Goal: Information Seeking & Learning: Learn about a topic

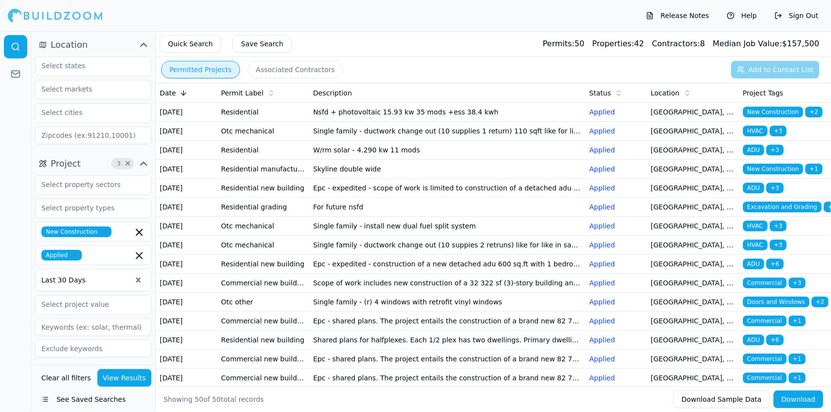
scroll to position [1062, 0]
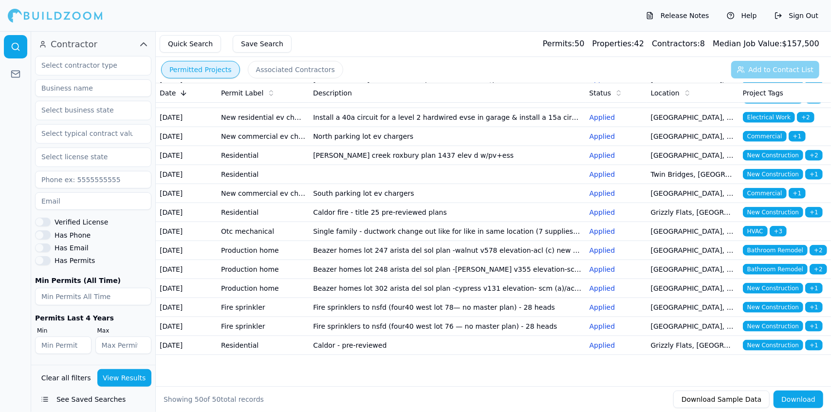
click at [285, 6] on div "Release Notes Help Sign Out" at bounding box center [415, 15] width 831 height 31
click at [357, 338] on td "Caldor - pre-reviewed" at bounding box center [447, 345] width 276 height 19
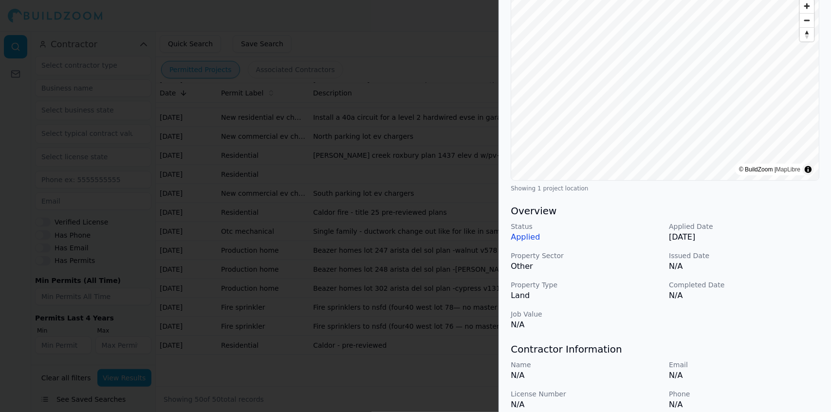
scroll to position [0, 0]
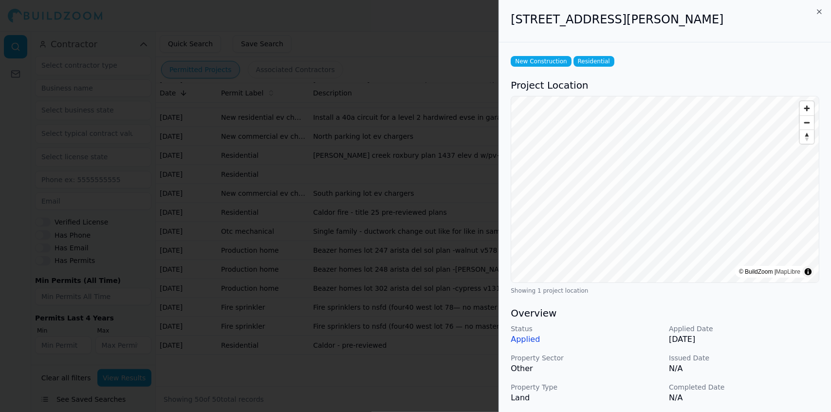
click at [350, 279] on div at bounding box center [415, 206] width 831 height 412
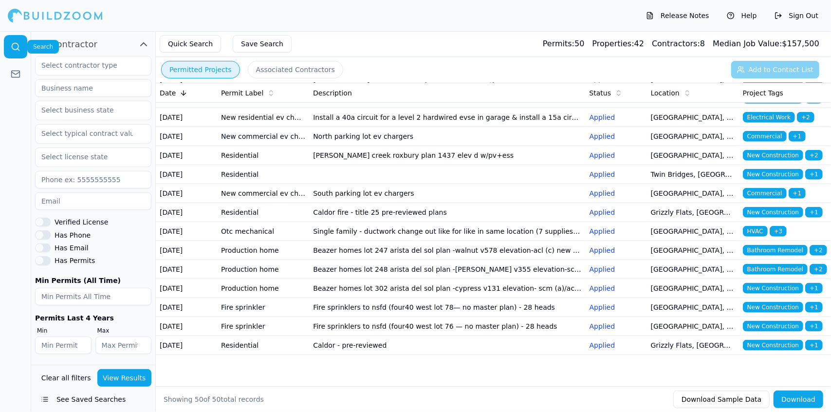
click at [11, 50] on icon at bounding box center [16, 47] width 10 height 10
click at [137, 43] on span "button" at bounding box center [142, 44] width 12 height 12
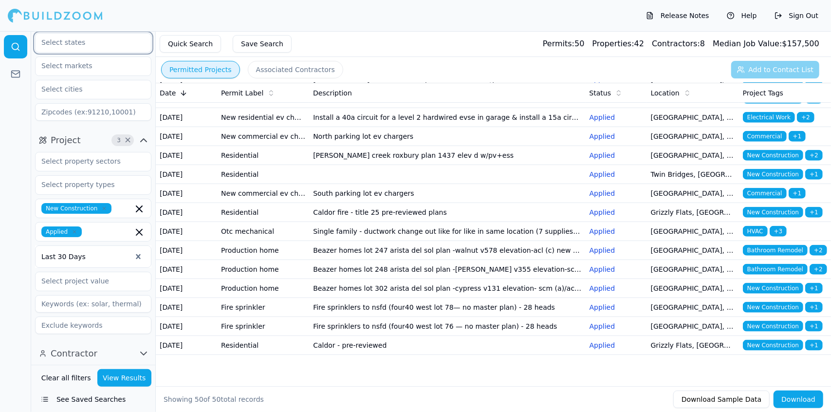
click at [118, 40] on input "text" at bounding box center [87, 43] width 103 height 18
click at [13, 43] on icon at bounding box center [16, 47] width 10 height 10
click at [746, 17] on button "Help" at bounding box center [742, 16] width 40 height 16
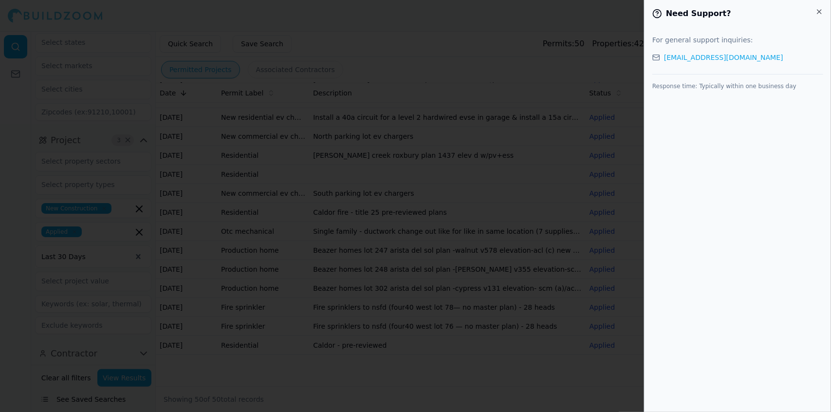
click at [704, 58] on link "[EMAIL_ADDRESS][DOMAIN_NAME]" at bounding box center [723, 58] width 119 height 10
click at [615, 92] on div at bounding box center [415, 206] width 831 height 412
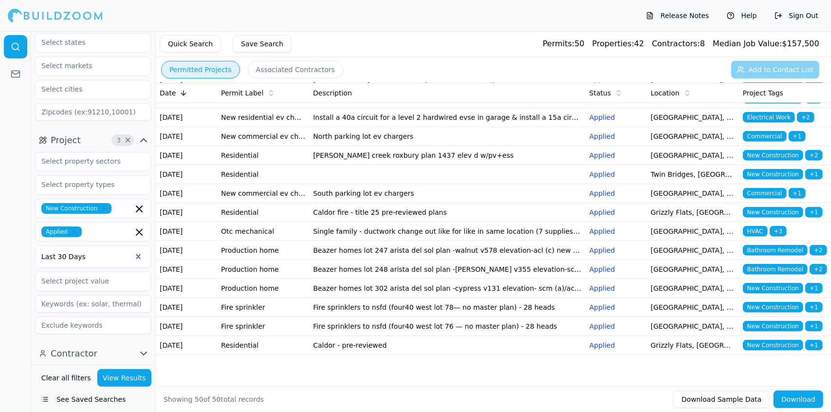
click at [76, 375] on button "Clear all filters" at bounding box center [66, 378] width 55 height 18
click at [68, 377] on button "Clear all filters" at bounding box center [66, 378] width 55 height 18
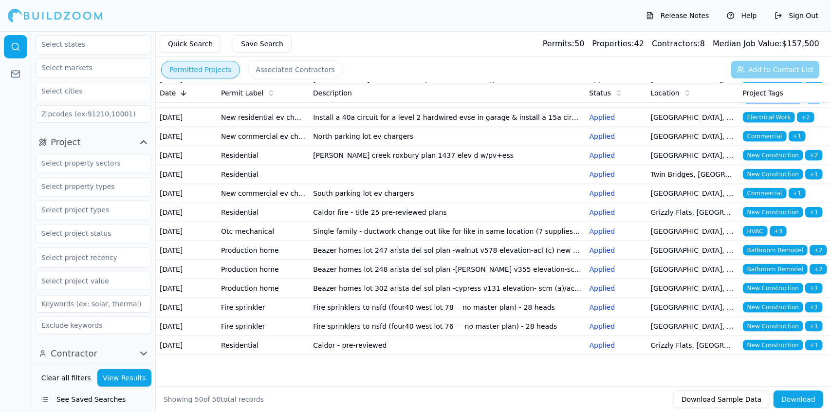
click at [134, 376] on button "View Results" at bounding box center [124, 378] width 55 height 18
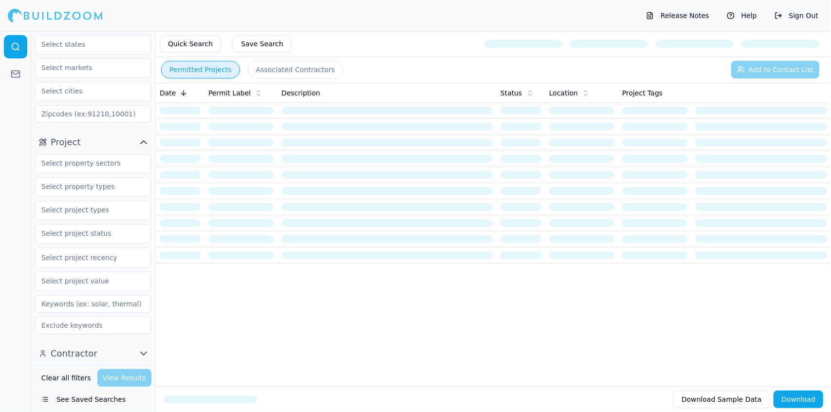
scroll to position [0, 0]
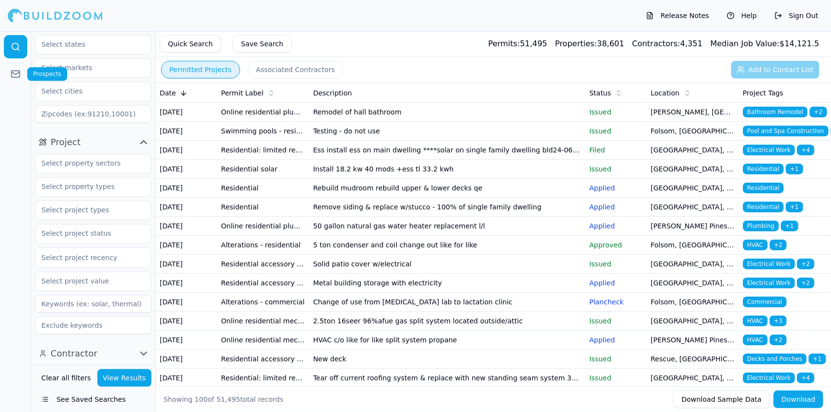
click at [11, 76] on icon at bounding box center [16, 74] width 10 height 10
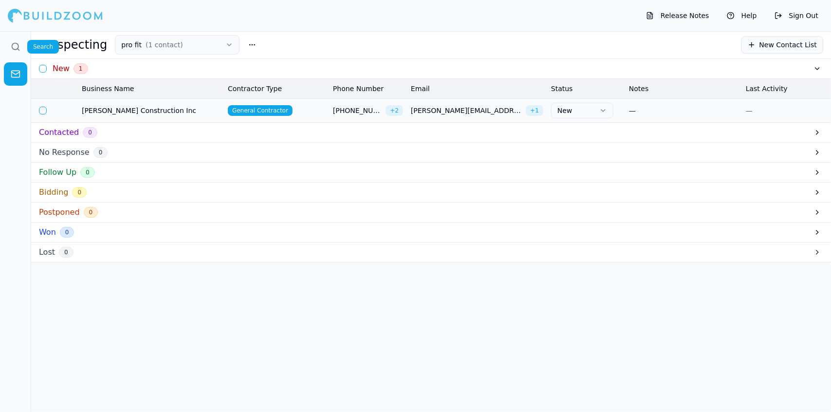
click at [14, 48] on icon at bounding box center [16, 47] width 10 height 10
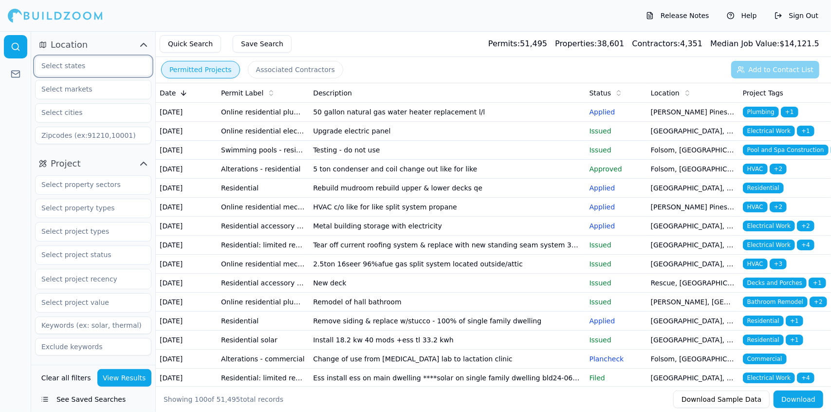
click at [90, 67] on input "text" at bounding box center [87, 66] width 103 height 18
click at [101, 91] on div "[US_STATE]" at bounding box center [93, 88] width 112 height 16
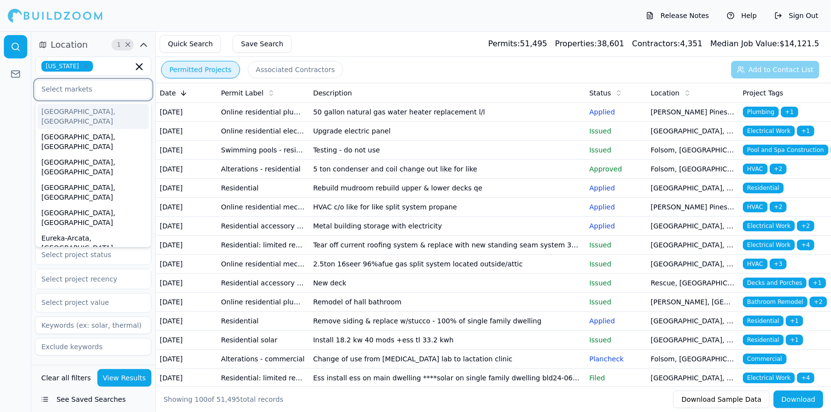
click at [101, 91] on input "text" at bounding box center [87, 89] width 103 height 18
type input "s"
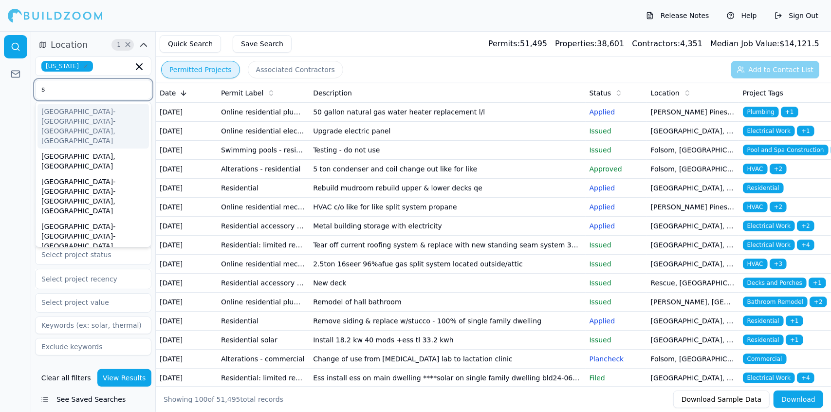
click at [124, 112] on div "[GEOGRAPHIC_DATA]-[GEOGRAPHIC_DATA]-[GEOGRAPHIC_DATA], [GEOGRAPHIC_DATA]" at bounding box center [93, 126] width 112 height 45
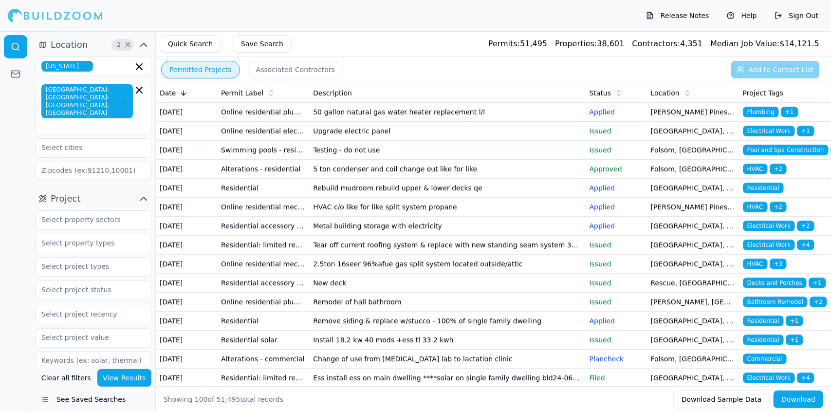
click at [2, 123] on div at bounding box center [15, 221] width 31 height 381
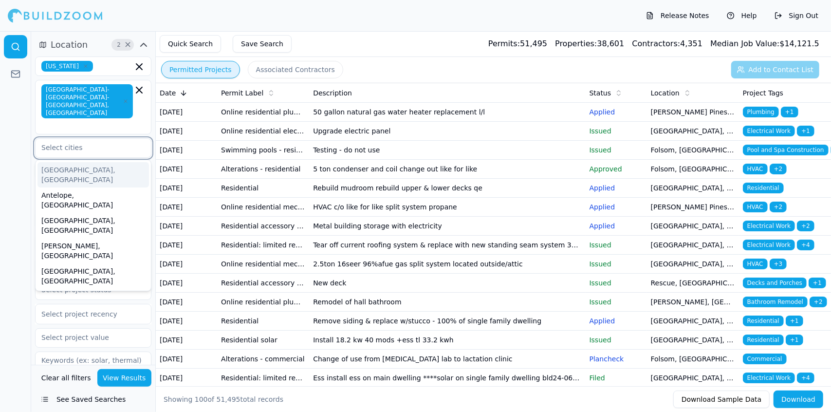
click at [62, 139] on input "text" at bounding box center [87, 148] width 103 height 18
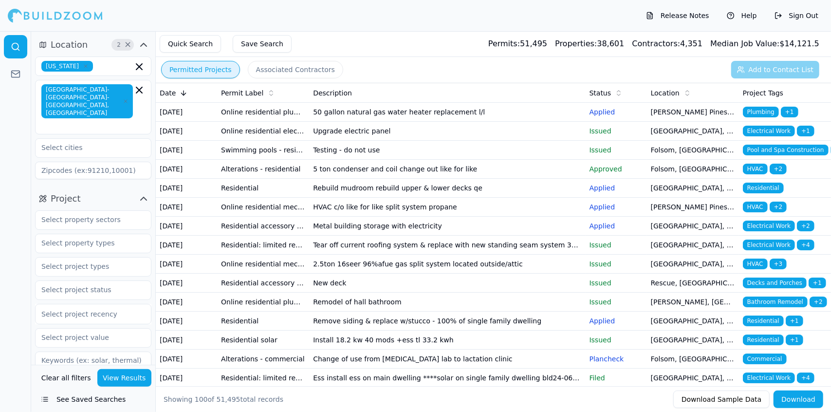
click at [6, 136] on div at bounding box center [15, 221] width 31 height 381
click at [117, 162] on input at bounding box center [93, 171] width 116 height 18
click at [116, 139] on input "text" at bounding box center [87, 148] width 103 height 18
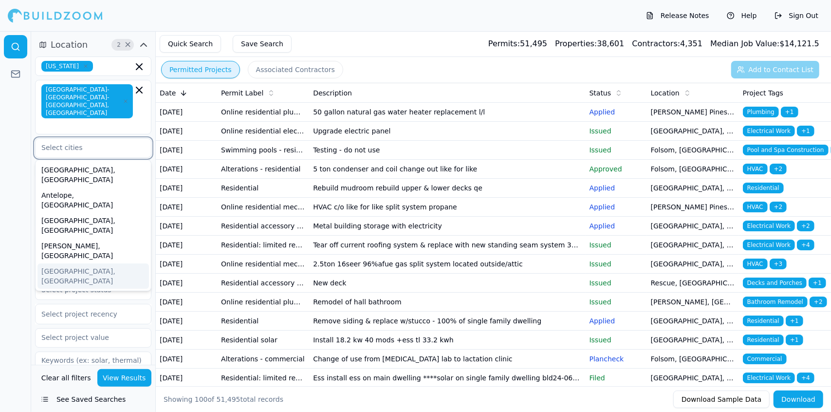
click at [105, 263] on div "[GEOGRAPHIC_DATA], [GEOGRAPHIC_DATA]" at bounding box center [93, 275] width 112 height 25
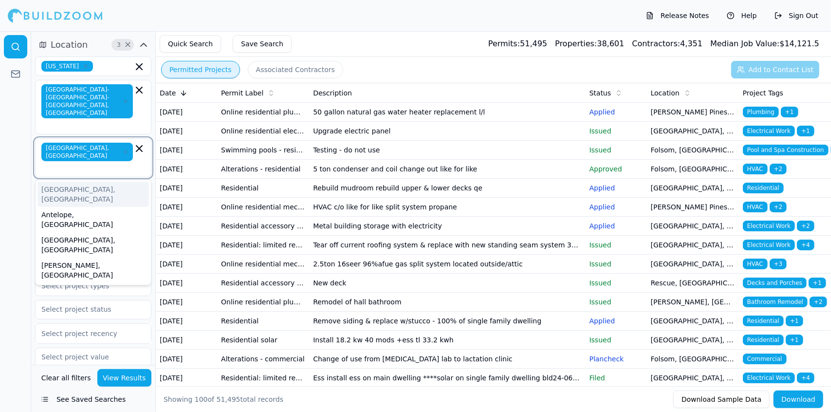
click at [101, 163] on input "text" at bounding box center [88, 168] width 90 height 10
type input "A"
type input "B"
type input "C"
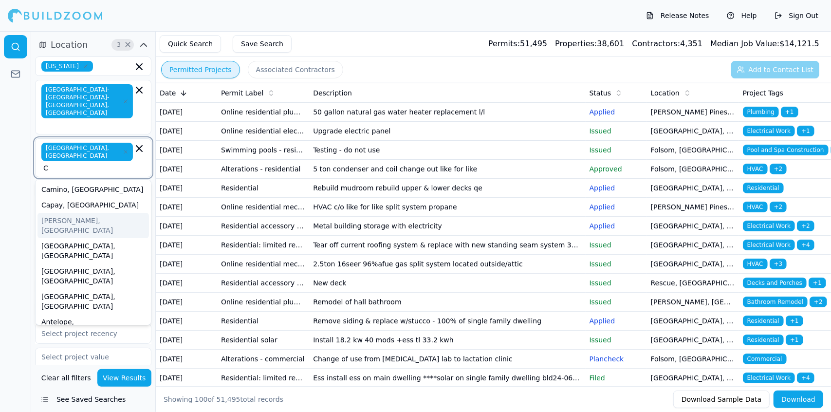
click at [90, 213] on div "[PERSON_NAME], [GEOGRAPHIC_DATA]" at bounding box center [93, 225] width 112 height 25
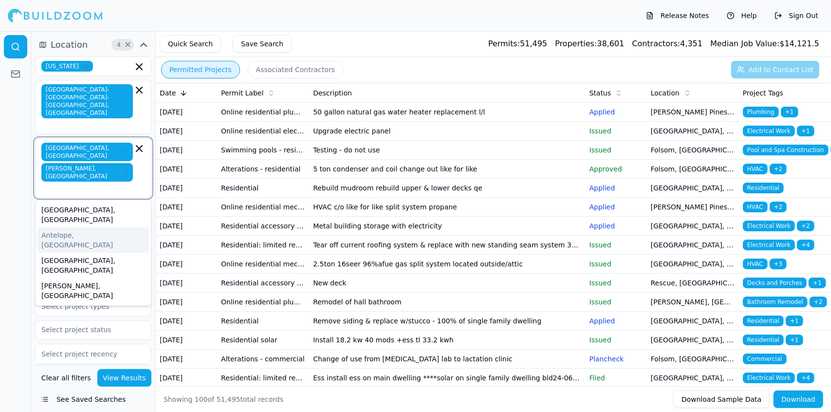
drag, startPoint x: 90, startPoint y: 190, endPoint x: 95, endPoint y: 187, distance: 6.3
click at [95, 202] on div "Alta, [GEOGRAPHIC_DATA] Antelope, [GEOGRAPHIC_DATA] [GEOGRAPHIC_DATA], [GEOGRAP…" at bounding box center [93, 252] width 112 height 101
type input "C"
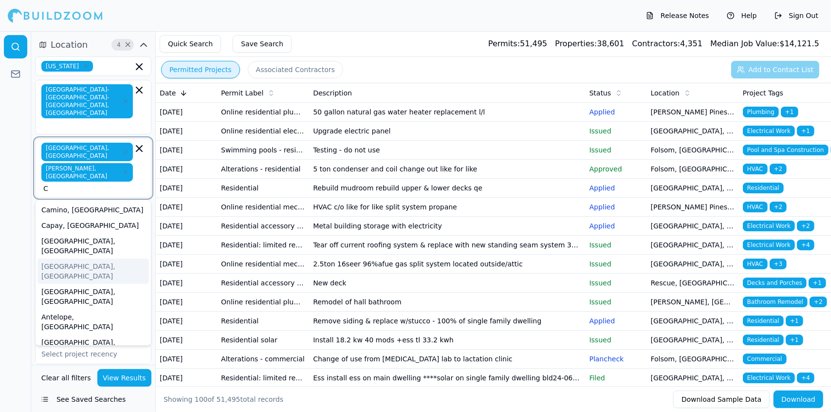
click at [104, 259] on div "[GEOGRAPHIC_DATA], [GEOGRAPHIC_DATA]" at bounding box center [93, 271] width 112 height 25
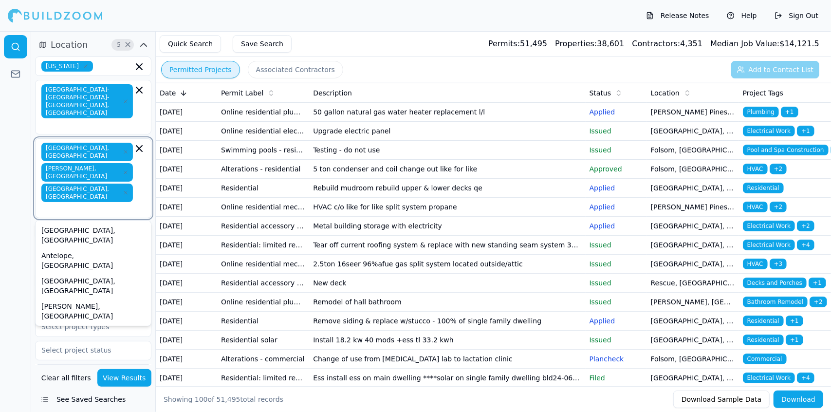
type input "C"
type input "D"
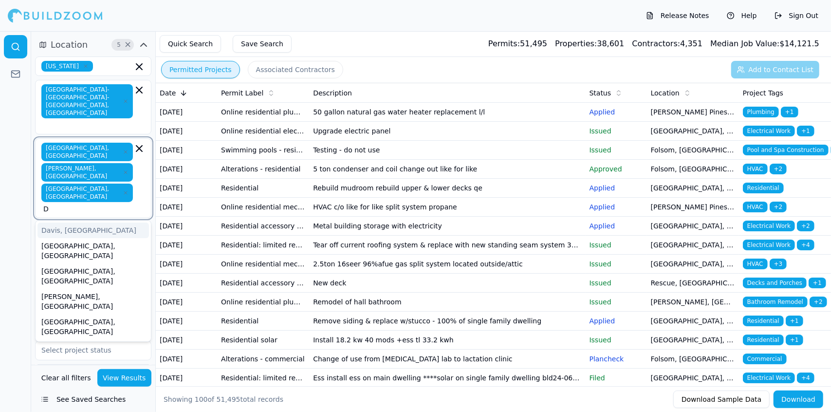
click at [96, 223] on div "Davis, [GEOGRAPHIC_DATA]" at bounding box center [93, 231] width 112 height 16
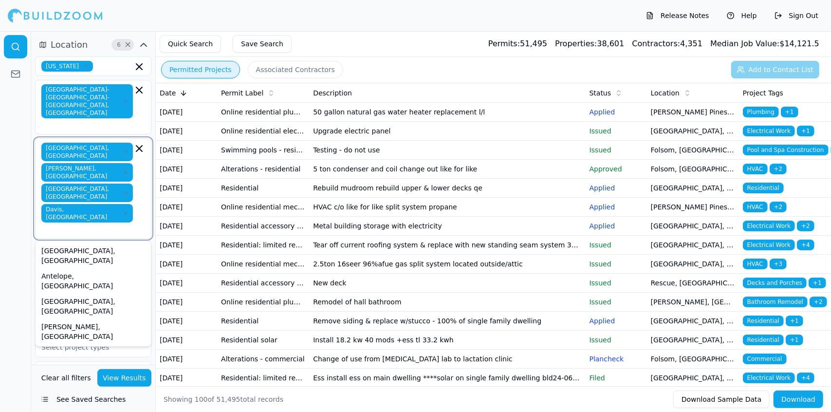
type input "D"
click at [95, 268] on div "[GEOGRAPHIC_DATA], [GEOGRAPHIC_DATA]" at bounding box center [93, 280] width 112 height 25
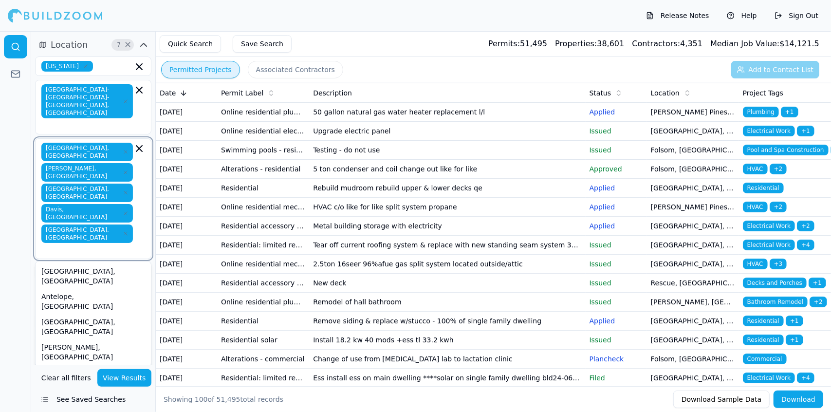
click at [95, 263] on div "[GEOGRAPHIC_DATA], [GEOGRAPHIC_DATA]" at bounding box center [93, 275] width 112 height 25
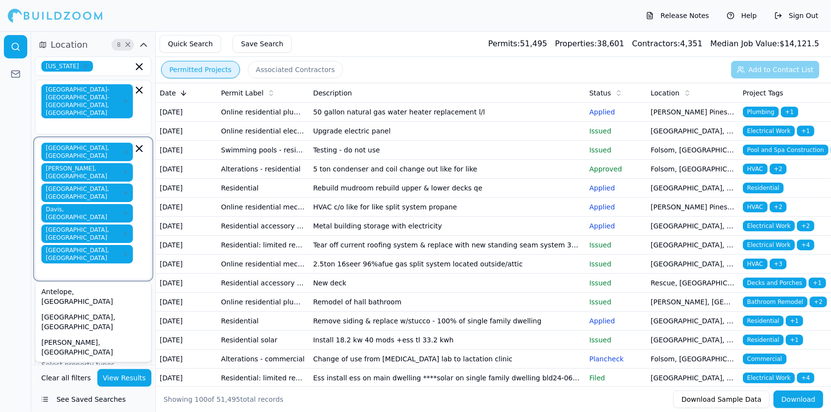
type input "D"
type input "E"
click at [100, 335] on div "[GEOGRAPHIC_DATA], [GEOGRAPHIC_DATA]" at bounding box center [93, 347] width 112 height 25
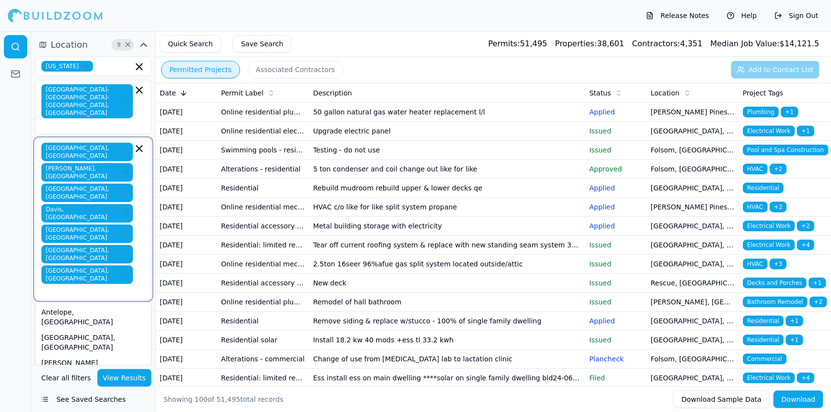
type input "E"
click at [83, 355] on div "[GEOGRAPHIC_DATA], [GEOGRAPHIC_DATA]" at bounding box center [93, 367] width 112 height 25
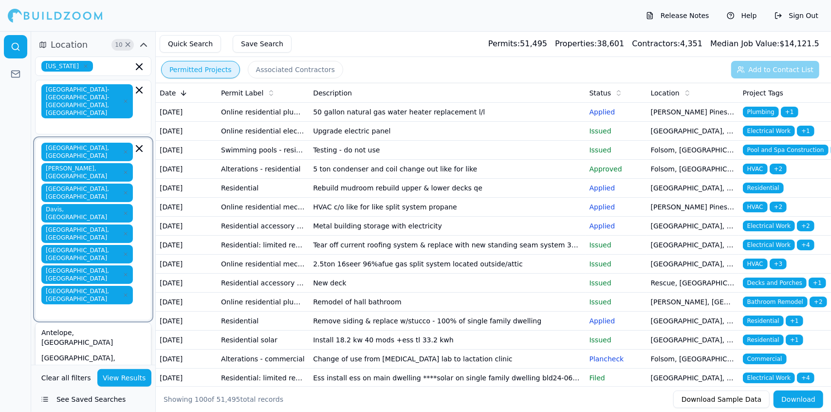
click at [83, 350] on div "[GEOGRAPHIC_DATA], [GEOGRAPHIC_DATA]" at bounding box center [93, 362] width 112 height 25
type input "E"
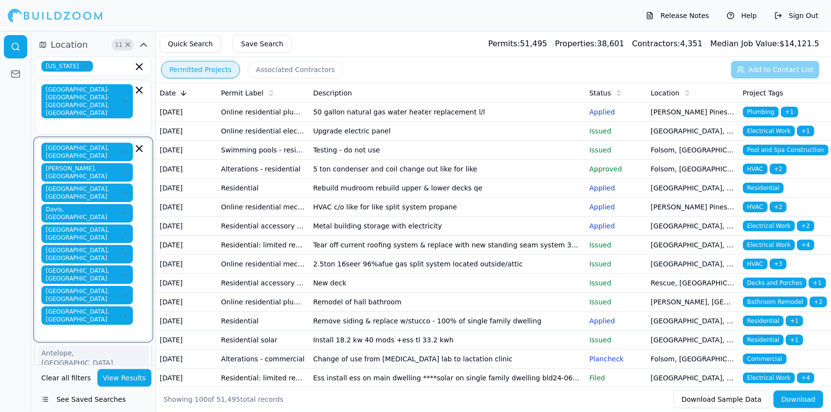
click at [119, 327] on input "text" at bounding box center [88, 332] width 90 height 10
click at [123, 313] on icon "button" at bounding box center [126, 316] width 6 height 6
type input "D"
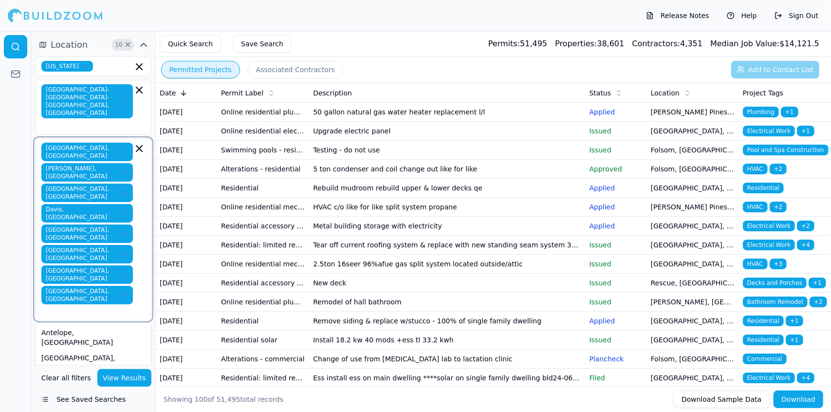
type input "E"
type input "F"
click at [94, 375] on div "Folsom, [GEOGRAPHIC_DATA]" at bounding box center [93, 383] width 112 height 16
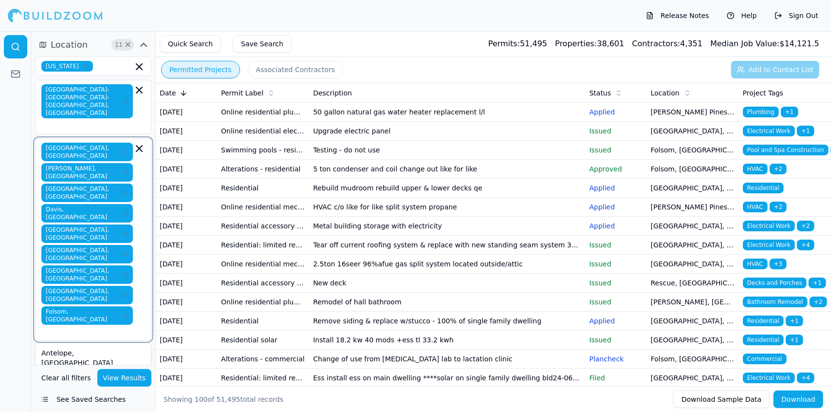
type input "F"
click at [94, 345] on div "[GEOGRAPHIC_DATA], [GEOGRAPHIC_DATA]" at bounding box center [93, 357] width 112 height 25
type input "G"
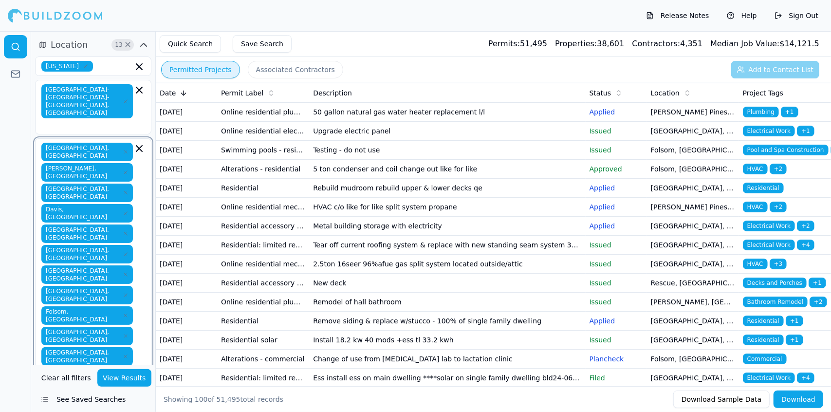
type input "G"
type input "H"
type input "I"
type input "J"
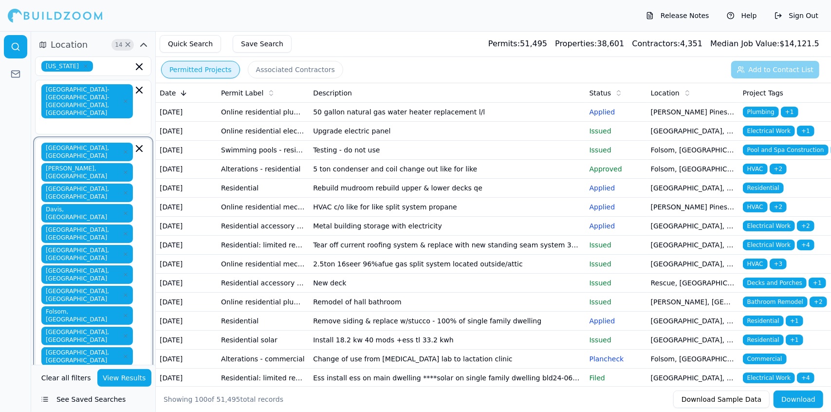
type input "H"
type input "I"
type input "J"
type input "K"
type input "L"
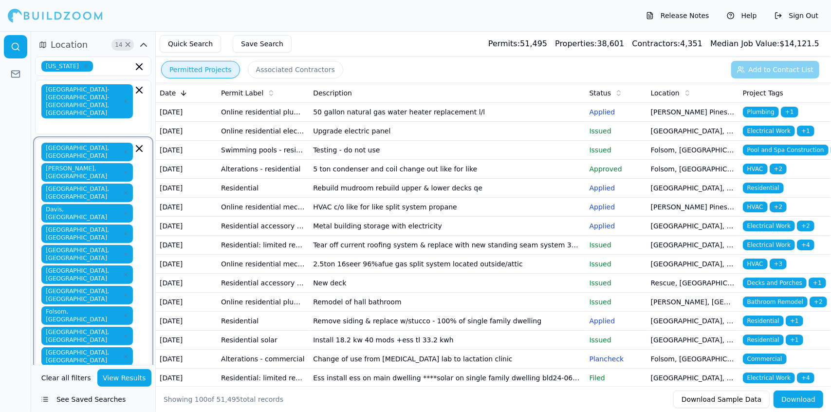
click at [66, 407] on div "[GEOGRAPHIC_DATA], [GEOGRAPHIC_DATA]" at bounding box center [93, 419] width 112 height 25
type input "L"
type input "N"
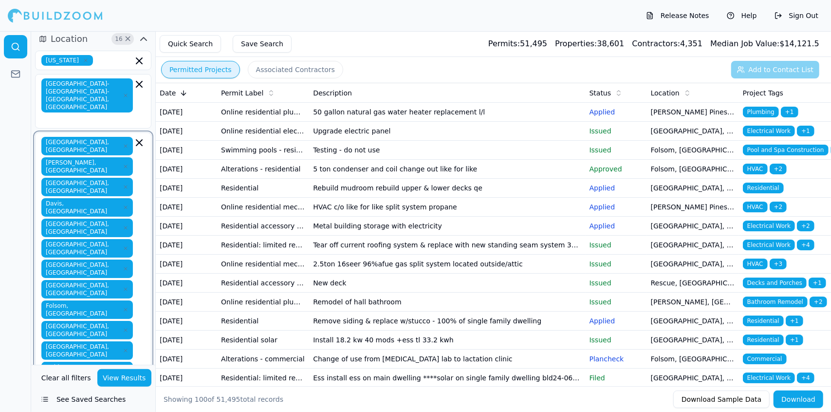
type input "M"
type input "N"
type input "O"
type input "P"
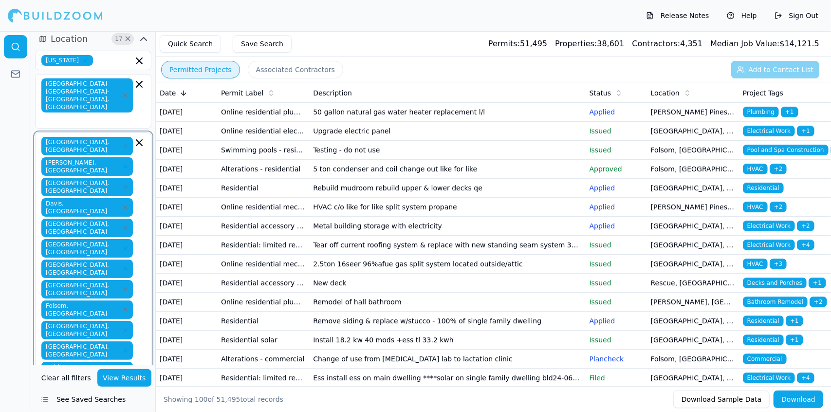
type input "Q"
type input "Ro"
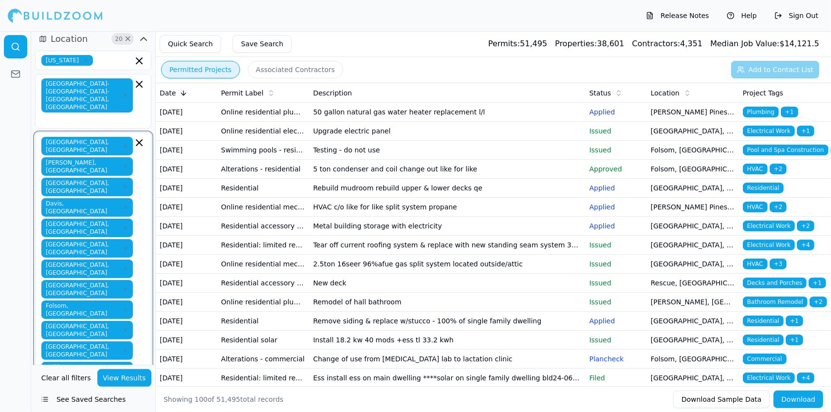
type input "R"
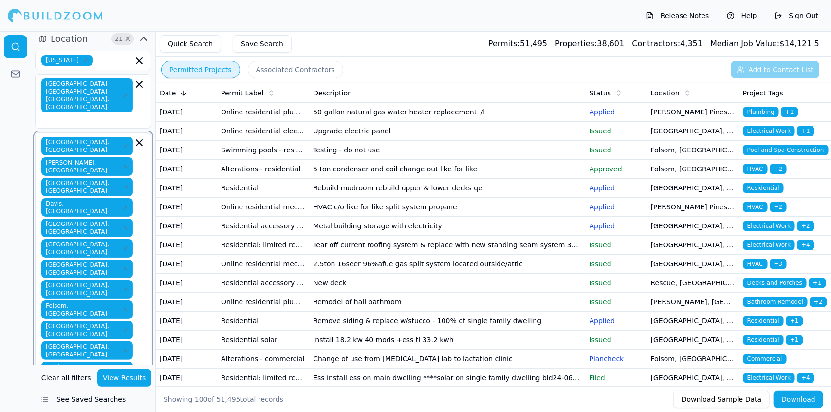
type input "R"
type input "O"
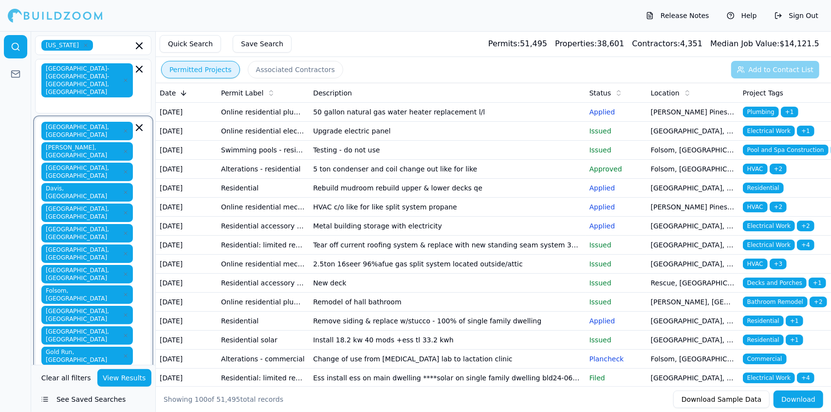
type input "S"
type input "West"
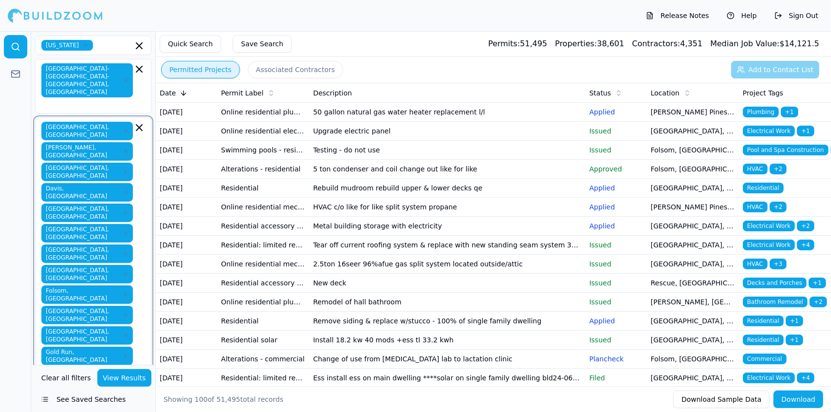
type input "S"
type input "T"
click at [138, 342] on div "[GEOGRAPHIC_DATA], [GEOGRAPHIC_DATA] [GEOGRAPHIC_DATA], [GEOGRAPHIC_DATA] [GEOG…" at bounding box center [93, 341] width 104 height 439
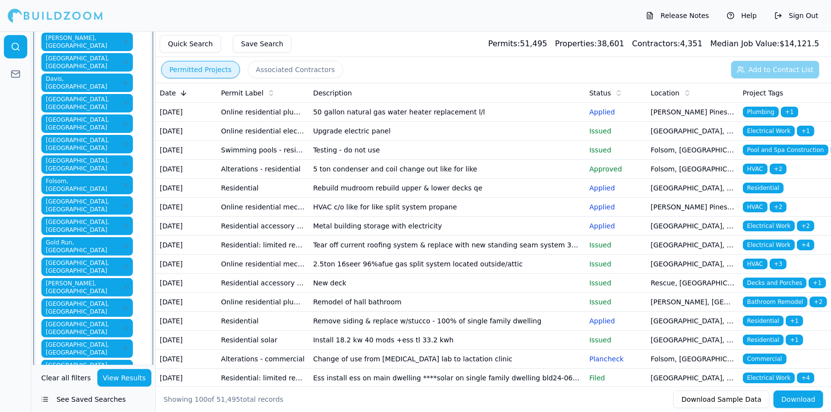
scroll to position [135, 0]
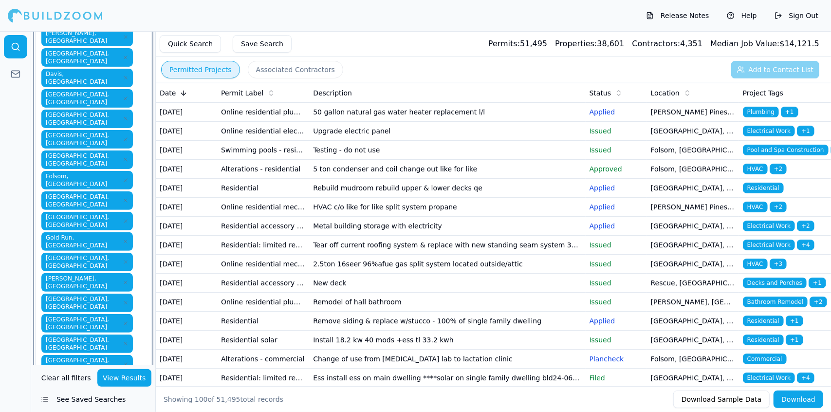
type input "T"
type input "U"
type input "V"
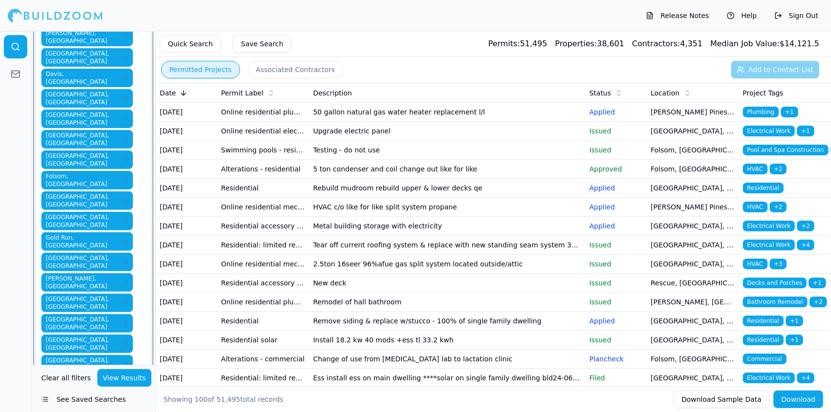
type input "W"
type input "x"
type input "X"
type input "Y"
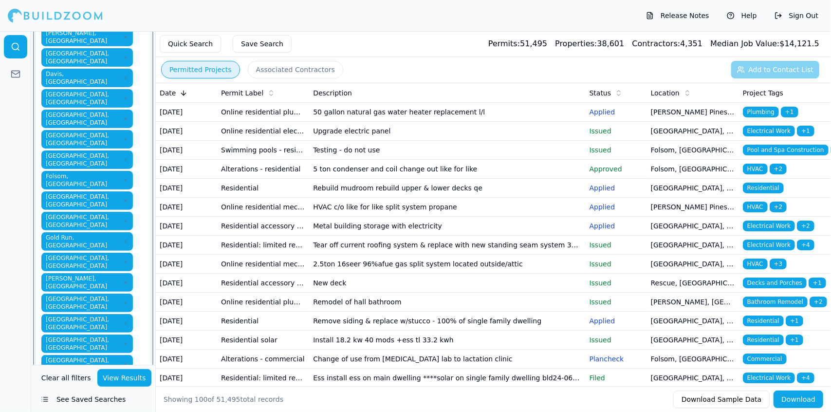
type input "Z"
click at [13, 216] on div at bounding box center [15, 221] width 31 height 381
click at [14, 237] on div at bounding box center [15, 221] width 31 height 381
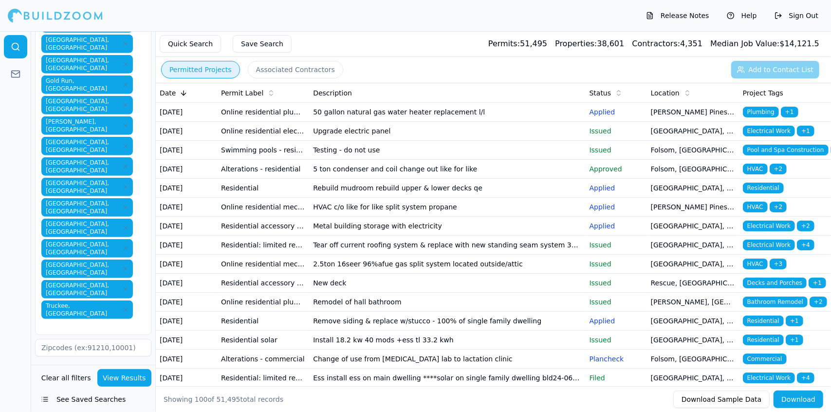
scroll to position [299, 0]
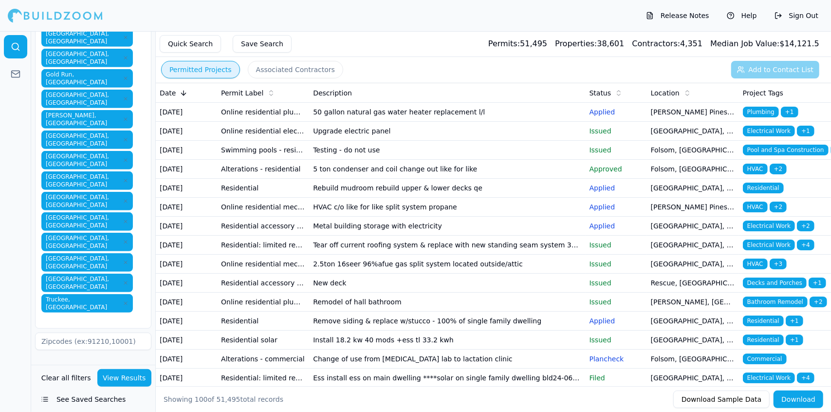
click at [86, 382] on input "text" at bounding box center [87, 391] width 103 height 18
click at [94, 405] on div "Residential" at bounding box center [93, 413] width 112 height 16
click at [10, 158] on div at bounding box center [15, 221] width 31 height 381
click at [85, 405] on input "text" at bounding box center [87, 414] width 103 height 18
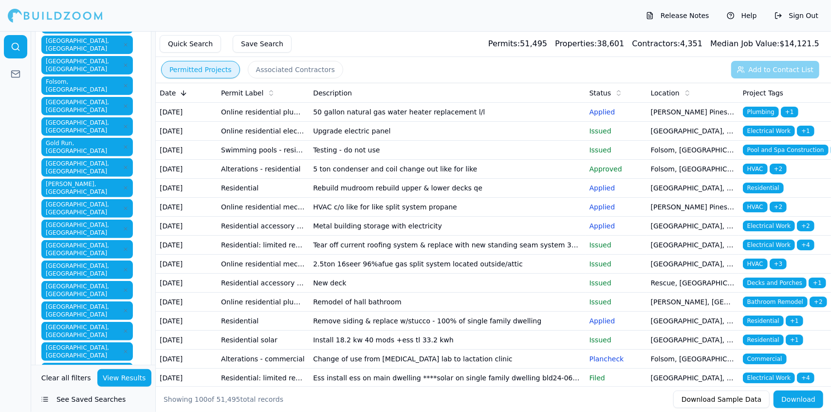
scroll to position [219, 0]
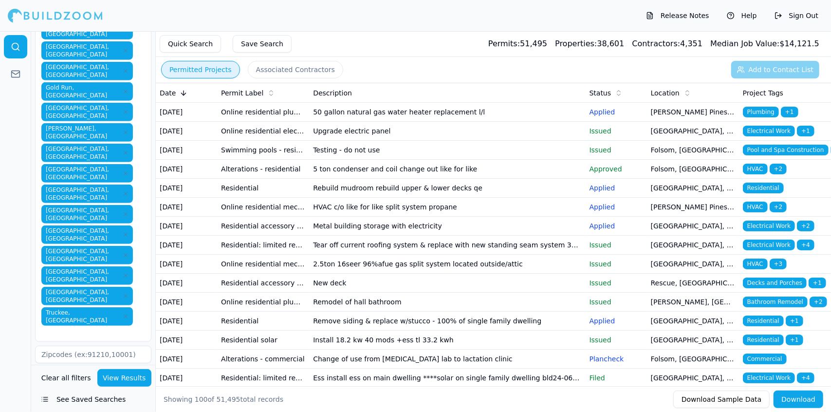
scroll to position [287, 0]
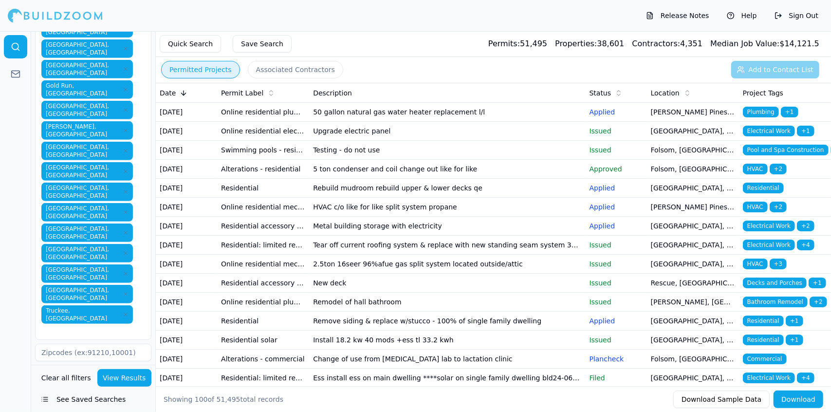
click at [17, 297] on div at bounding box center [15, 221] width 31 height 381
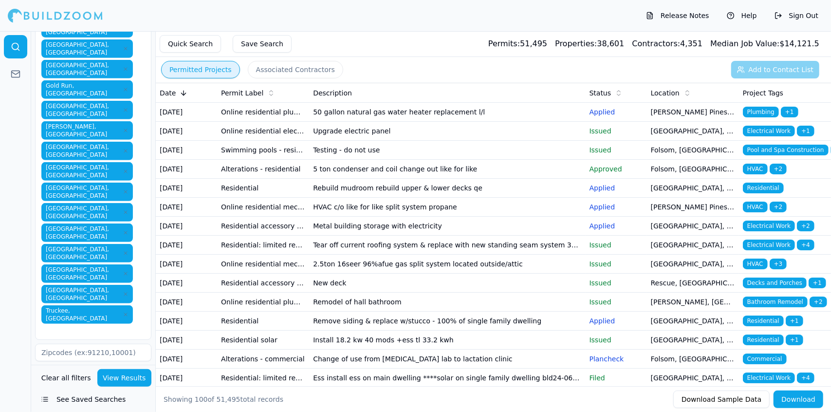
click at [9, 268] on div at bounding box center [15, 221] width 31 height 381
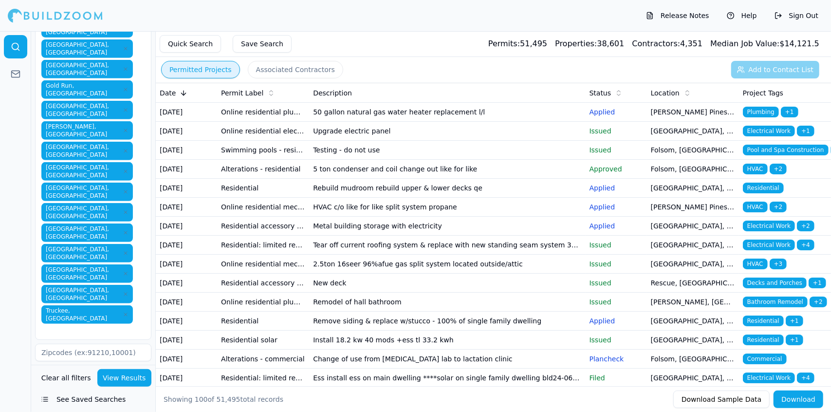
scroll to position [76, 0]
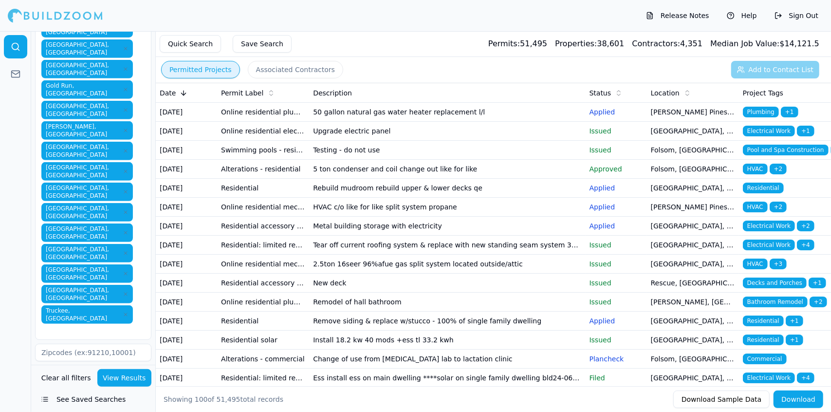
click at [17, 323] on div at bounding box center [15, 221] width 31 height 381
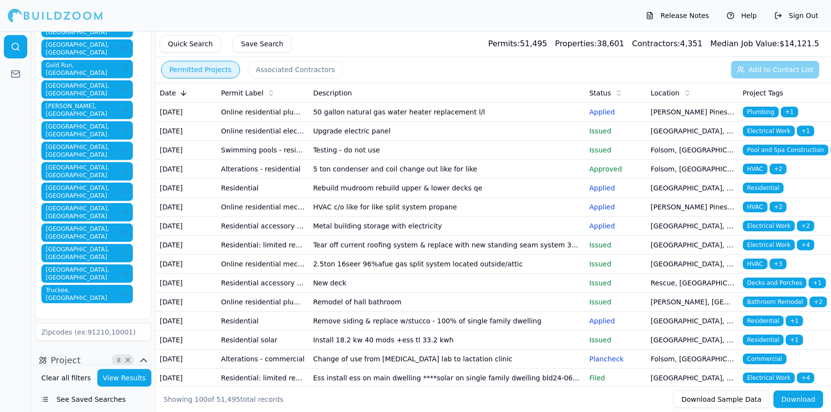
scroll to position [324, 0]
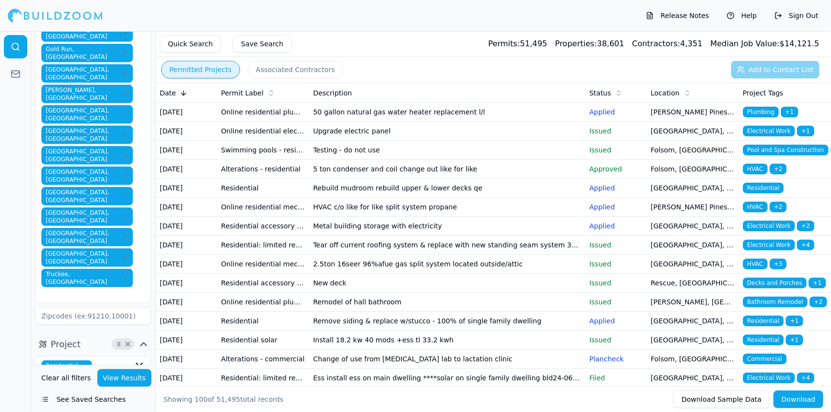
click at [156, 293] on td "[DATE]" at bounding box center [186, 283] width 61 height 19
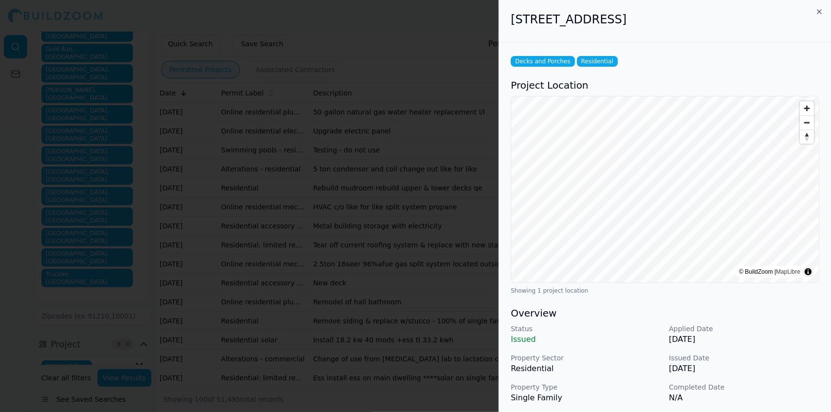
click at [159, 249] on div at bounding box center [415, 206] width 831 height 412
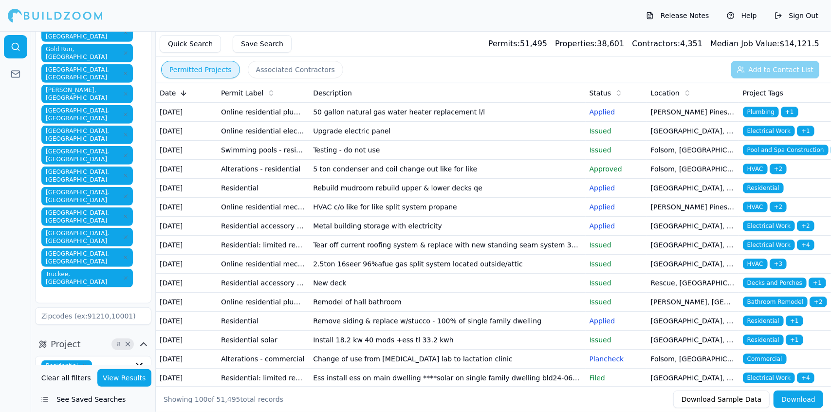
click at [18, 48] on circle at bounding box center [15, 46] width 6 height 6
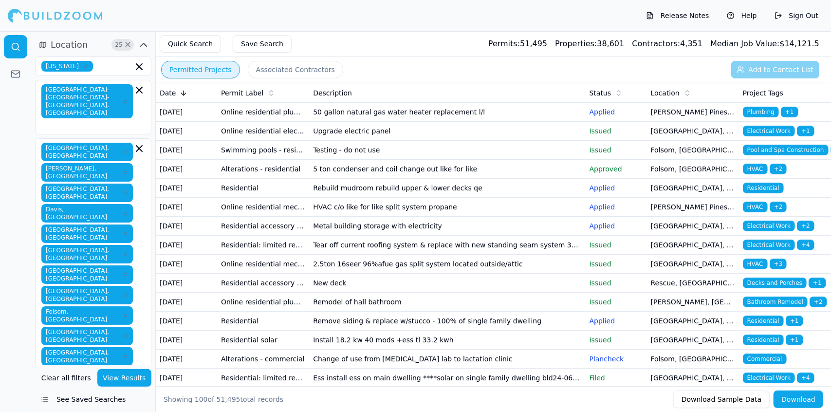
click at [17, 126] on div at bounding box center [15, 221] width 31 height 381
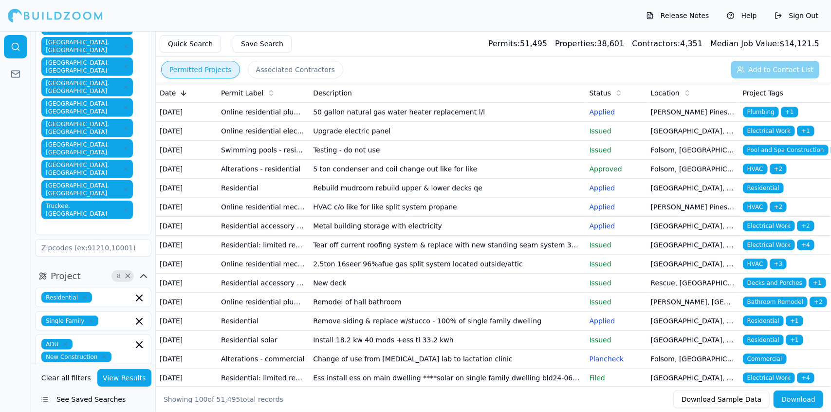
scroll to position [394, 0]
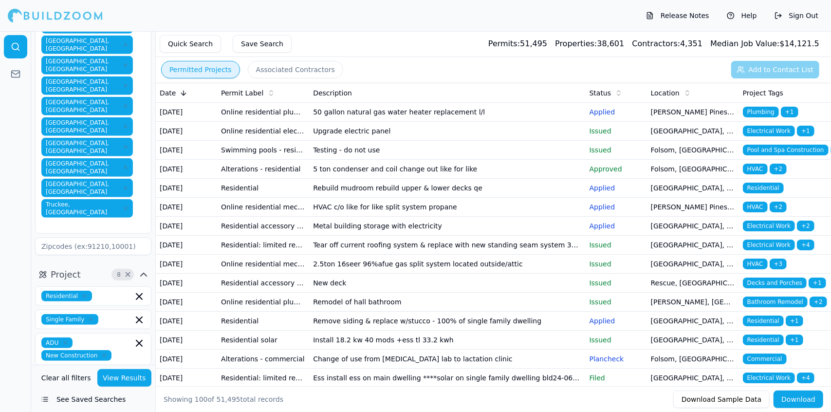
click at [127, 377] on button "View Results" at bounding box center [124, 378] width 55 height 18
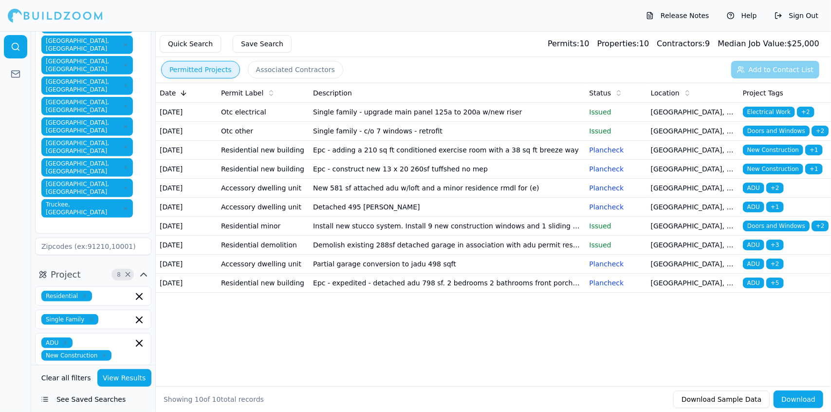
click at [488, 160] on td "Epc - adding a 210 sq ft conditioned exercise room with a 38 sq ft breeze way" at bounding box center [447, 150] width 276 height 19
drag, startPoint x: 488, startPoint y: 169, endPoint x: 467, endPoint y: 134, distance: 40.7
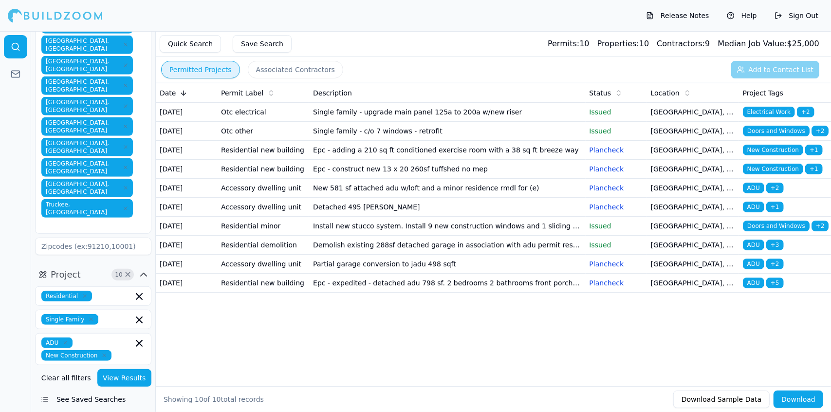
click at [15, 265] on div at bounding box center [15, 221] width 31 height 381
click at [121, 375] on button "View Results" at bounding box center [124, 378] width 55 height 18
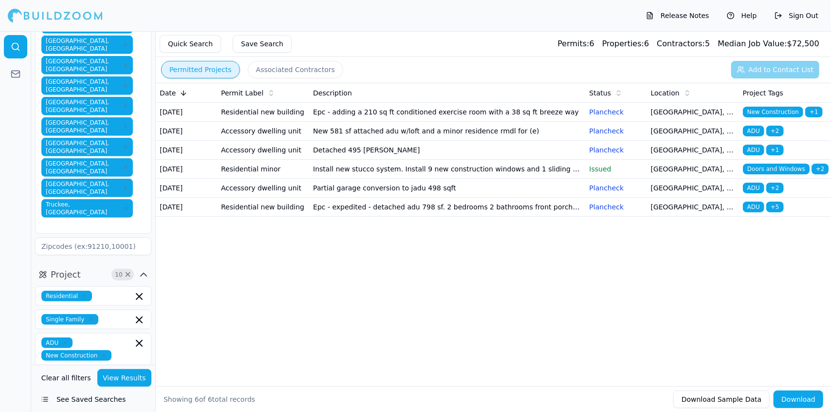
click at [345, 217] on td "Epc - expedited - detached adu 798 sf. 2 bedrooms 2 bathrooms front porch 126 s…" at bounding box center [447, 207] width 276 height 19
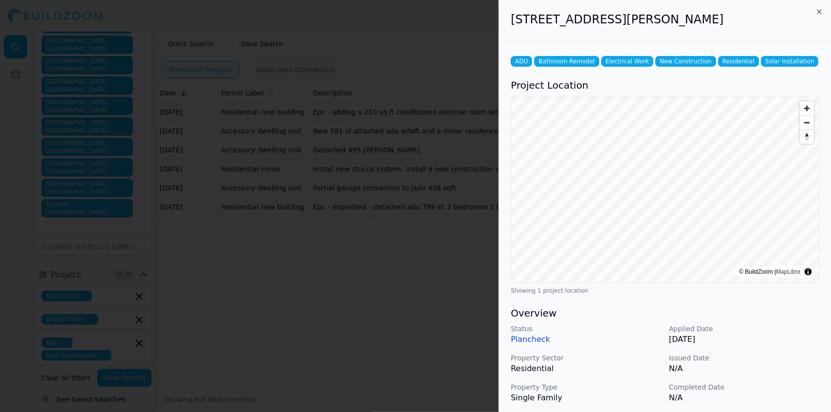
click at [331, 161] on div at bounding box center [415, 206] width 831 height 412
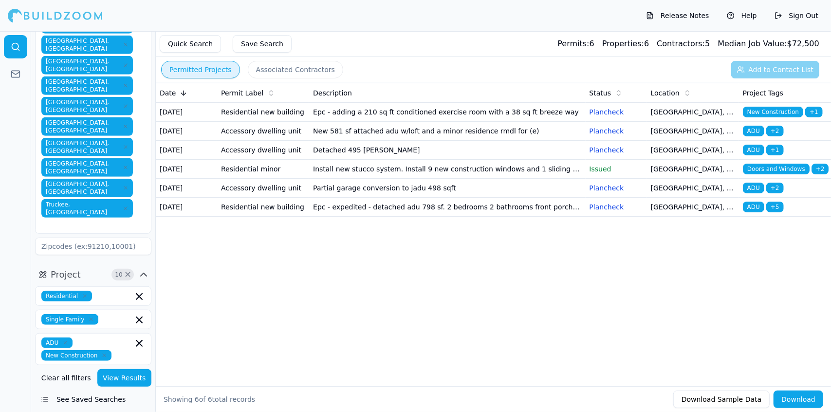
click at [379, 113] on td "Epc - adding a 210 sq ft conditioned exercise room with a 38 sq ft breeze way" at bounding box center [447, 112] width 276 height 19
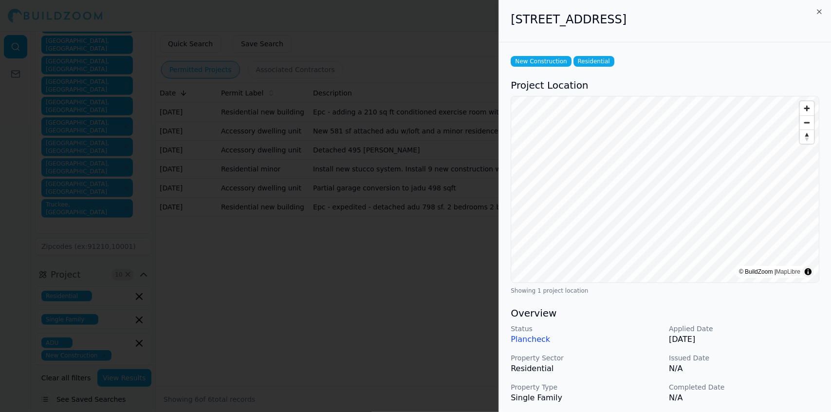
click at [350, 79] on div at bounding box center [415, 206] width 831 height 412
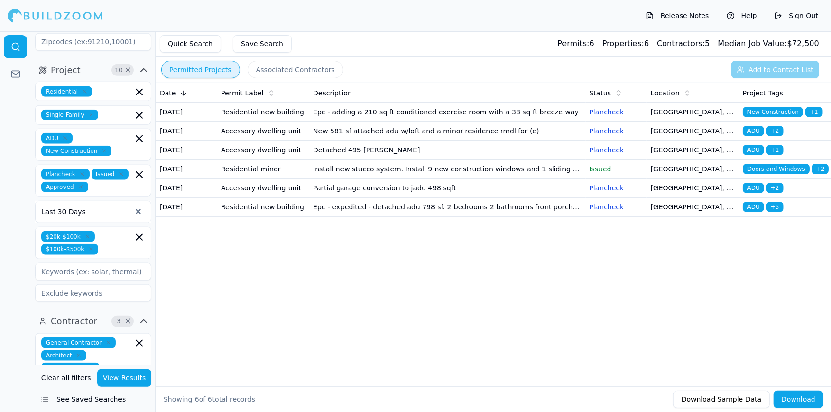
scroll to position [598, 0]
click at [128, 375] on button "View Results" at bounding box center [124, 378] width 55 height 18
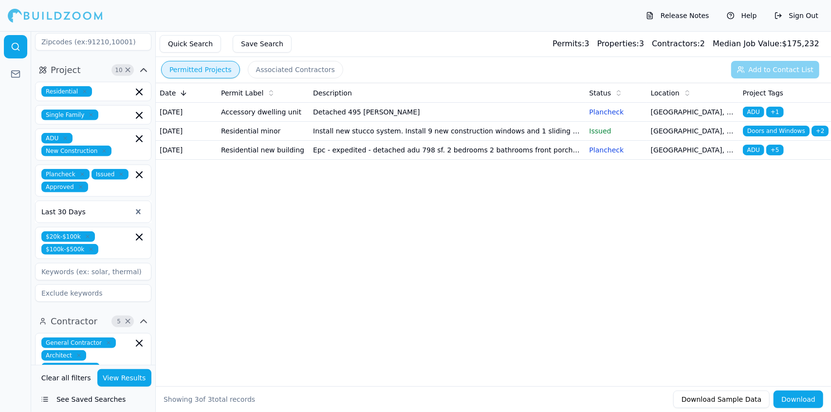
click at [365, 116] on td "Detached 495 [PERSON_NAME]" at bounding box center [447, 112] width 276 height 19
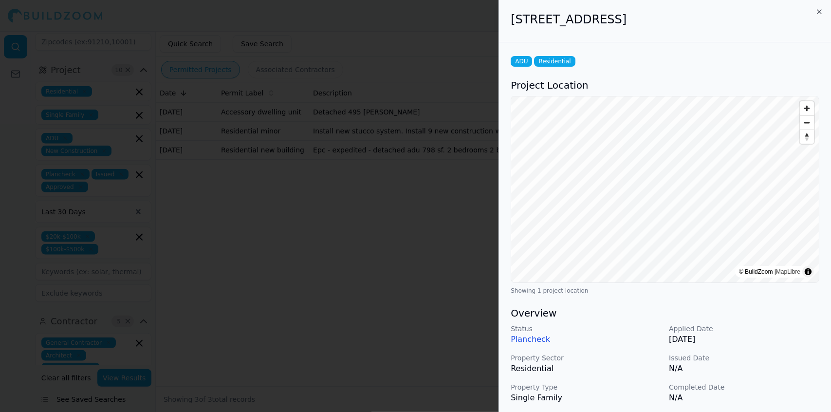
click at [291, 101] on div at bounding box center [415, 206] width 831 height 412
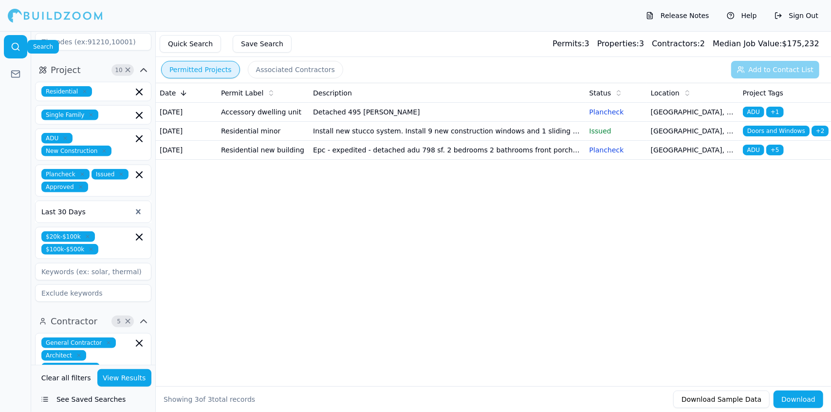
click at [12, 47] on circle at bounding box center [15, 46] width 6 height 6
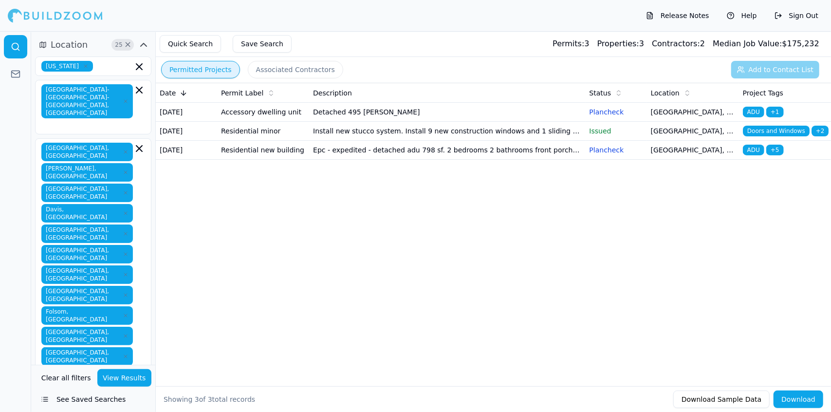
click at [54, 45] on span "Location" at bounding box center [69, 45] width 37 height 14
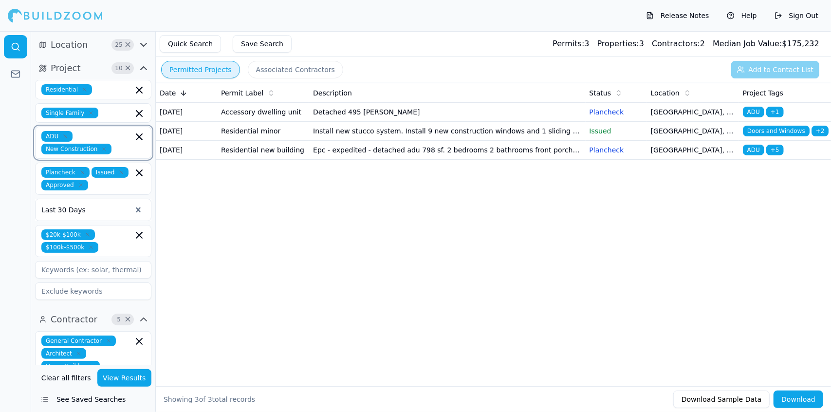
click at [141, 140] on icon "button" at bounding box center [139, 137] width 12 height 12
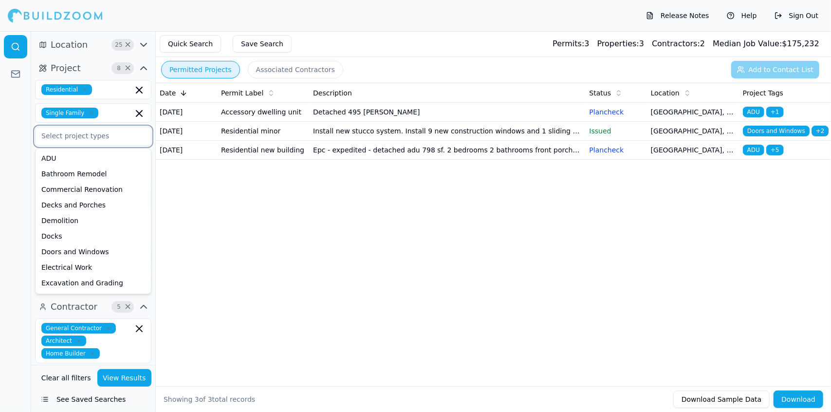
click at [116, 150] on div "ADU Bathroom Remodel Commercial Renovation Decks and Porches Demolition Docks D…" at bounding box center [93, 405] width 115 height 512
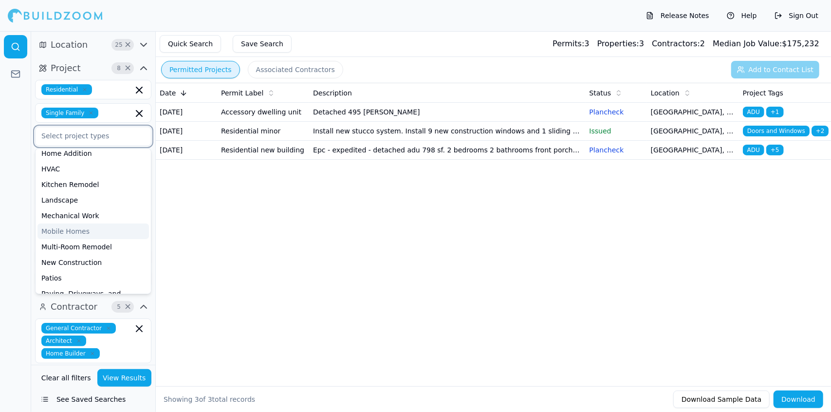
scroll to position [208, 0]
click at [89, 265] on div "New Construction" at bounding box center [93, 262] width 112 height 16
click at [126, 377] on button "View Results" at bounding box center [124, 378] width 55 height 18
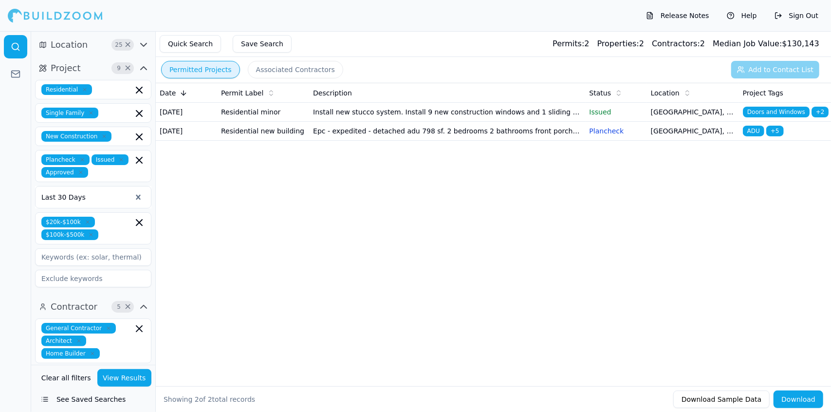
click at [128, 373] on button "View Results" at bounding box center [124, 378] width 55 height 18
click at [251, 207] on div "Date Permit Label Description Status Location Project Tags [DATE] Residential m…" at bounding box center [493, 219] width 675 height 272
click at [143, 44] on icon "button" at bounding box center [144, 45] width 12 height 12
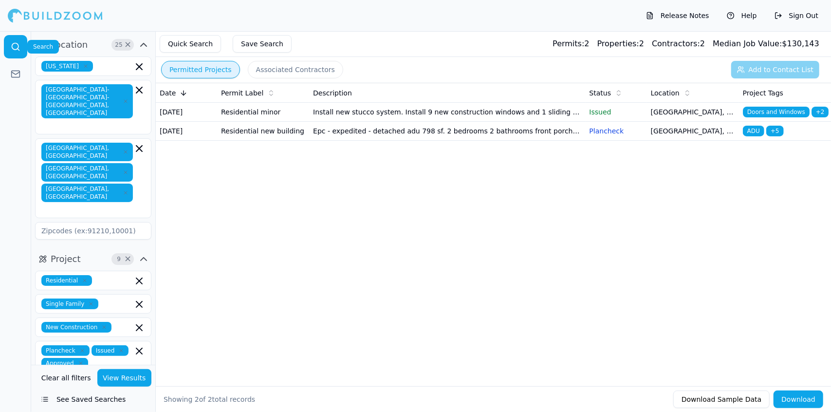
click at [16, 40] on link at bounding box center [15, 46] width 23 height 23
click at [198, 68] on button "Permitted Projects" at bounding box center [200, 70] width 79 height 18
click at [56, 143] on span "[GEOGRAPHIC_DATA], [GEOGRAPHIC_DATA]" at bounding box center [87, 152] width 92 height 19
click at [10, 141] on div at bounding box center [15, 221] width 31 height 381
click at [14, 75] on icon at bounding box center [16, 74] width 10 height 10
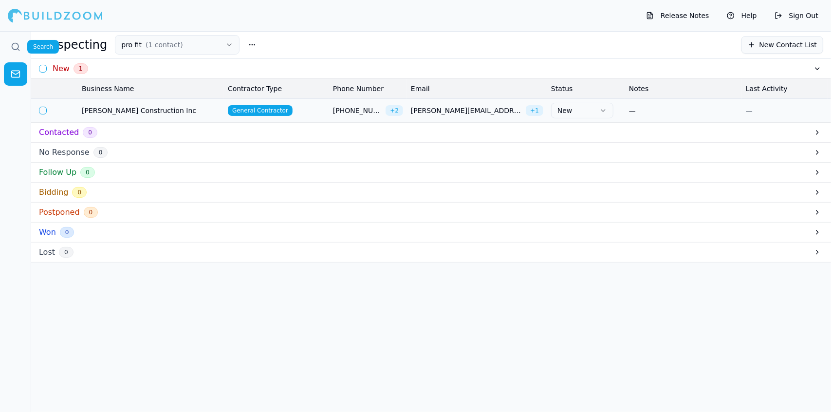
click at [16, 42] on icon at bounding box center [16, 47] width 10 height 10
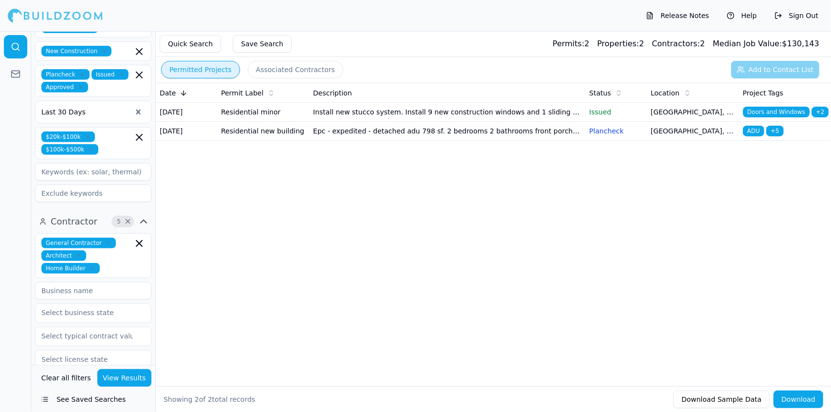
scroll to position [278, 0]
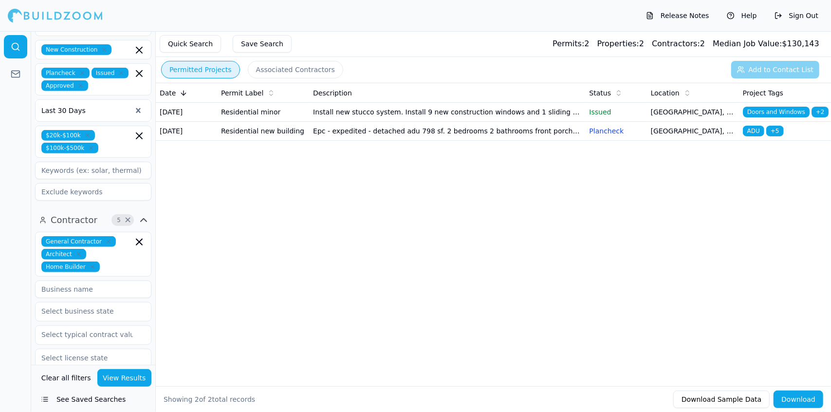
drag, startPoint x: 125, startPoint y: 218, endPoint x: 216, endPoint y: 280, distance: 110.8
click at [216, 280] on div "Date Permit Label Description Status Location Project Tags [DATE] Residential m…" at bounding box center [493, 219] width 675 height 272
click at [132, 162] on input at bounding box center [93, 171] width 116 height 18
click at [113, 183] on input at bounding box center [93, 192] width 116 height 18
click at [119, 281] on input at bounding box center [93, 290] width 116 height 18
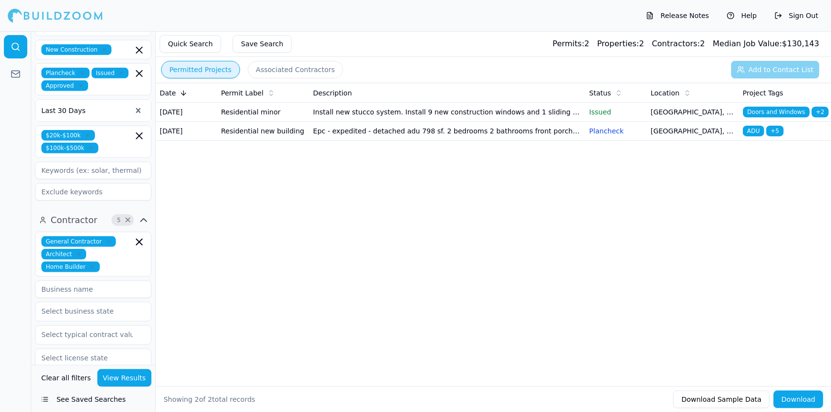
click at [181, 225] on div "Date Permit Label Description Status Location Project Tags [DATE] Residential m…" at bounding box center [493, 219] width 675 height 272
click at [123, 302] on input "text" at bounding box center [87, 311] width 103 height 18
click at [174, 244] on div "Date Permit Label Description Status Location Project Tags [DATE] Residential m…" at bounding box center [493, 219] width 675 height 272
click at [98, 349] on input "text" at bounding box center [87, 358] width 103 height 18
click at [207, 291] on div "Date Permit Label Description Status Location Project Tags [DATE] Residential m…" at bounding box center [493, 219] width 675 height 272
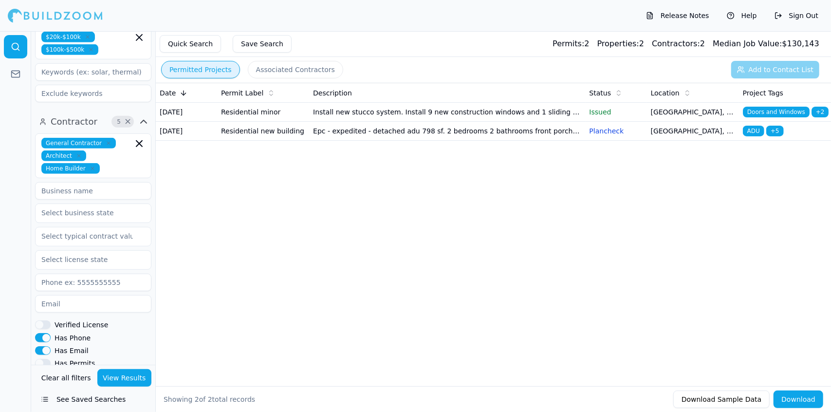
scroll to position [411, 0]
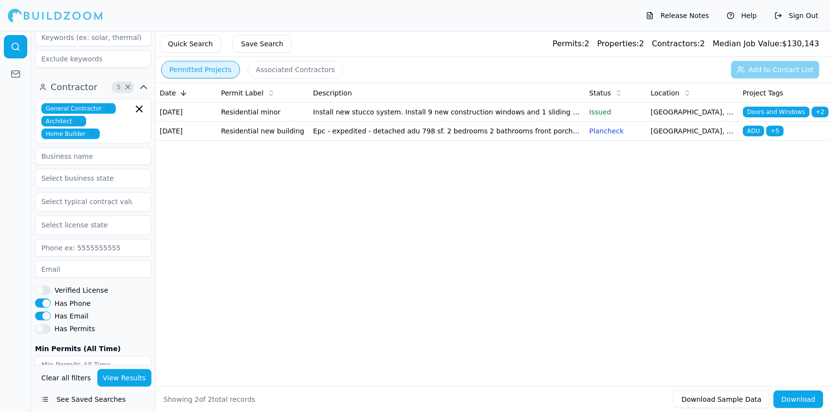
click at [192, 344] on div "Date Permit Label Description Status Location Project Tags [DATE] Residential m…" at bounding box center [493, 219] width 675 height 272
click at [131, 376] on button "View Results" at bounding box center [124, 378] width 55 height 18
click at [673, 110] on td "[GEOGRAPHIC_DATA], [GEOGRAPHIC_DATA]" at bounding box center [693, 112] width 92 height 19
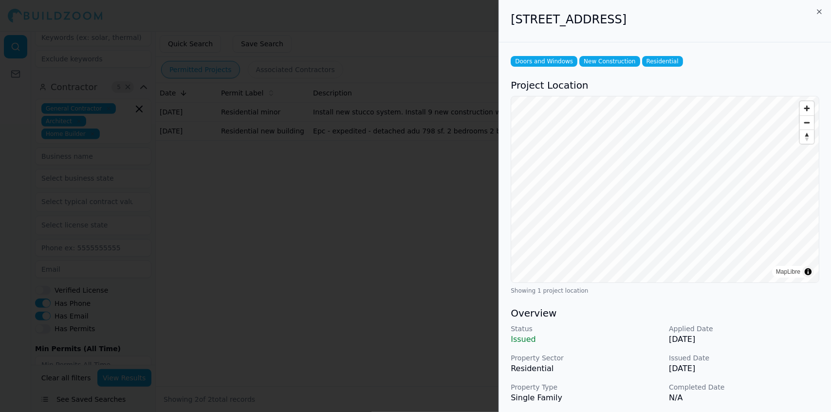
click at [673, 110] on body "Release Notes Help Sign Out Location 25 × [US_STATE] [GEOGRAPHIC_DATA]-[GEOGRAP…" at bounding box center [415, 221] width 831 height 381
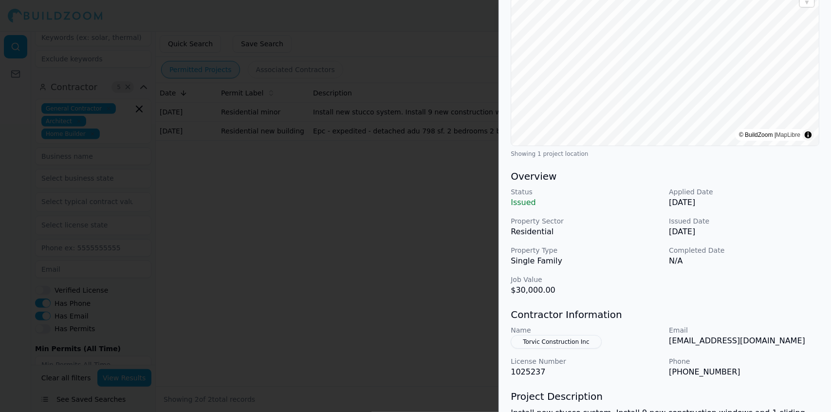
scroll to position [140, 0]
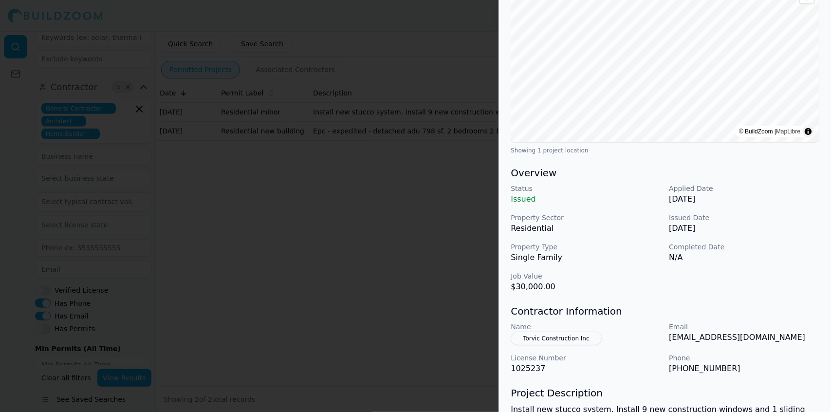
click at [602, 336] on div "Name Torvic Construction Inc" at bounding box center [586, 333] width 150 height 23
click at [577, 337] on button "Torvic Construction Inc" at bounding box center [556, 339] width 91 height 14
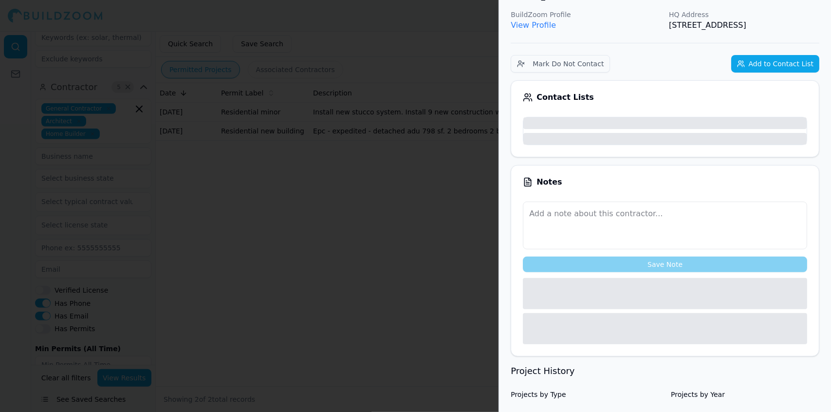
scroll to position [164, 0]
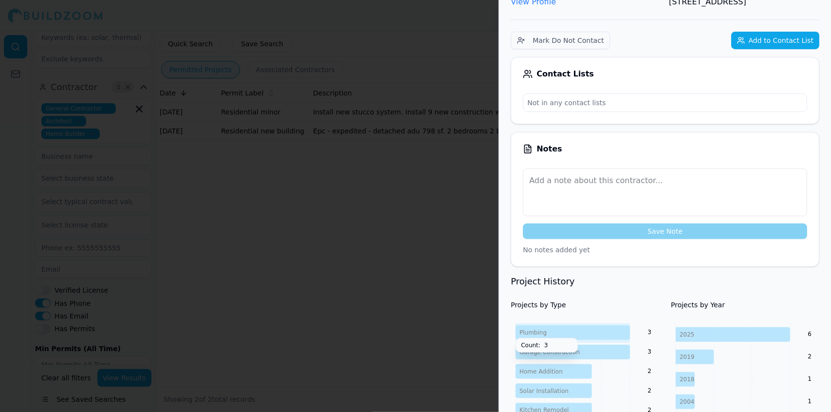
click at [785, 401] on icon "2025 2019 2018 2004 6 2 1 1" at bounding box center [745, 368] width 149 height 90
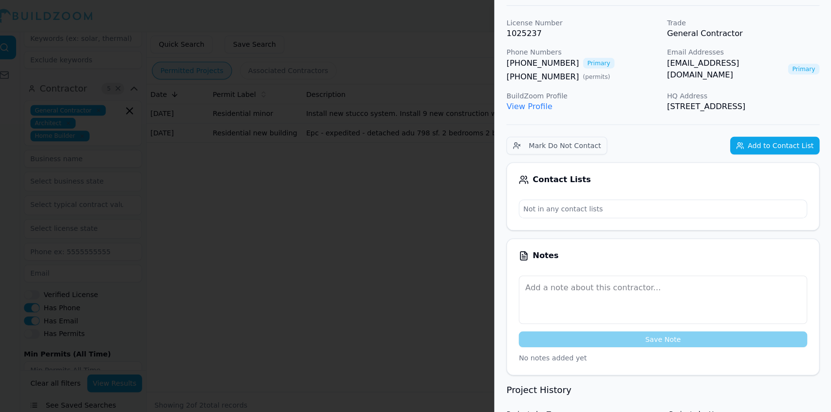
scroll to position [0, 0]
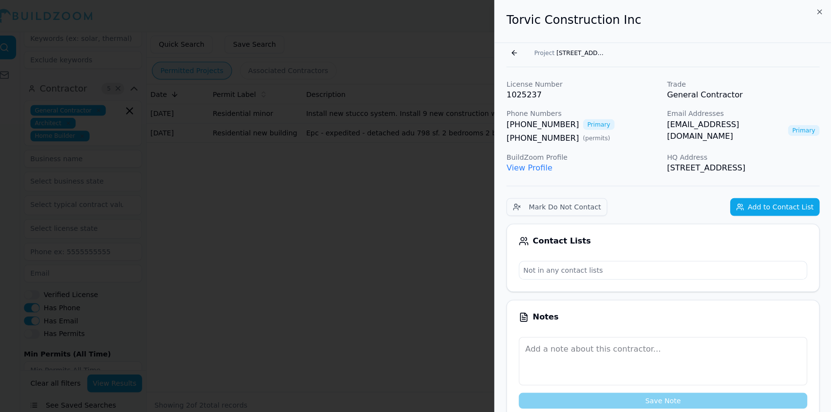
drag, startPoint x: 817, startPoint y: 164, endPoint x: 502, endPoint y: 26, distance: 343.3
copy div "Torvic Construction Inc Go back Project [STREET_ADDRESS] License Number 1025237…"
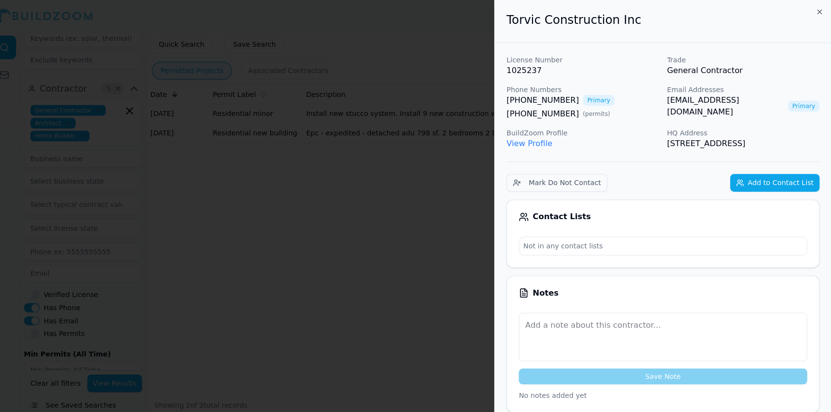
click at [416, 157] on div at bounding box center [415, 206] width 831 height 412
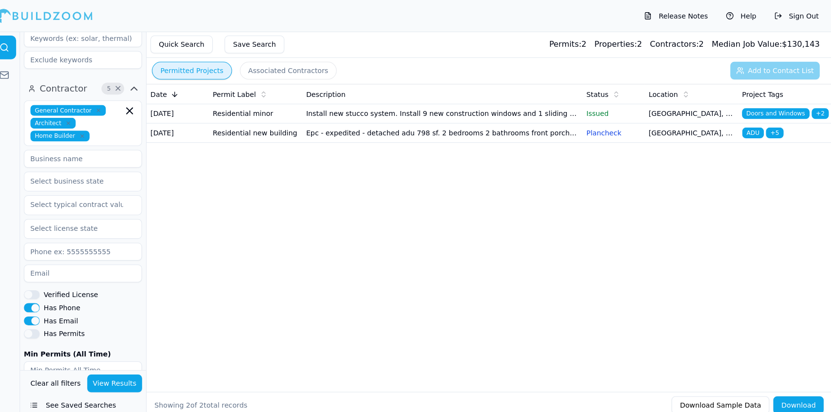
click at [440, 138] on td "Epc - expedited - detached adu 798 sf. 2 bedrooms 2 bathrooms front porch 126 s…" at bounding box center [447, 131] width 276 height 19
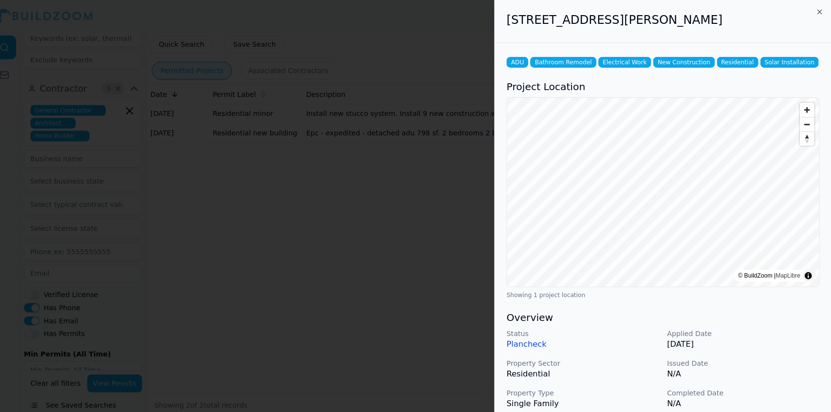
click at [802, 312] on h3 "Overview" at bounding box center [665, 313] width 309 height 14
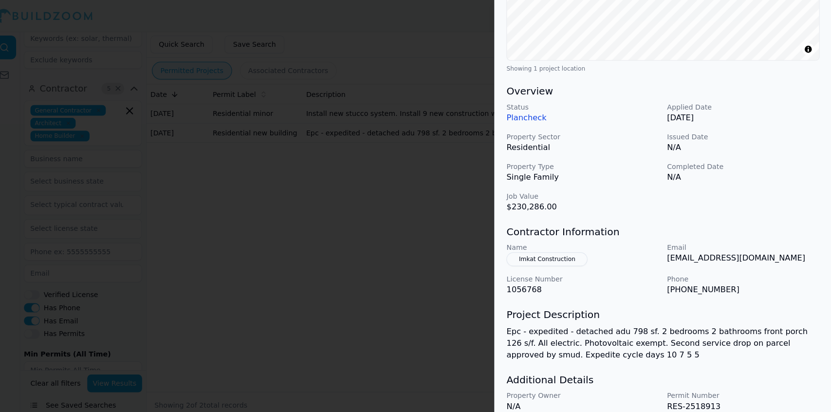
scroll to position [258, 0]
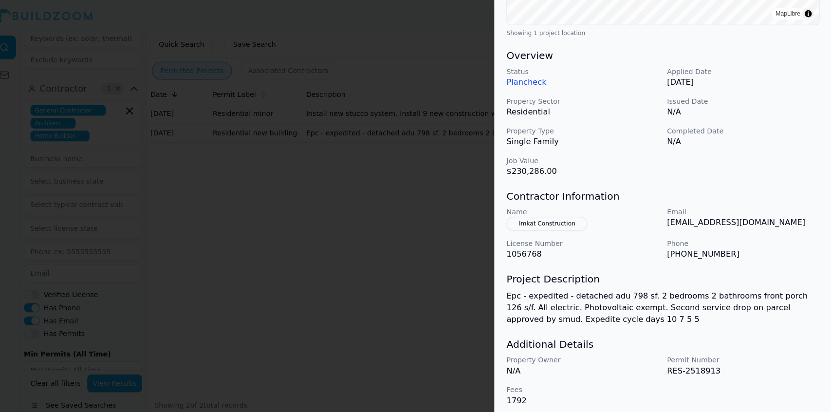
click at [429, 139] on div at bounding box center [415, 206] width 831 height 412
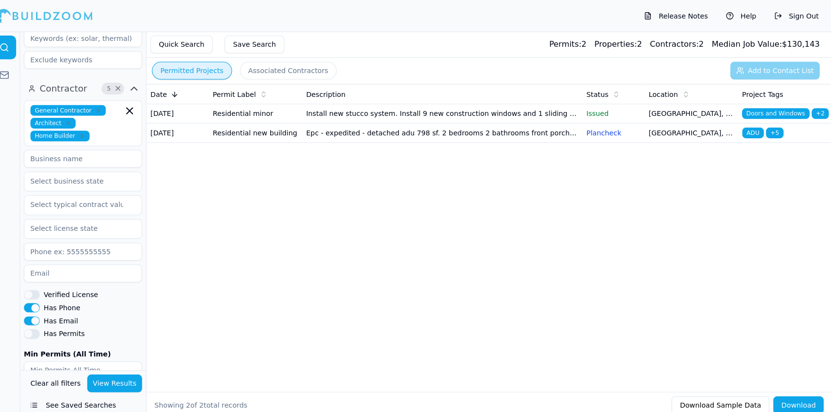
click at [417, 116] on td "Install new stucco system. Install 9 new construction windows and 1 sliding doo…" at bounding box center [447, 112] width 276 height 19
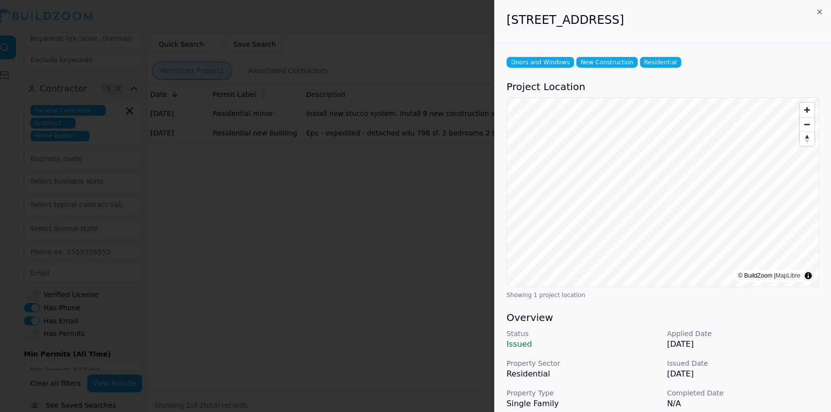
click at [763, 367] on p "[DATE]" at bounding box center [744, 369] width 150 height 12
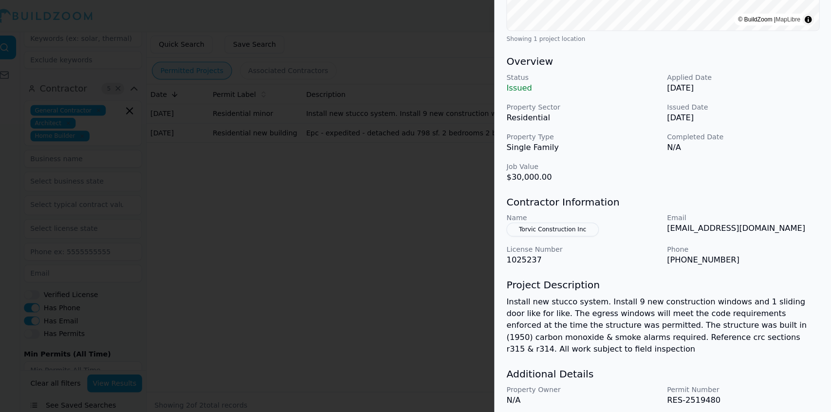
scroll to position [270, 0]
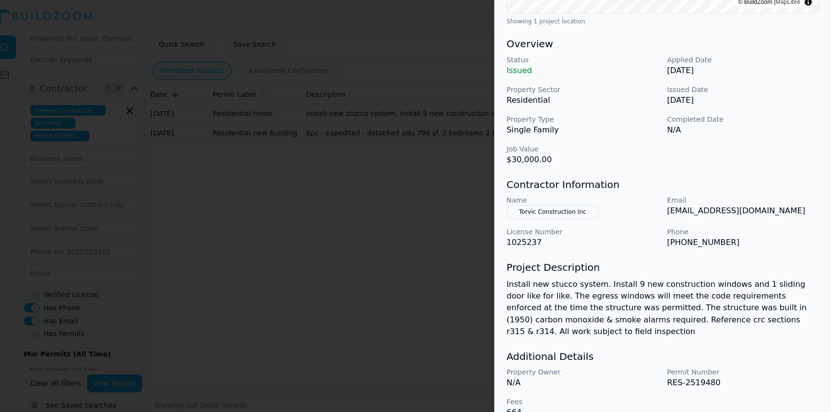
click at [770, 99] on p "[DATE]" at bounding box center [744, 99] width 150 height 12
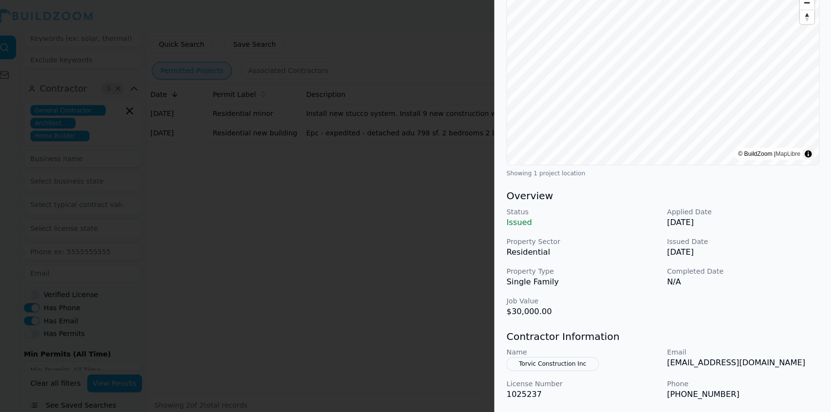
scroll to position [0, 0]
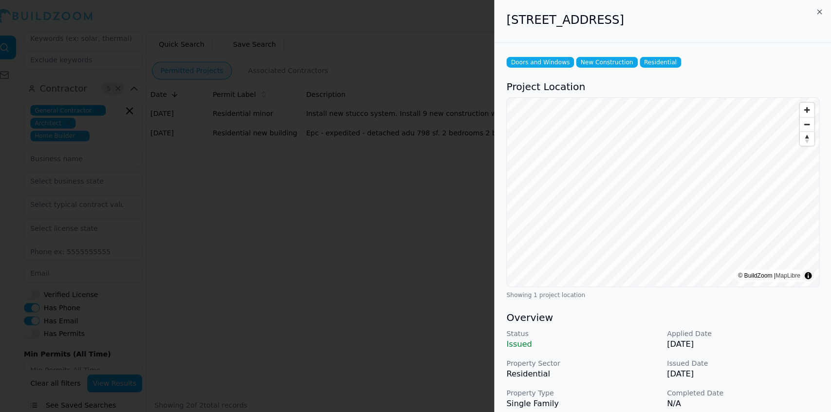
drag, startPoint x: 739, startPoint y: 22, endPoint x: 511, endPoint y: 31, distance: 228.1
click at [511, 31] on div "[STREET_ADDRESS]" at bounding box center [665, 21] width 332 height 42
copy h2 "[STREET_ADDRESS]"
click at [792, 376] on div "Status Issued Applied Date [DATE] Property Sector Residential Issued Date [DATE…" at bounding box center [665, 378] width 309 height 109
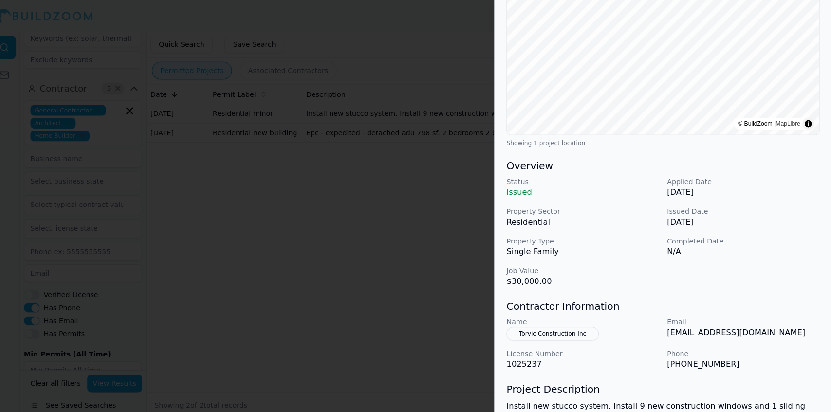
scroll to position [152, 0]
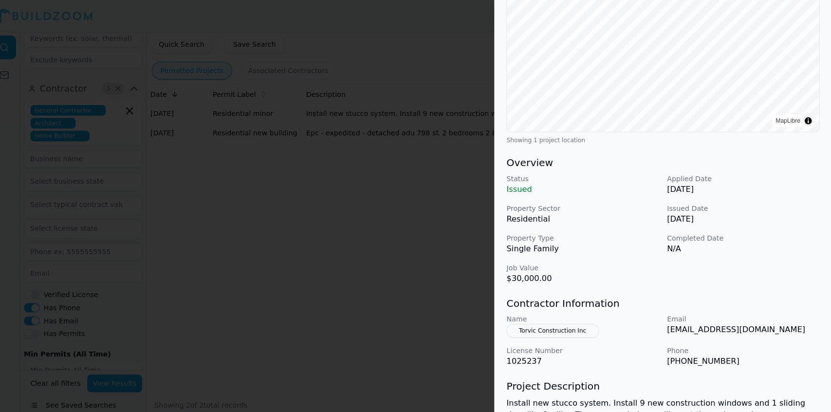
click at [326, 74] on div at bounding box center [415, 206] width 831 height 412
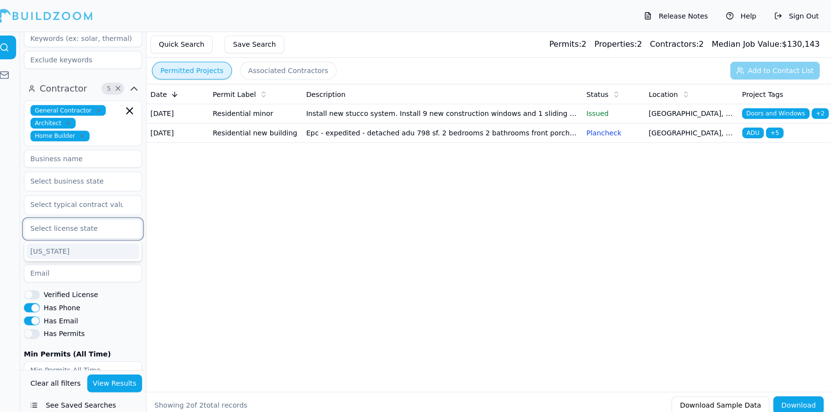
click at [95, 216] on input "text" at bounding box center [87, 225] width 103 height 18
click at [243, 219] on div "Date Permit Label Description Status Location Project Tags [DATE] Residential m…" at bounding box center [493, 219] width 675 height 272
click at [16, 37] on link at bounding box center [15, 46] width 23 height 23
click at [106, 395] on button "See Saved Searches" at bounding box center [93, 400] width 116 height 18
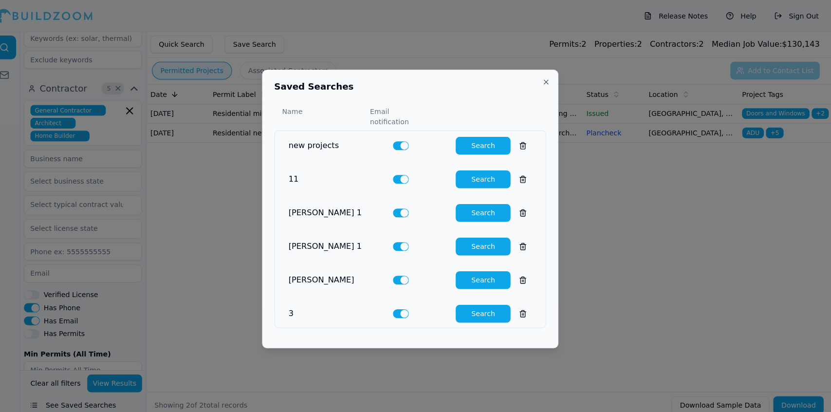
click at [477, 135] on button "Search" at bounding box center [488, 144] width 54 height 18
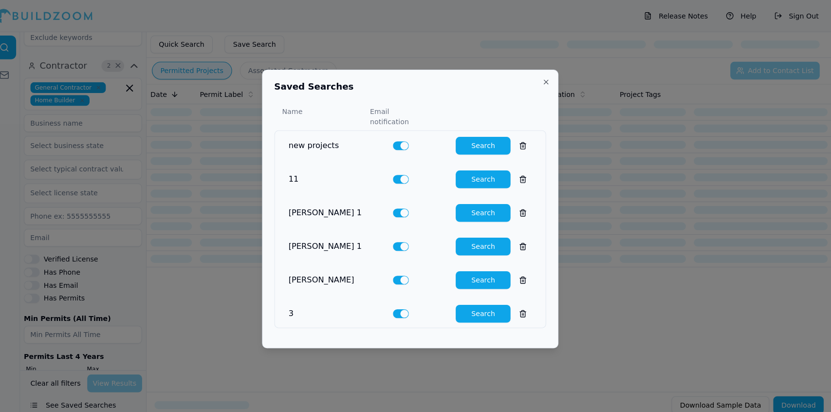
scroll to position [423, 0]
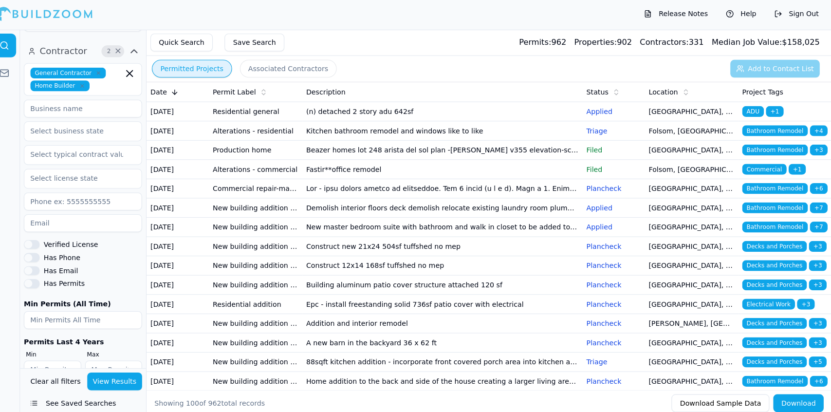
click at [686, 113] on td "[GEOGRAPHIC_DATA], [GEOGRAPHIC_DATA]" at bounding box center [693, 112] width 92 height 19
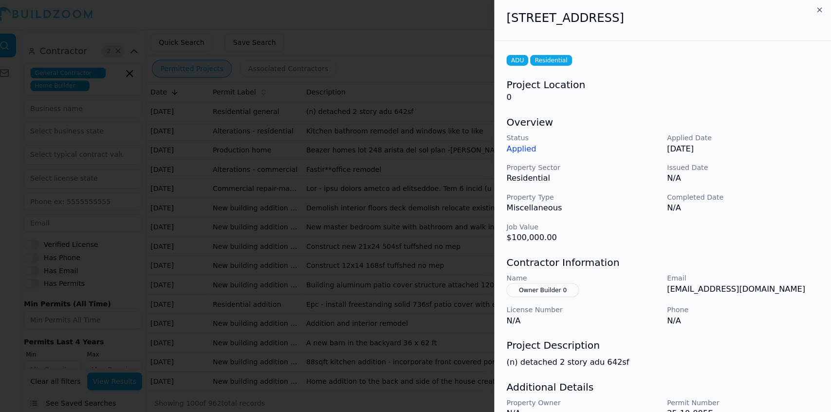
scroll to position [44, 0]
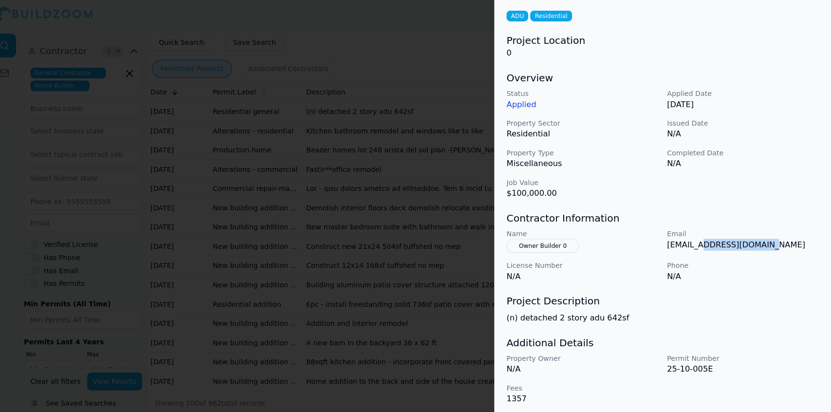
drag, startPoint x: 766, startPoint y: 244, endPoint x: 700, endPoint y: 247, distance: 65.9
click at [700, 247] on p "[EMAIL_ADDRESS][DOMAIN_NAME]" at bounding box center [744, 243] width 150 height 12
click at [703, 274] on p "N/A" at bounding box center [744, 274] width 150 height 12
click at [547, 244] on button "Owner Builder 0" at bounding box center [547, 244] width 72 height 14
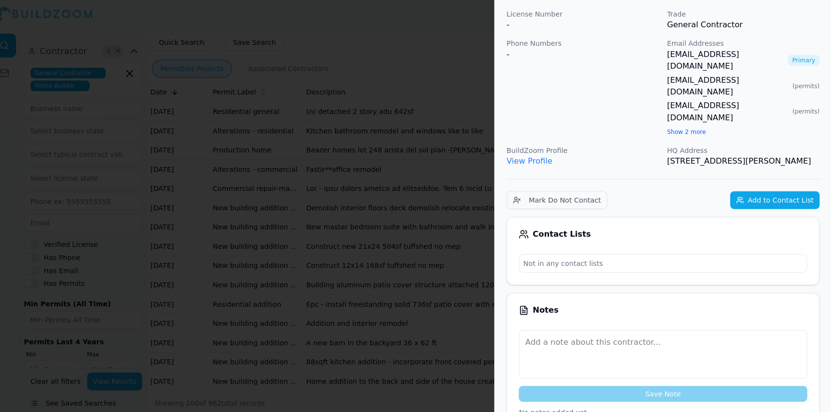
click at [780, 242] on div "Contact Lists Not in any contact lists" at bounding box center [665, 249] width 309 height 67
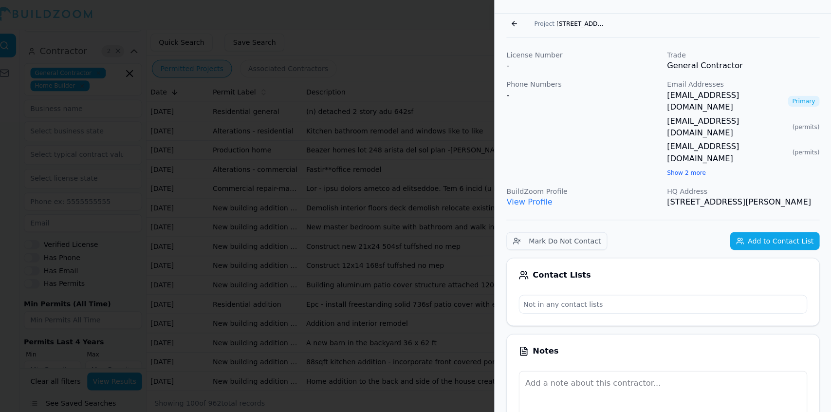
scroll to position [26, 0]
click at [790, 257] on div "Contact Lists Not in any contact lists" at bounding box center [665, 290] width 309 height 67
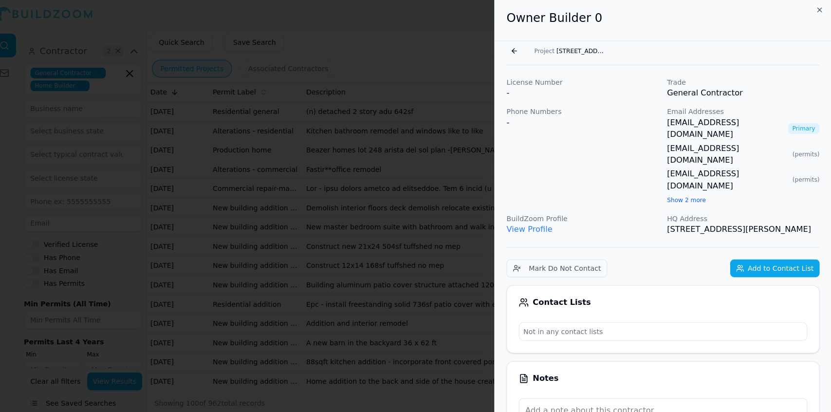
click at [583, 48] on span "[STREET_ADDRESS]" at bounding box center [584, 52] width 49 height 8
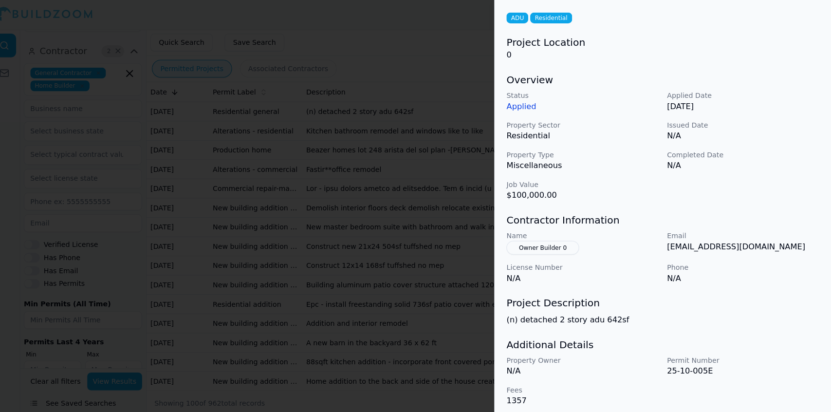
scroll to position [44, 0]
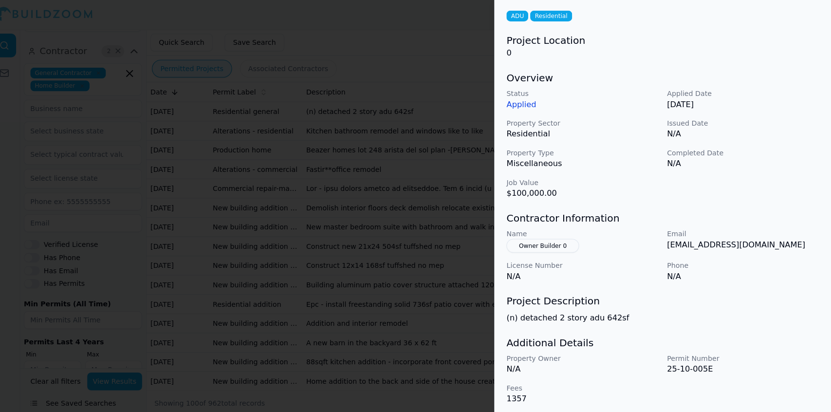
click at [817, 355] on p "Permit Number" at bounding box center [744, 355] width 150 height 10
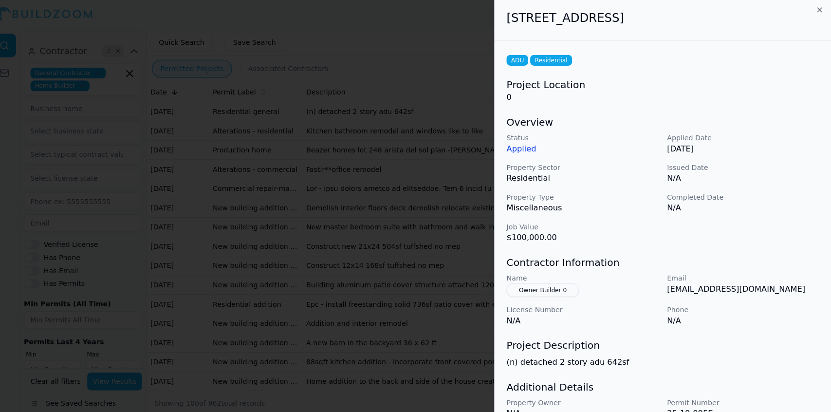
click at [527, 150] on p "Applied" at bounding box center [586, 149] width 150 height 12
click at [728, 303] on p "Phone" at bounding box center [744, 307] width 150 height 10
click at [784, 366] on div "ADU Residential Project Location 0 Overview Status Applied Applied Date [DATE] …" at bounding box center [665, 249] width 332 height 414
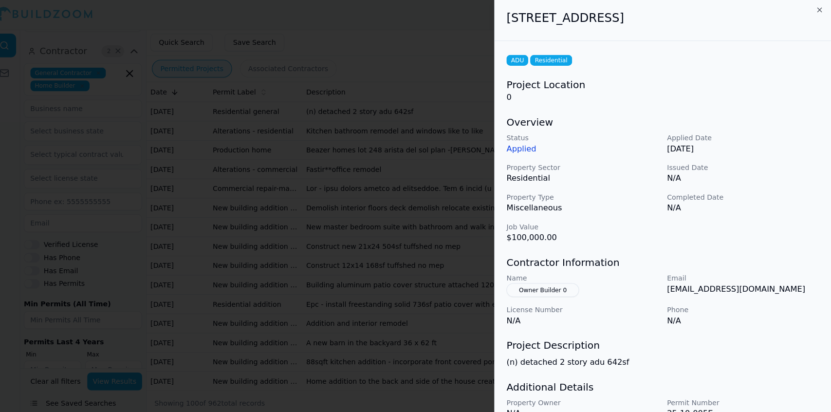
scroll to position [44, 0]
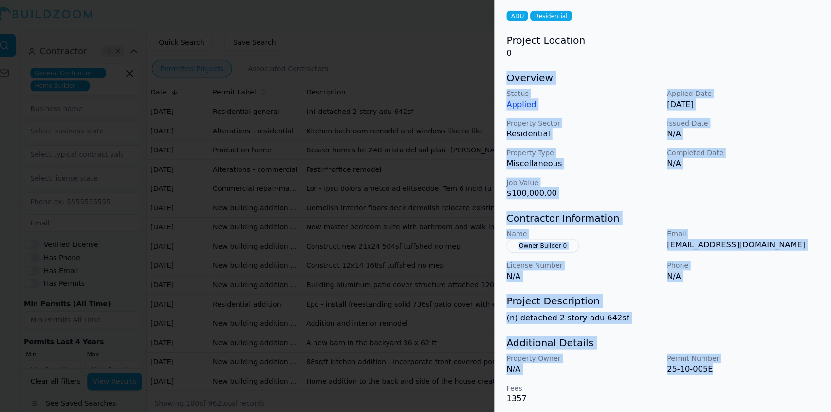
drag, startPoint x: 713, startPoint y: 367, endPoint x: 503, endPoint y: 77, distance: 358.1
click at [503, 77] on div "ADU Residential Project Location 0 Overview Status Applied Applied Date [DATE] …" at bounding box center [665, 206] width 332 height 414
click at [772, 325] on div "ADU Residential Project Location 0 Overview Status Applied Applied Date [DATE] …" at bounding box center [665, 206] width 332 height 414
click at [785, 316] on p "(n) detached 2 story adu 642sf" at bounding box center [665, 315] width 309 height 12
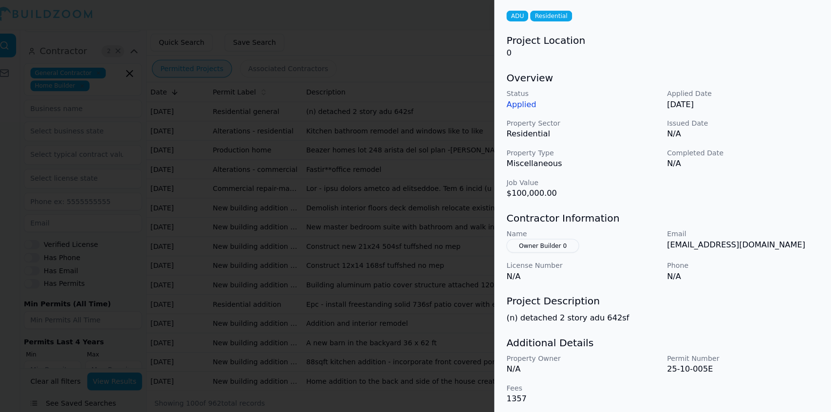
drag, startPoint x: 451, startPoint y: 142, endPoint x: 417, endPoint y: 128, distance: 36.5
click at [417, 128] on div at bounding box center [415, 206] width 831 height 412
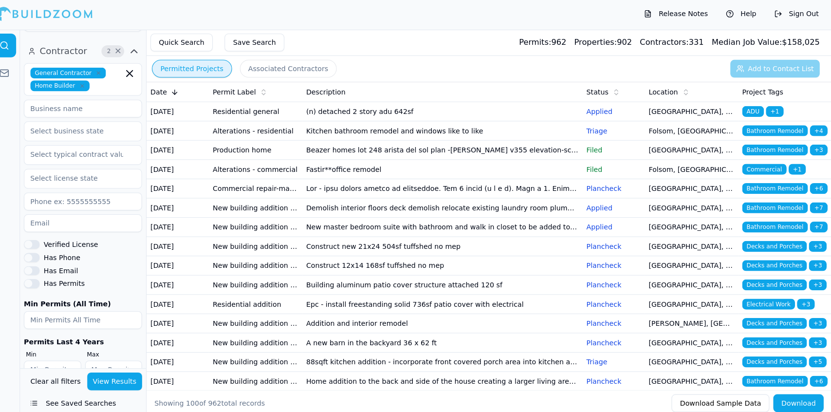
click at [402, 116] on td "(n) detached 2 story adu 642sf" at bounding box center [447, 112] width 276 height 19
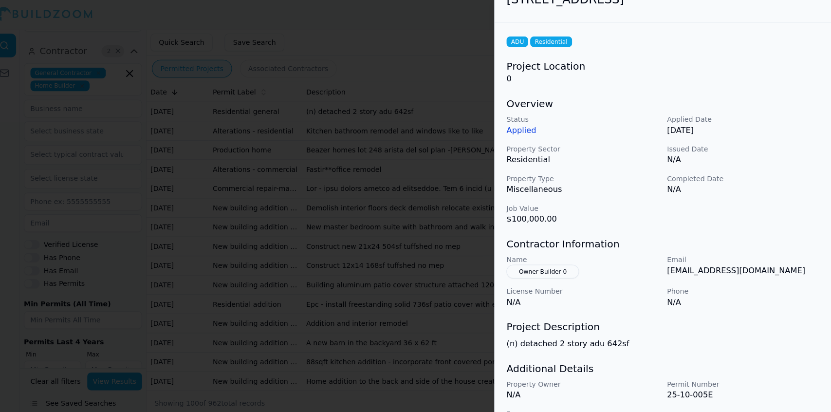
scroll to position [24, 0]
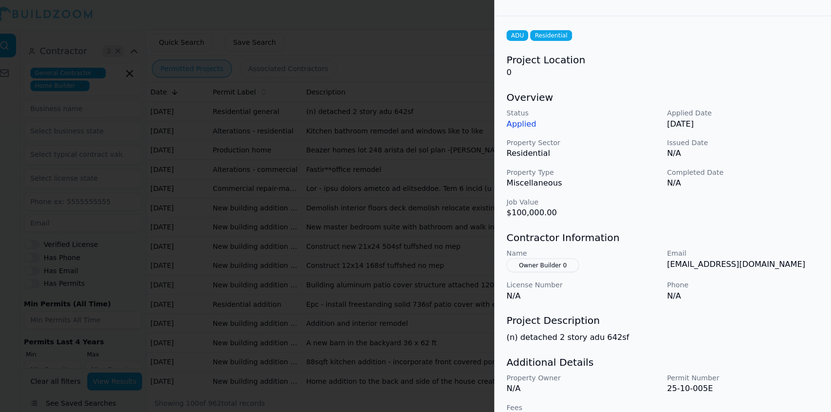
click at [807, 354] on h3 "Additional Details" at bounding box center [665, 359] width 309 height 14
click at [554, 261] on button "Owner Builder 0" at bounding box center [547, 264] width 72 height 14
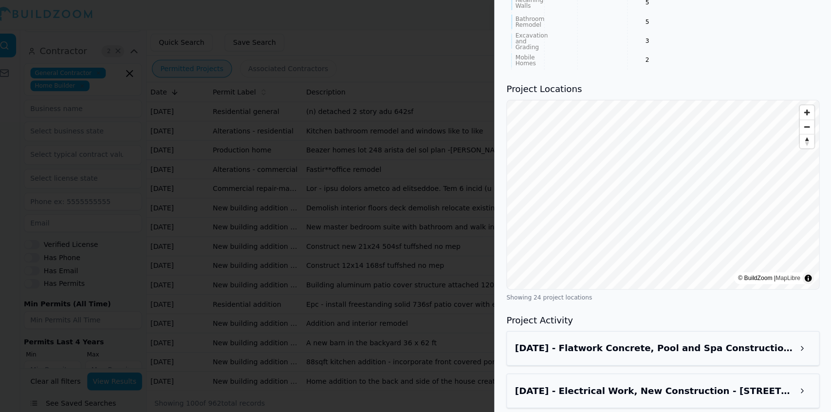
scroll to position [974, 0]
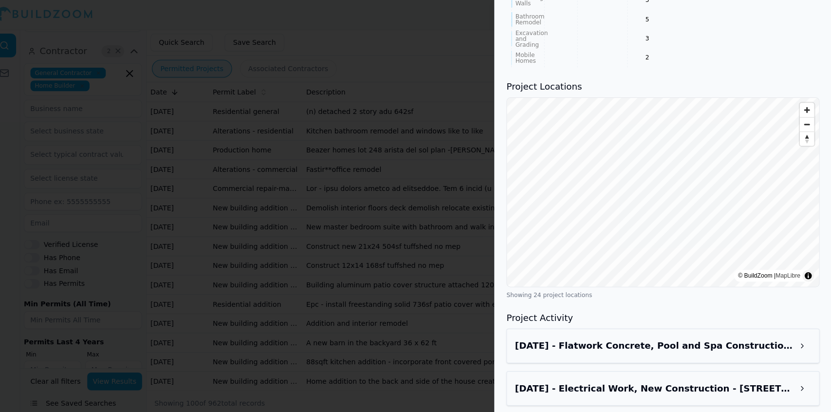
click at [751, 376] on div "[DATE] - Electrical Work, New Construction - [STREET_ADDRESS][PERSON_NAME]" at bounding box center [665, 385] width 292 height 18
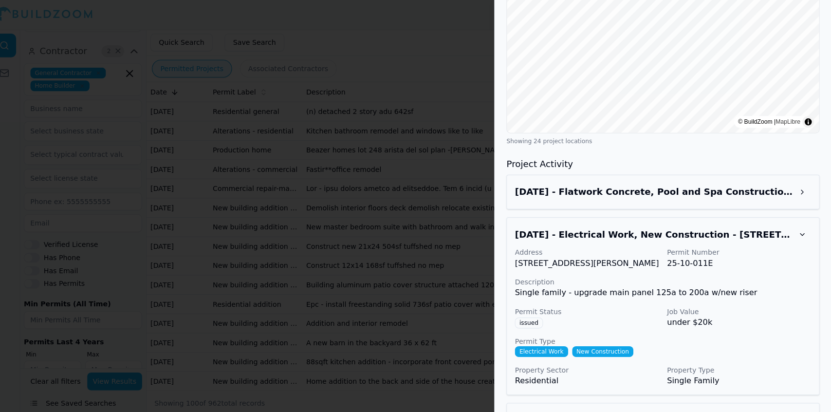
scroll to position [1134, 0]
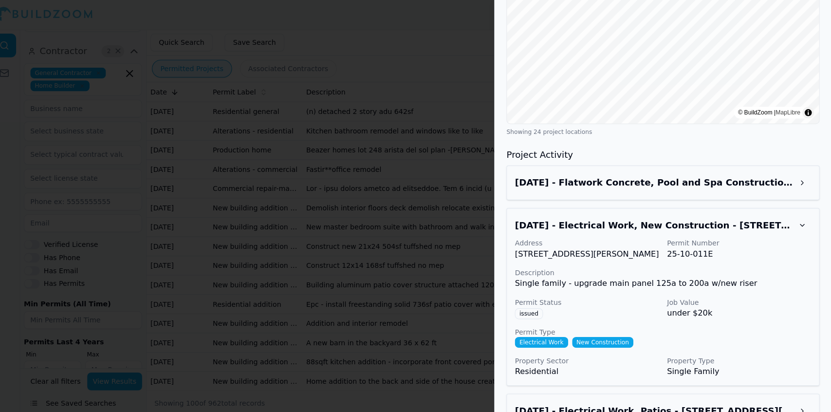
click at [769, 334] on div "Electrical Work New Construction" at bounding box center [665, 339] width 292 height 11
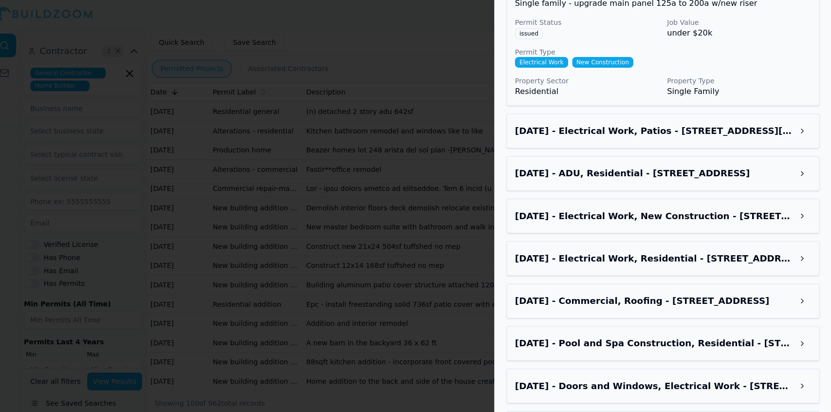
scroll to position [1411, 0]
click at [743, 333] on h3 "[DATE] - Pool and Spa Construction, Residential - [STREET_ADDRESS][PERSON_NAME]" at bounding box center [656, 340] width 275 height 14
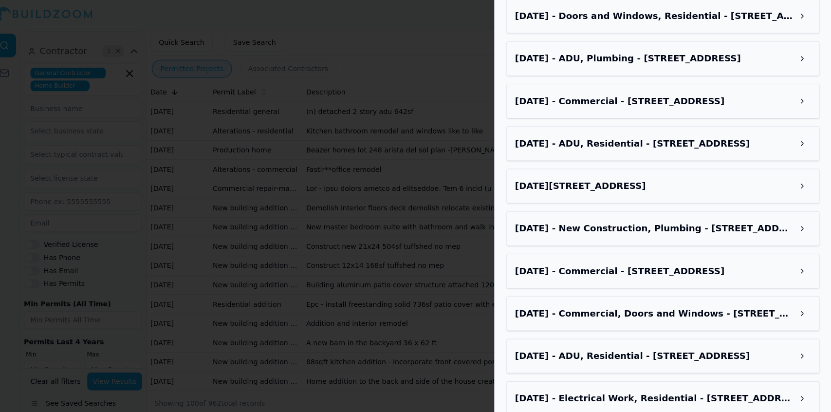
scroll to position [1962, 0]
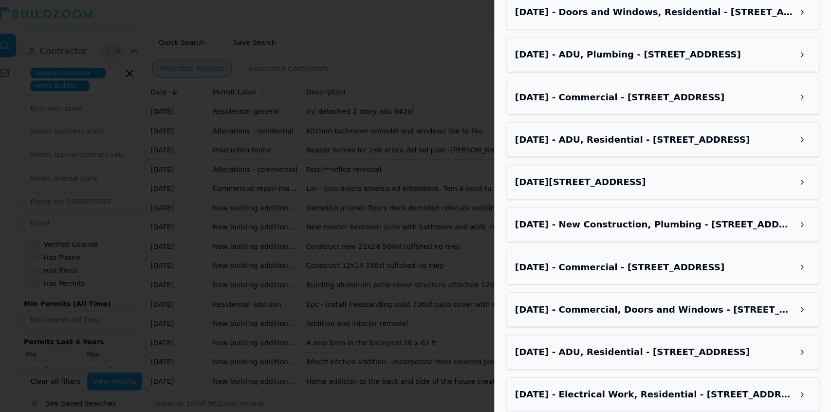
click at [758, 342] on h3 "[DATE] - ADU, Residential - [STREET_ADDRESS]" at bounding box center [656, 349] width 275 height 14
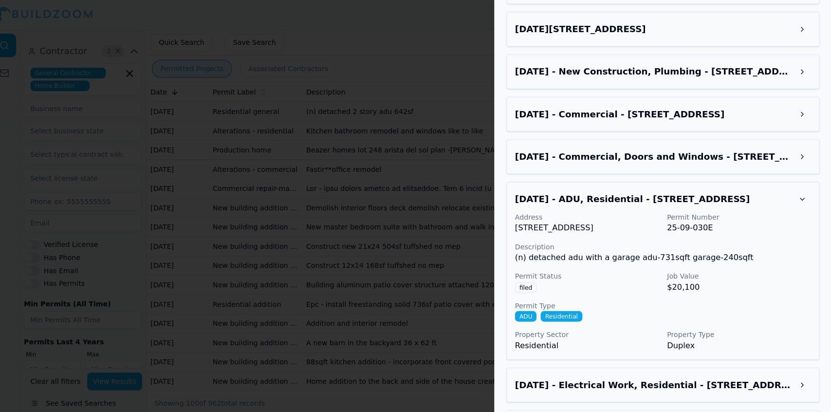
scroll to position [2132, 0]
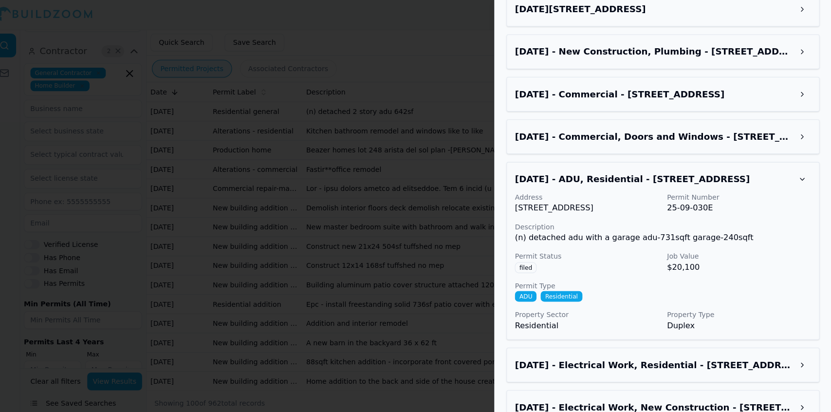
click at [770, 312] on div "[DATE] - ADU, Residential - [STREET_ADDRESS] Address [STREET_ADDRESS] Permit Nu…" at bounding box center [665, 249] width 309 height 175
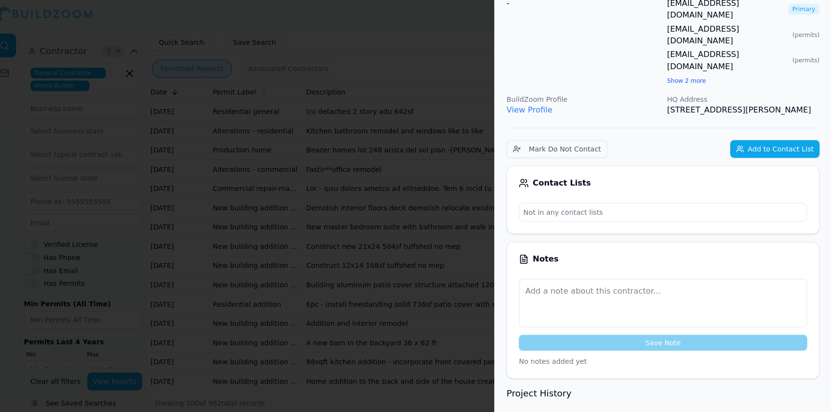
scroll to position [115, 0]
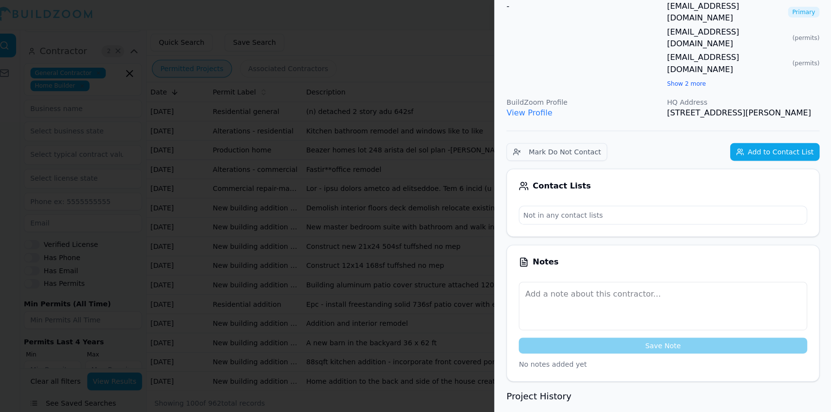
click at [797, 310] on div "Save Note" at bounding box center [665, 315] width 284 height 71
click at [703, 205] on p "Not in any contact lists" at bounding box center [665, 214] width 283 height 18
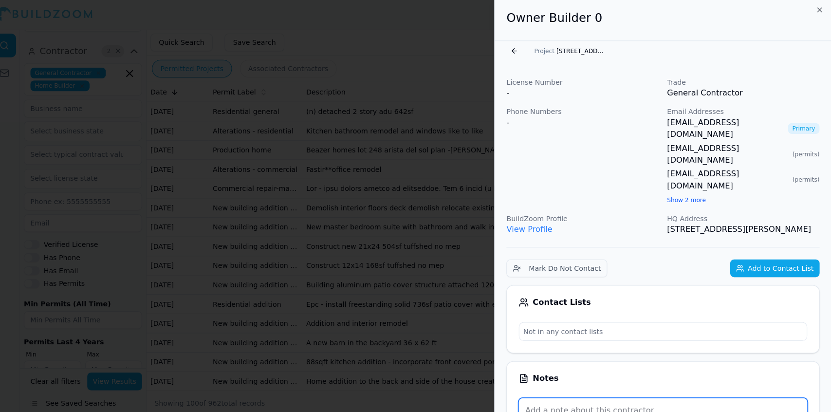
click at [762, 394] on textarea at bounding box center [665, 418] width 284 height 48
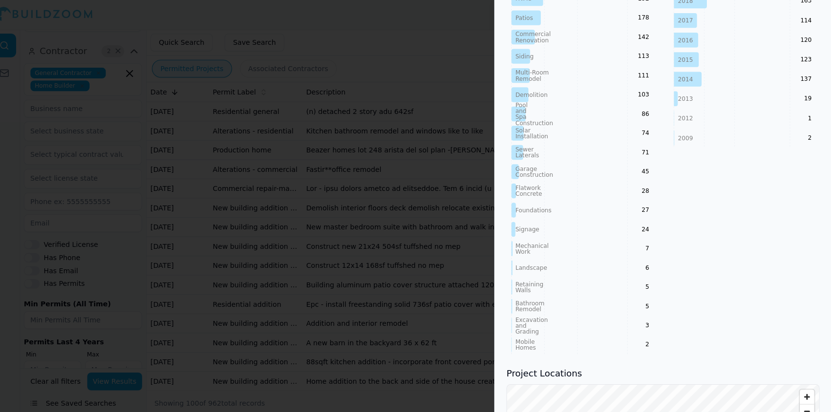
scroll to position [692, 0]
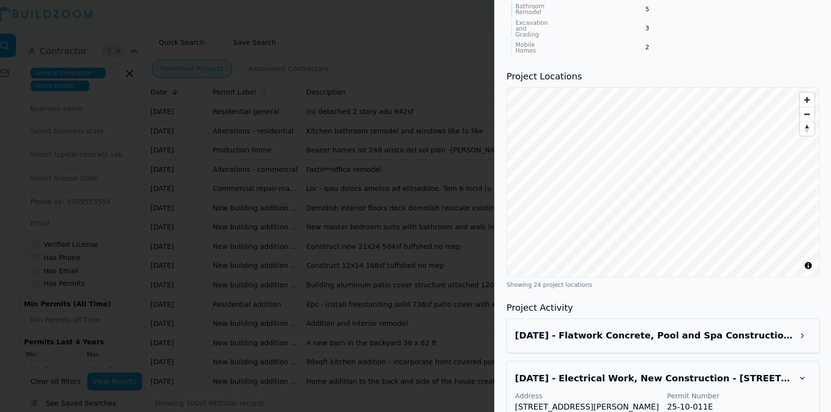
scroll to position [986, 0]
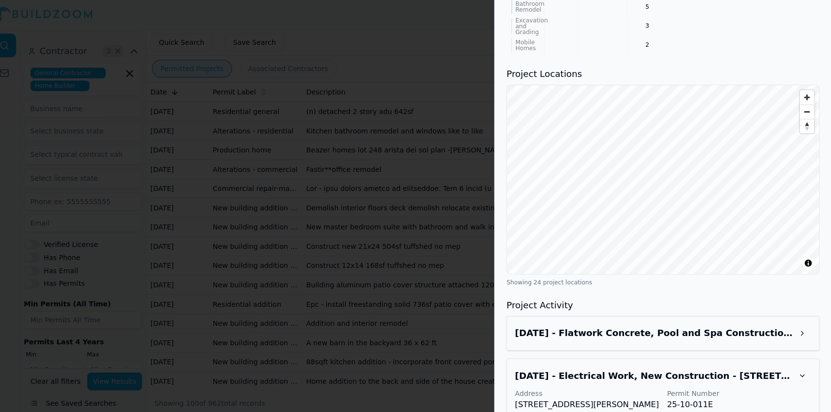
click at [778, 385] on p "Permit Number" at bounding box center [740, 390] width 142 height 10
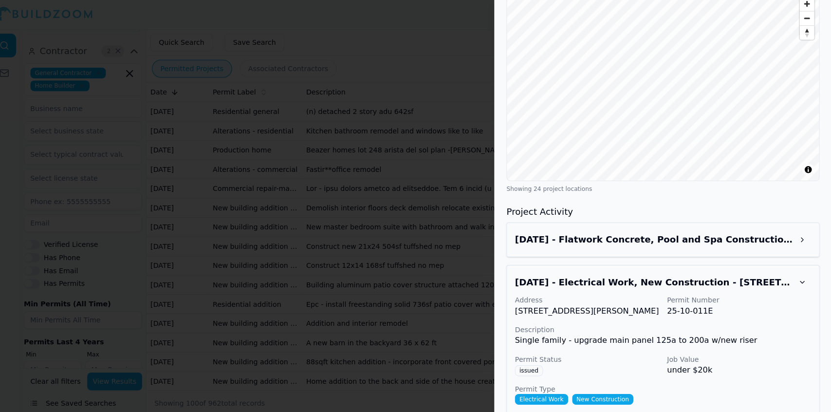
scroll to position [1083, 0]
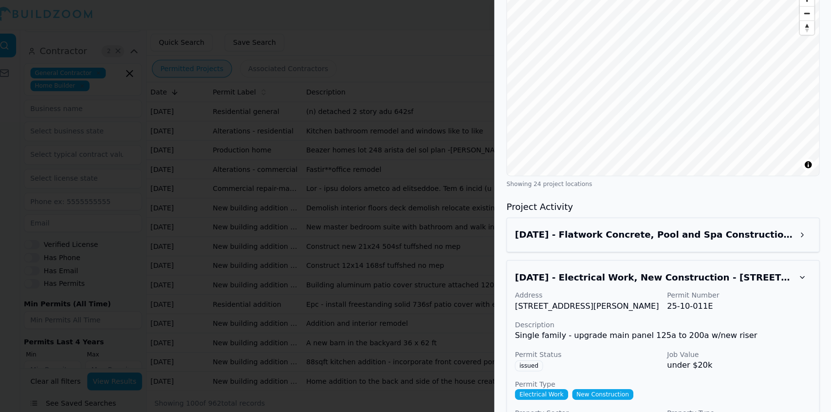
click at [775, 327] on p "Single family - upgrade main panel 125a to 200a w/new riser" at bounding box center [665, 333] width 292 height 12
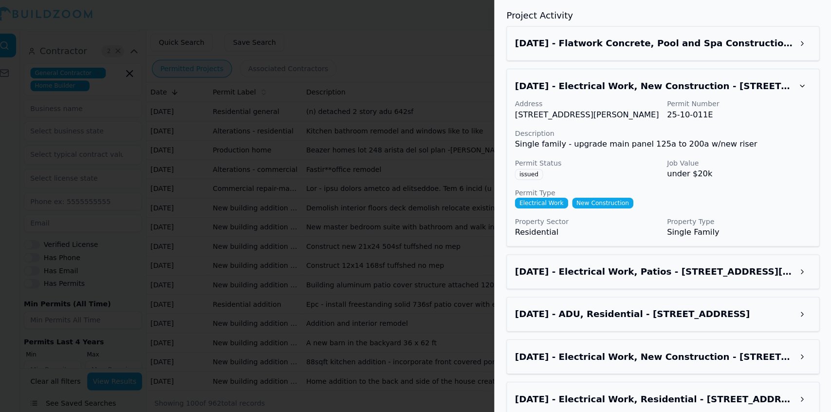
scroll to position [1276, 0]
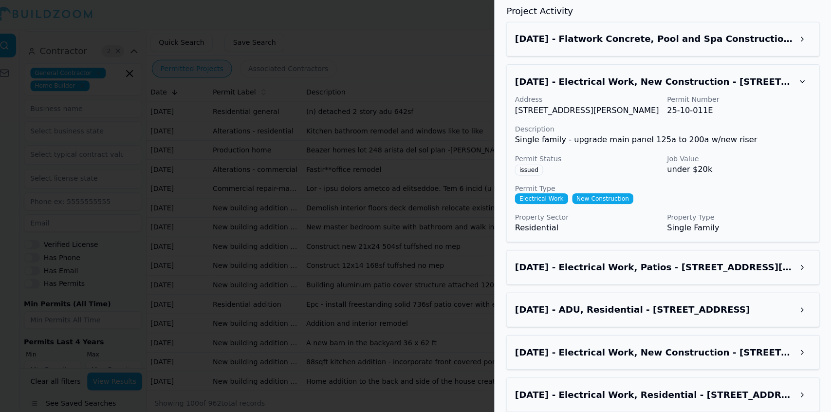
click at [806, 299] on button at bounding box center [803, 308] width 18 height 18
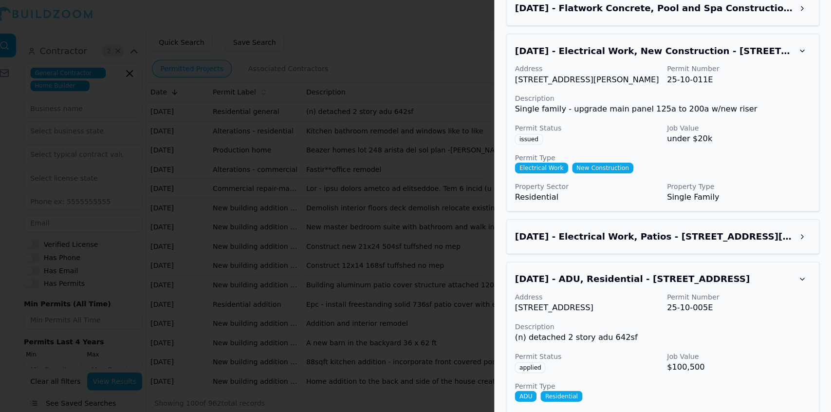
scroll to position [1317, 0]
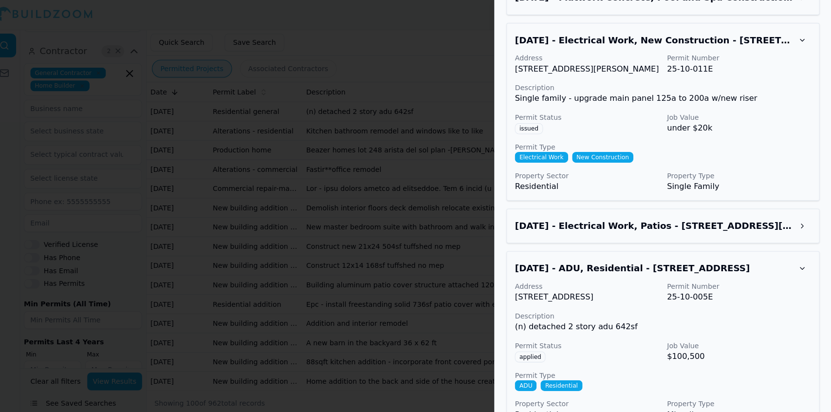
click at [774, 335] on div "Address [STREET_ADDRESS] Permit Number 25-10-005E Description (n) detached 2 st…" at bounding box center [665, 347] width 292 height 137
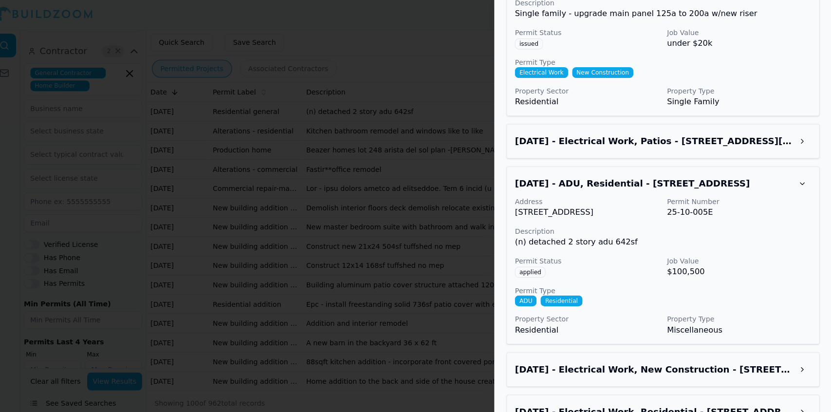
scroll to position [1403, 0]
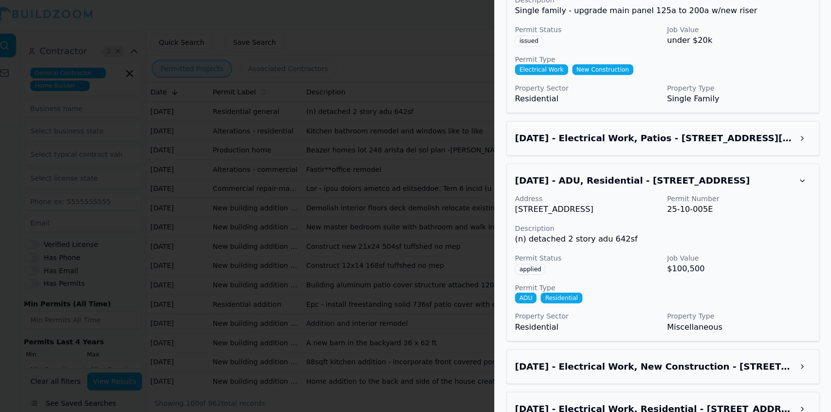
click at [770, 193] on p "Permit Number" at bounding box center [740, 198] width 142 height 10
click at [801, 261] on p "$100,500" at bounding box center [740, 267] width 142 height 12
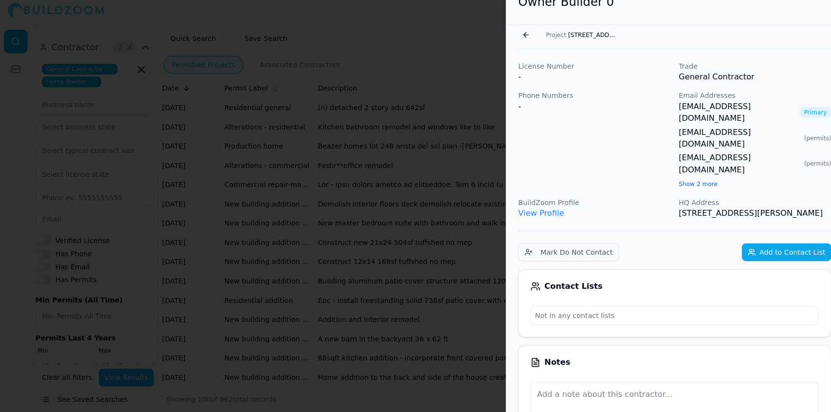
scroll to position [0, 0]
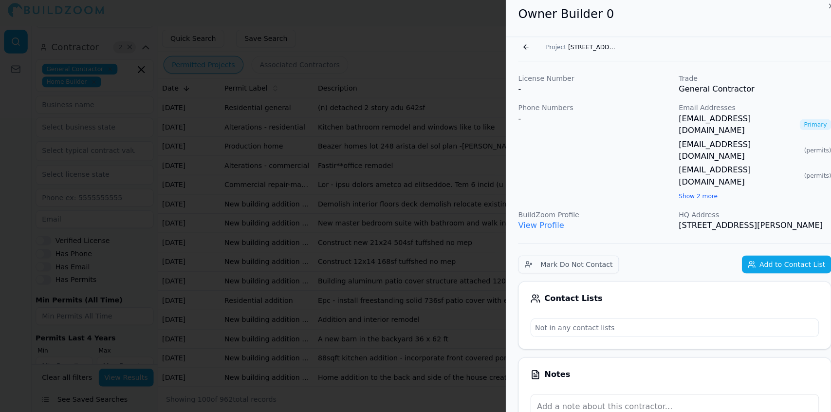
drag, startPoint x: 804, startPoint y: 194, endPoint x: 517, endPoint y: 55, distance: 318.9
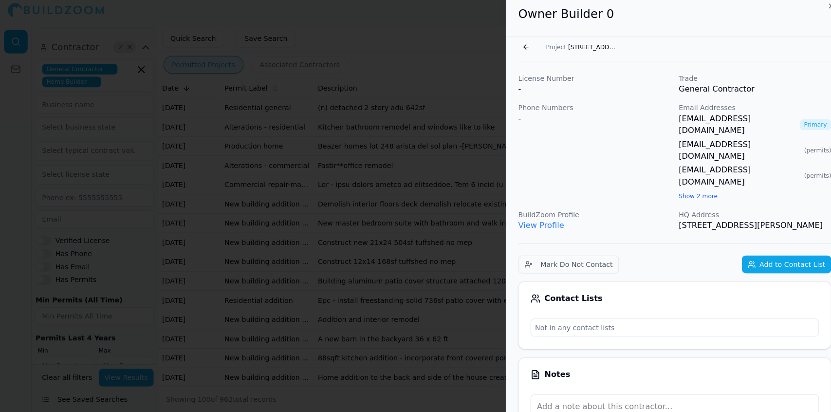
copy div "Go back Project [STREET_ADDRESS] License Number - Trade General Contractor Phon…"
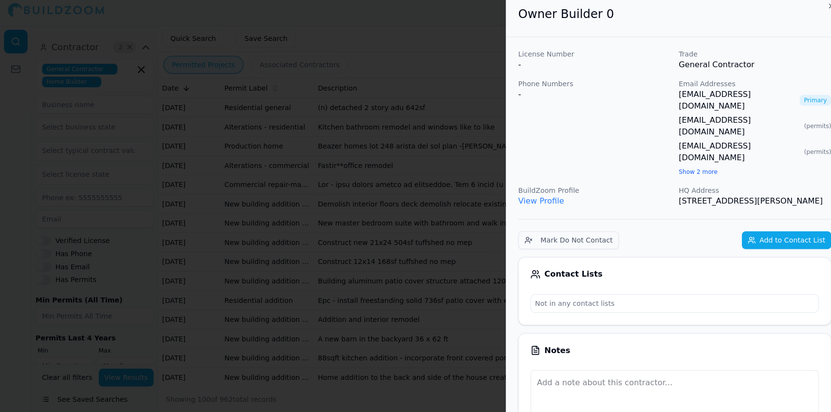
click at [331, 41] on div at bounding box center [415, 206] width 831 height 412
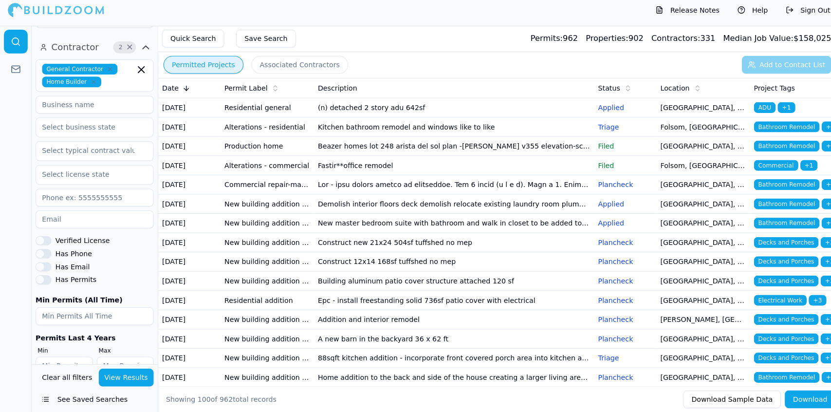
click at [331, 111] on td "(n) detached 2 story adu 642sf" at bounding box center [447, 112] width 276 height 19
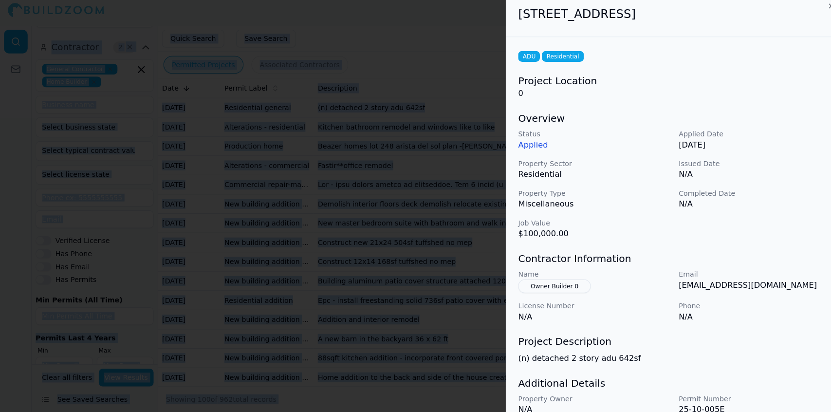
click at [331, 111] on div at bounding box center [415, 206] width 831 height 412
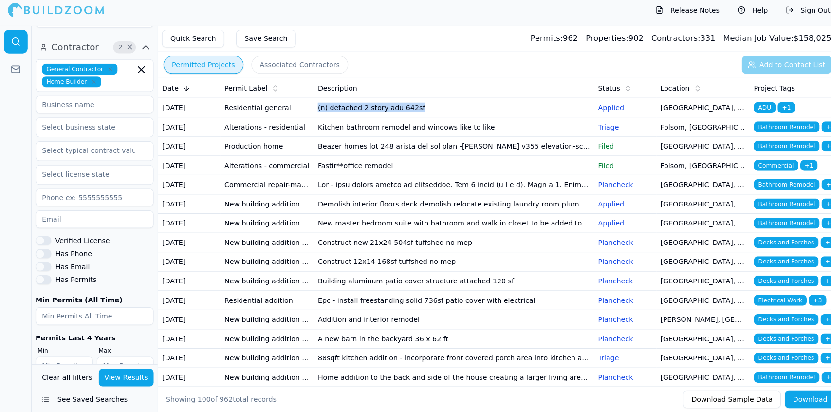
click at [331, 111] on td "(n) detached 2 story adu 642sf" at bounding box center [447, 112] width 276 height 19
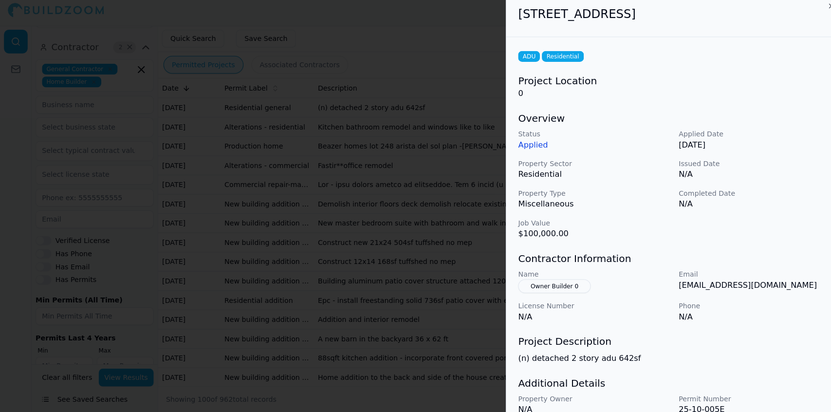
drag, startPoint x: 331, startPoint y: 111, endPoint x: 249, endPoint y: 165, distance: 98.5
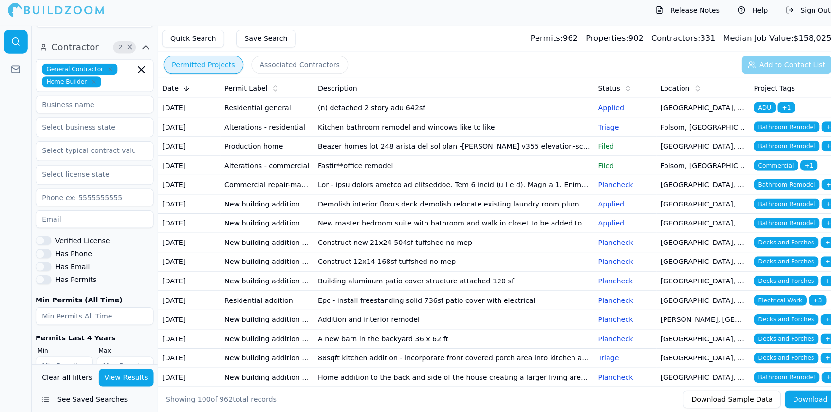
click at [249, 160] on td "Production home" at bounding box center [263, 150] width 92 height 19
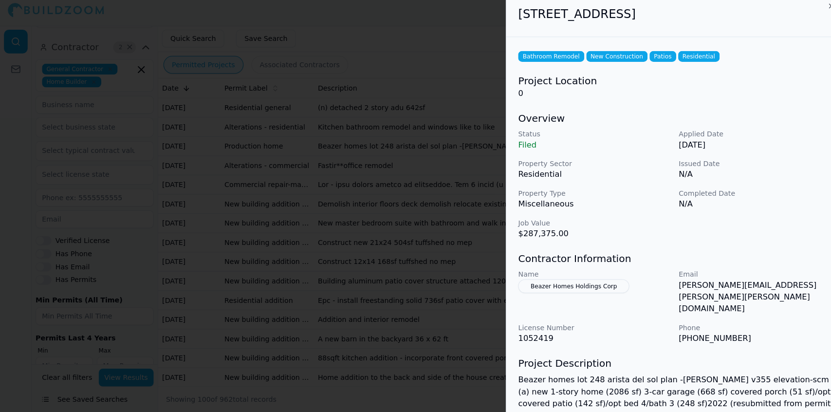
click at [249, 165] on div at bounding box center [415, 206] width 831 height 412
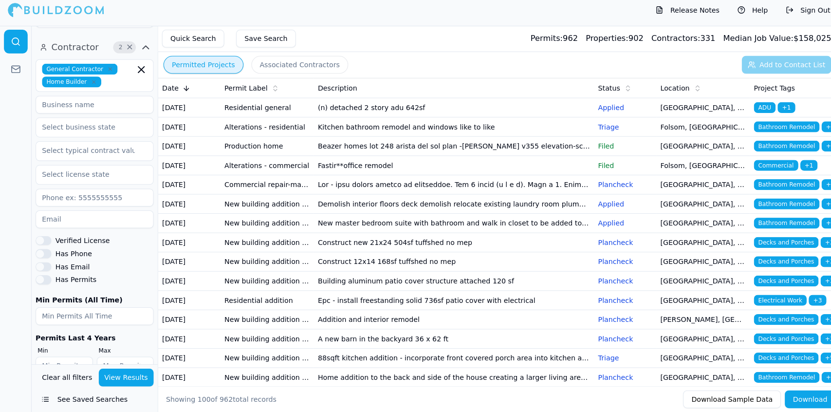
click at [357, 179] on td "Fastir**office remodel" at bounding box center [447, 169] width 276 height 19
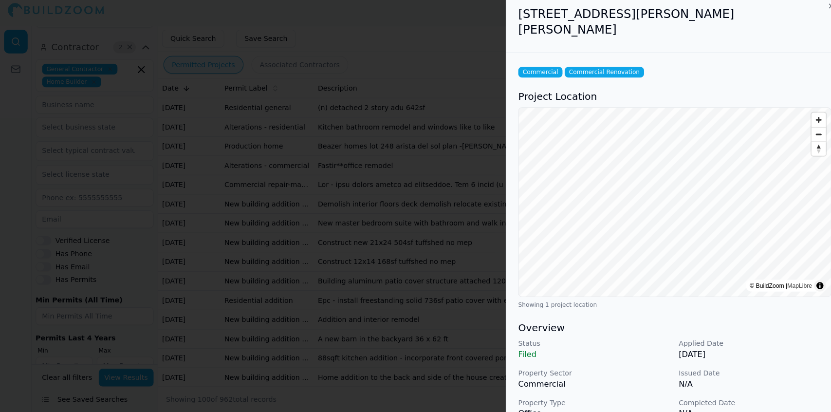
click at [768, 378] on p "N/A" at bounding box center [744, 384] width 150 height 12
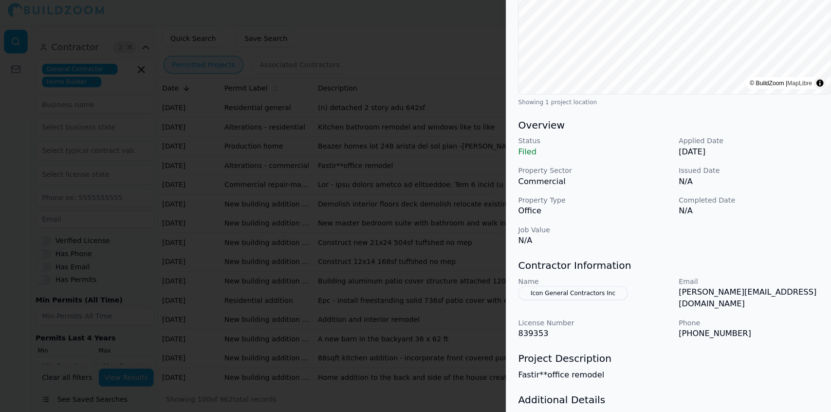
scroll to position [201, 0]
click at [578, 286] on button "Icon General Contractors Inc" at bounding box center [565, 293] width 108 height 14
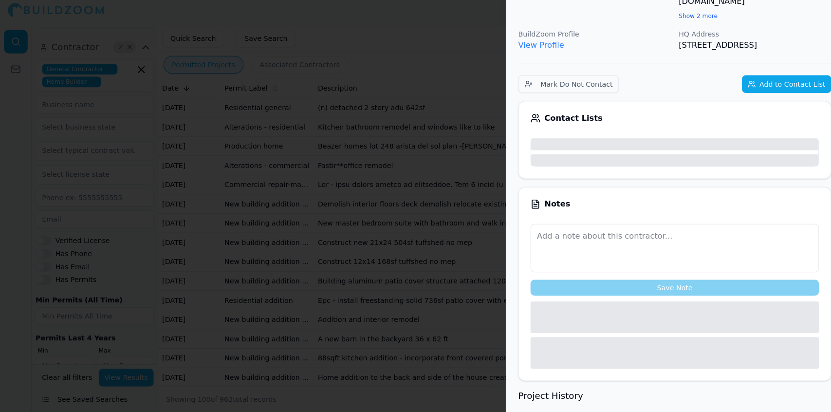
scroll to position [225, 0]
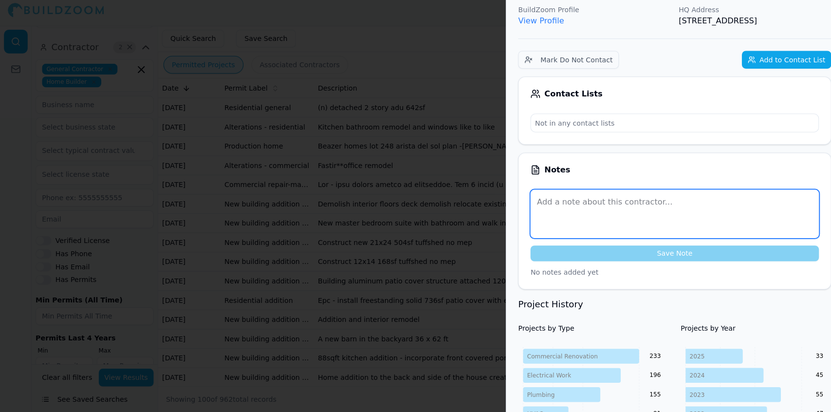
click at [769, 193] on textarea at bounding box center [665, 217] width 284 height 48
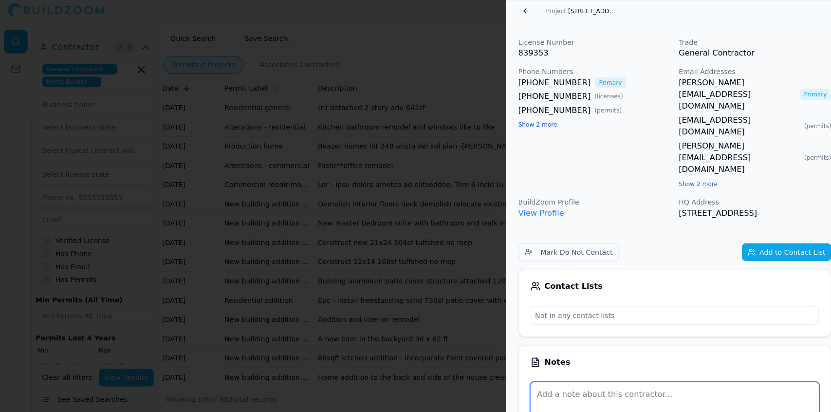
scroll to position [0, 0]
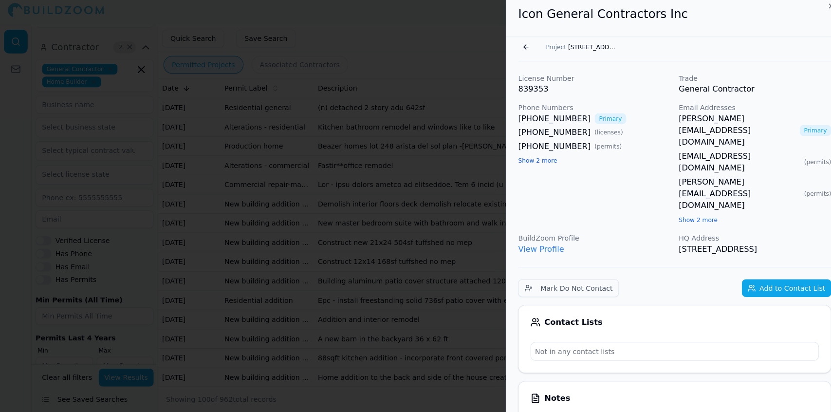
click at [724, 318] on div "Contact Lists Not in any contact lists" at bounding box center [665, 339] width 309 height 67
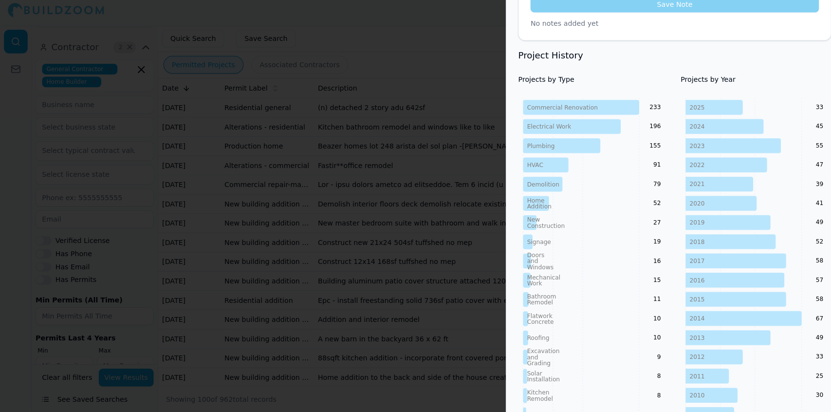
scroll to position [471, 0]
click at [778, 255] on icon "2025 2024 2023 2022 2021 2020 2019 2018 2017 2016 2015 2014 2013 2012 2011 2010…" at bounding box center [745, 367] width 149 height 530
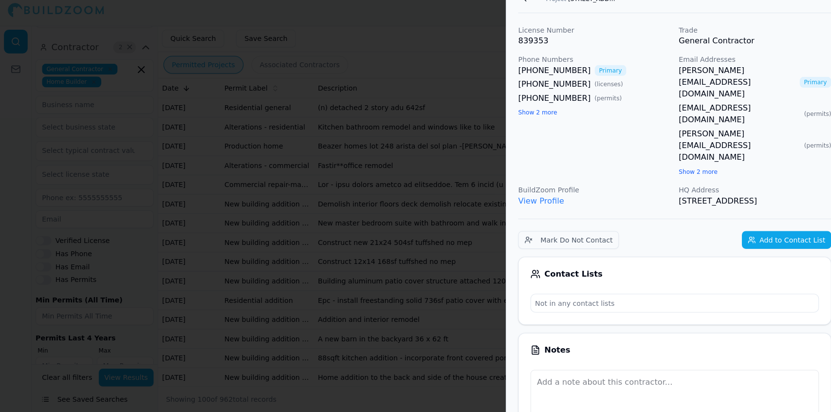
scroll to position [0, 0]
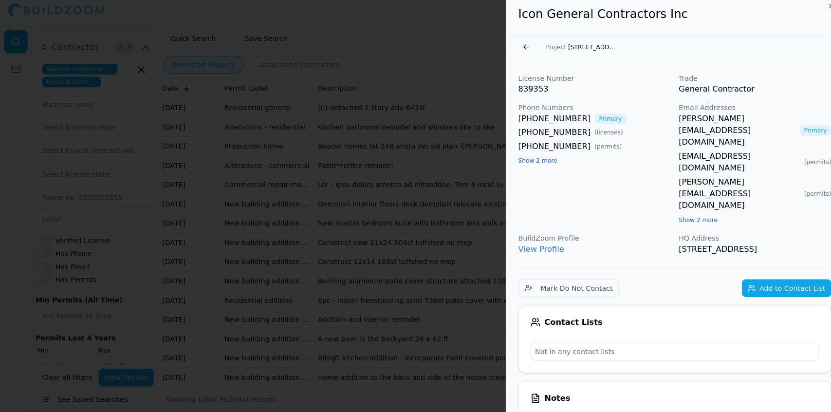
drag, startPoint x: 700, startPoint y: 204, endPoint x: 506, endPoint y: 32, distance: 259.8
copy div "Icon General Contractors Inc Go back Project [STREET_ADDRESS][PERSON_NAME] Lice…"
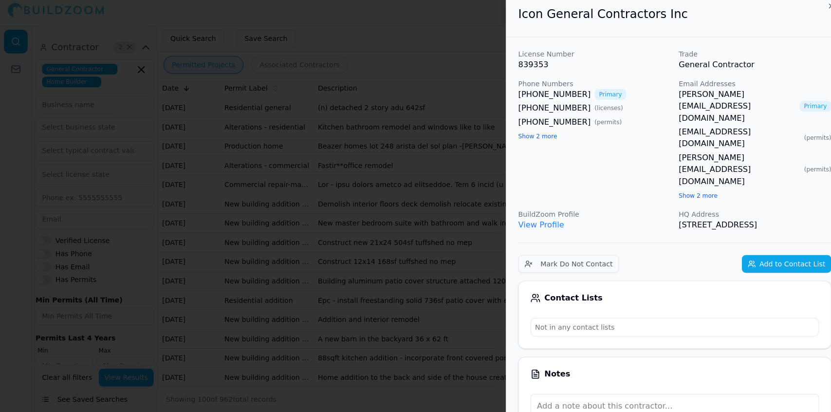
click at [287, 84] on div at bounding box center [415, 206] width 831 height 412
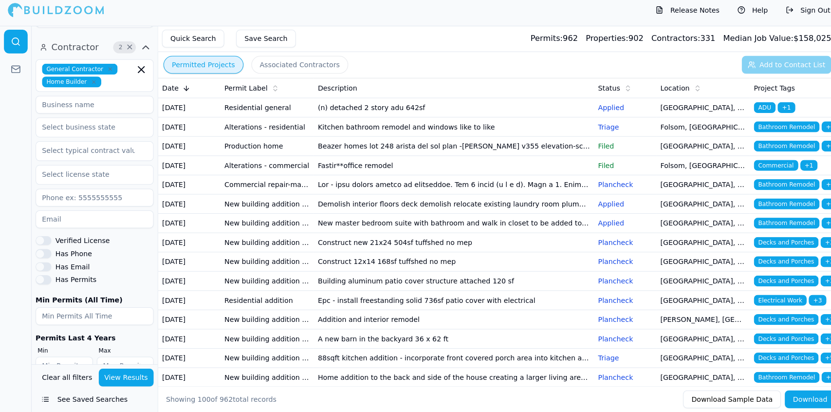
click at [359, 137] on td "Kitchen bathroom remodel and windows like to like" at bounding box center [447, 131] width 276 height 19
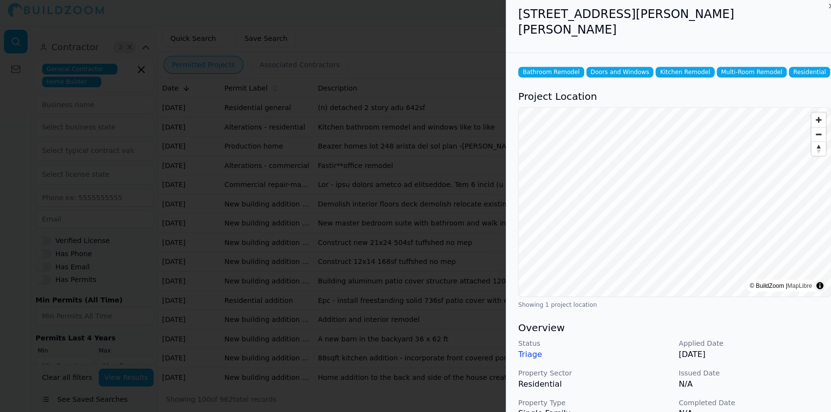
click at [770, 375] on div "Status Triage Applied Date [DATE] Property Sector Residential Issued Date N/A P…" at bounding box center [665, 393] width 309 height 109
click at [783, 349] on p "[DATE]" at bounding box center [744, 355] width 150 height 12
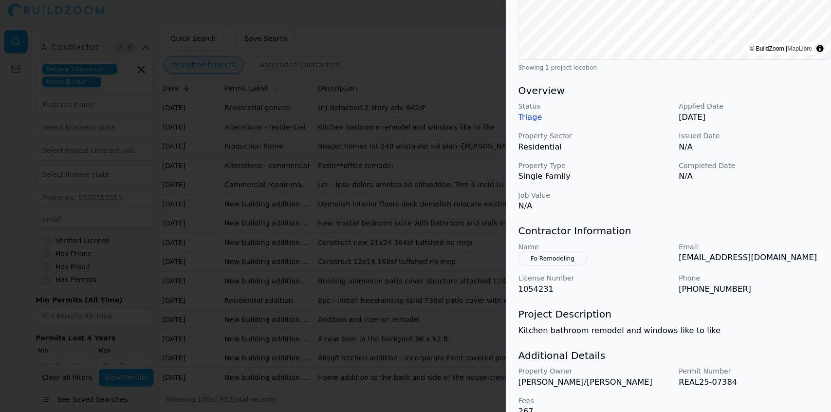
scroll to position [235, 0]
click at [751, 373] on div "Property Owner [PERSON_NAME]/[PERSON_NAME] Permit Number REAL25-07384 Fees 267" at bounding box center [665, 391] width 309 height 51
click at [766, 348] on h3 "Additional Details" at bounding box center [665, 355] width 309 height 14
click at [790, 330] on div "Bathroom Remodel Doors and Windows Kitchen Remodel Multi-Room Remodel Residenti…" at bounding box center [665, 125] width 332 height 605
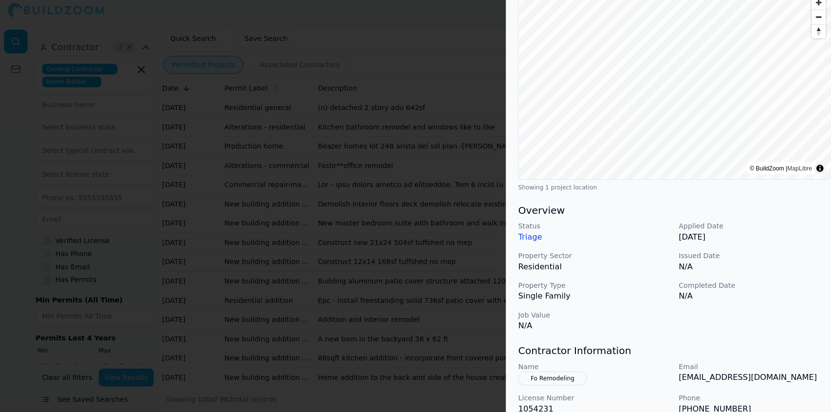
scroll to position [0, 0]
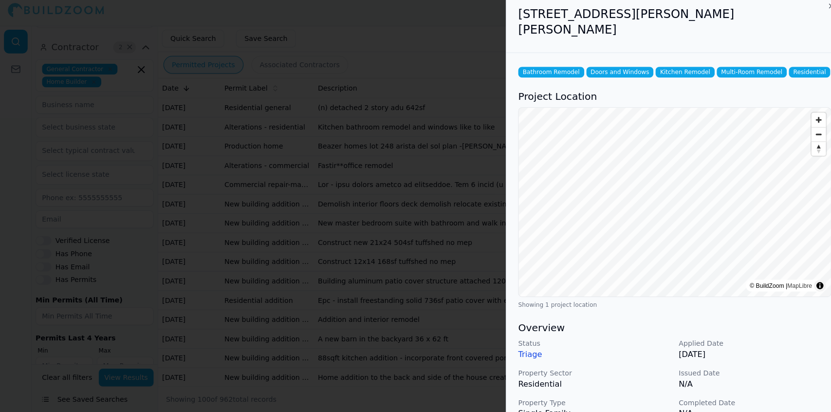
click at [312, 132] on div at bounding box center [415, 206] width 831 height 412
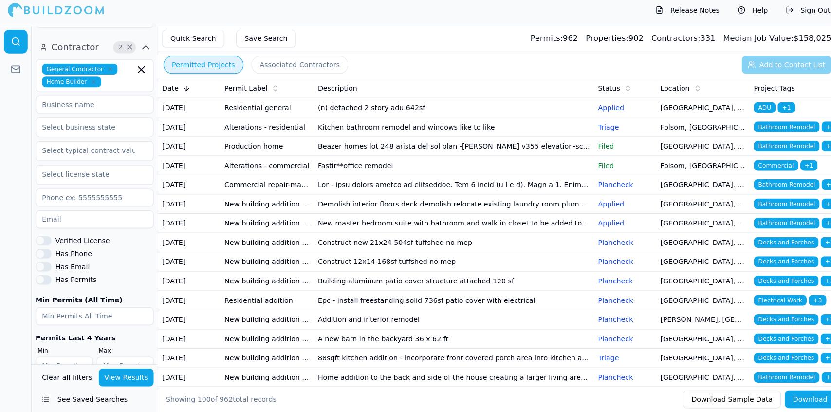
click at [328, 116] on td "(n) detached 2 story adu 642sf" at bounding box center [447, 112] width 276 height 19
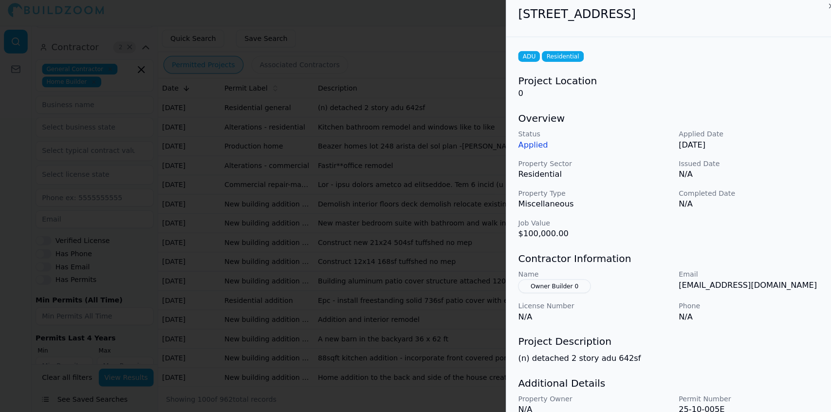
click at [758, 359] on p "(n) detached 2 story adu 642sf" at bounding box center [665, 359] width 309 height 12
click at [757, 339] on h3 "Project Description" at bounding box center [665, 343] width 309 height 14
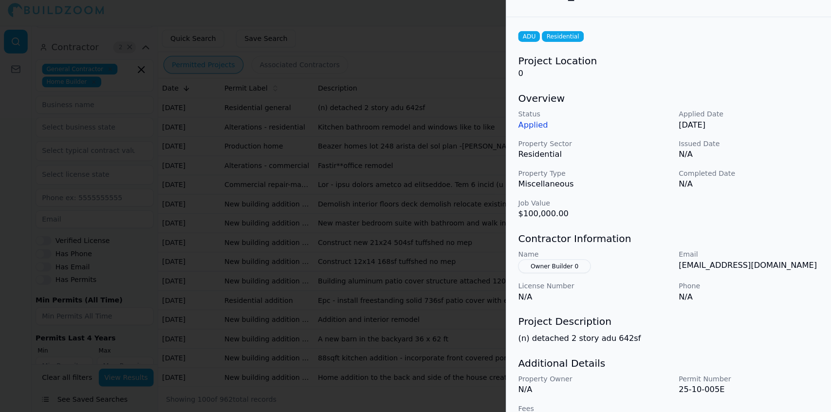
scroll to position [44, 0]
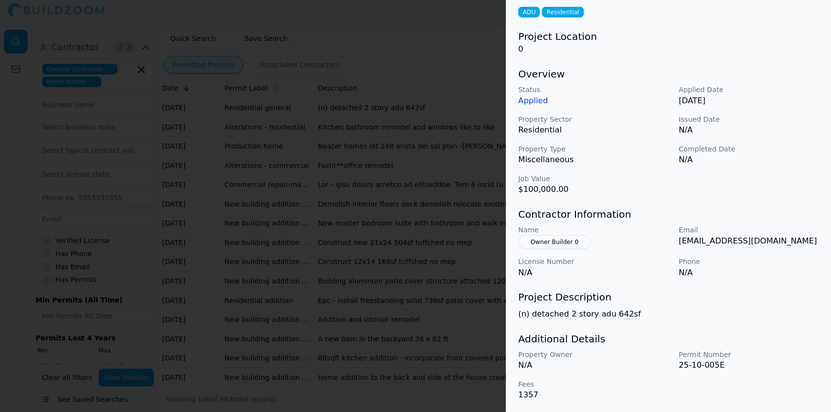
click at [756, 342] on h3 "Additional Details" at bounding box center [665, 340] width 309 height 14
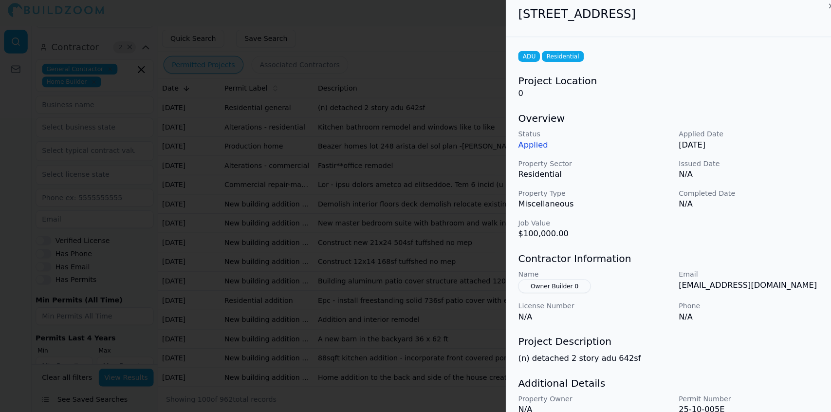
click at [786, 357] on p "(n) detached 2 story adu 642sf" at bounding box center [665, 359] width 309 height 12
click at [772, 334] on div "ADU Residential Project Location 0 Overview Status Applied Applied Date [DATE] …" at bounding box center [665, 249] width 332 height 414
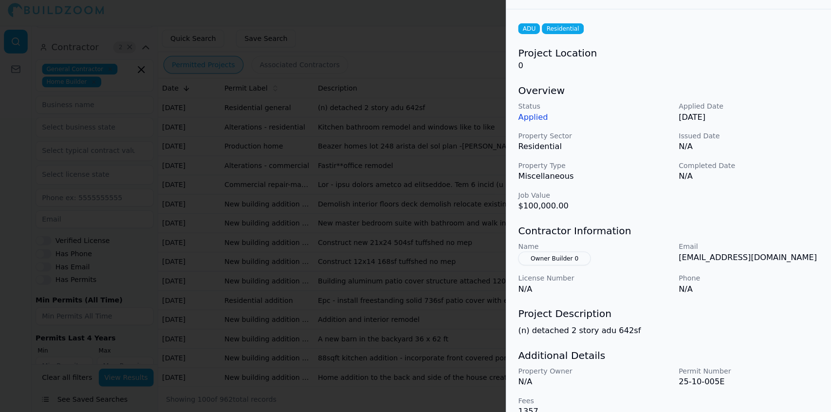
scroll to position [44, 0]
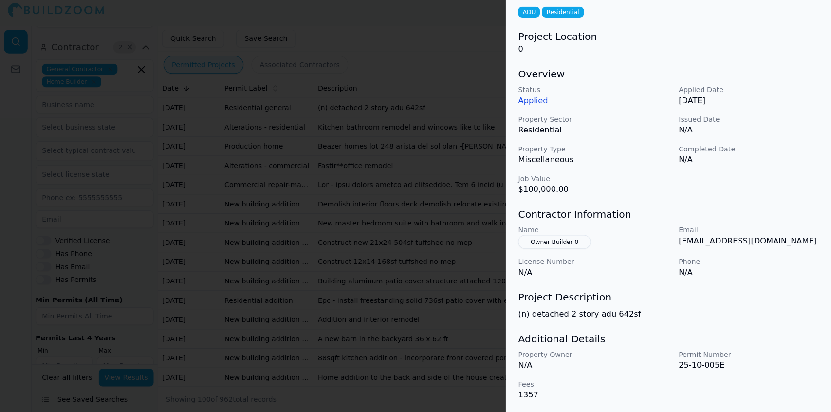
click at [302, 126] on div at bounding box center [415, 206] width 831 height 412
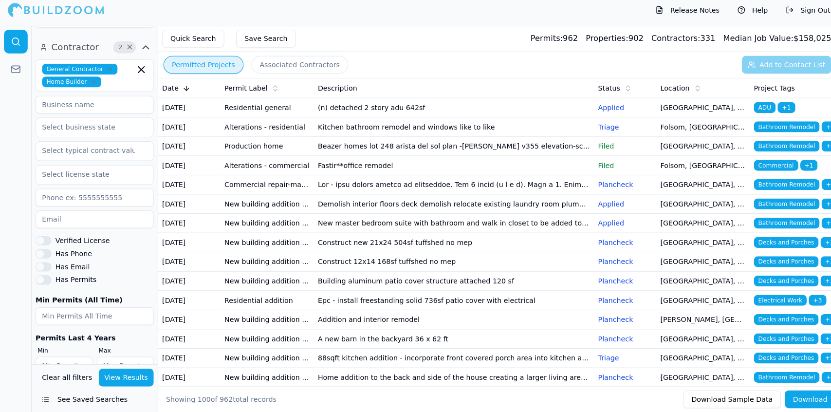
click at [673, 160] on td "[GEOGRAPHIC_DATA], [GEOGRAPHIC_DATA]" at bounding box center [693, 150] width 92 height 19
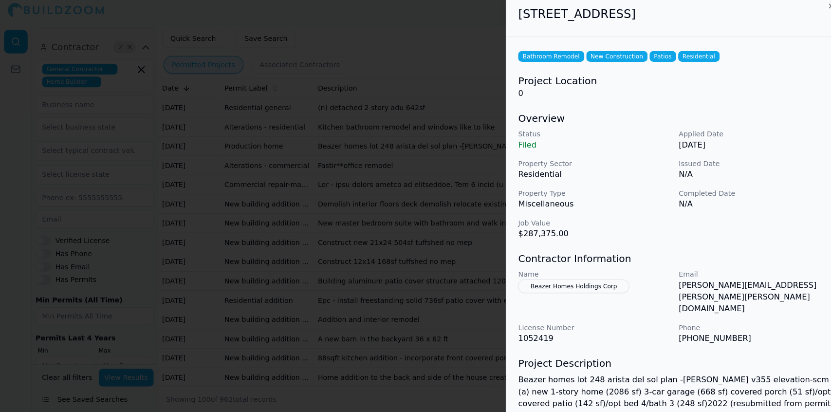
click at [580, 284] on button "Beazer Homes Holdings Corp" at bounding box center [566, 288] width 110 height 14
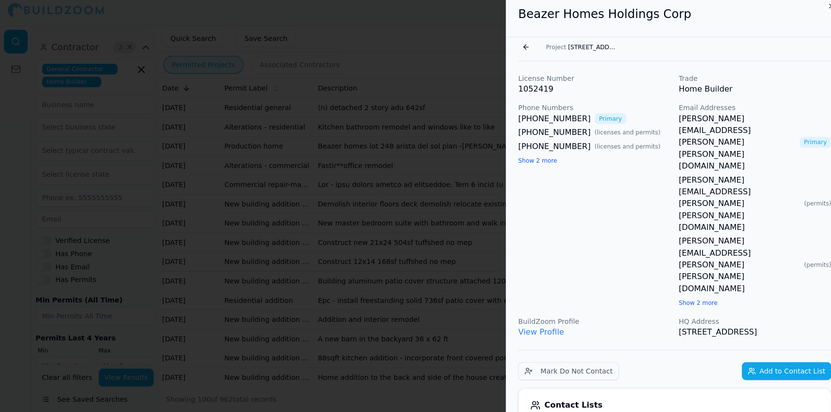
drag, startPoint x: 814, startPoint y: 192, endPoint x: 747, endPoint y: 186, distance: 67.0
drag, startPoint x: 747, startPoint y: 186, endPoint x: 787, endPoint y: 171, distance: 43.0
click at [787, 171] on div "License Number 1052419 Trade Home Builder Phone Numbers [PHONE_NUMBER] Primary …" at bounding box center [665, 208] width 309 height 261
drag, startPoint x: 815, startPoint y: 193, endPoint x: 752, endPoint y: 190, distance: 62.4
drag, startPoint x: 752, startPoint y: 190, endPoint x: 717, endPoint y: 181, distance: 36.3
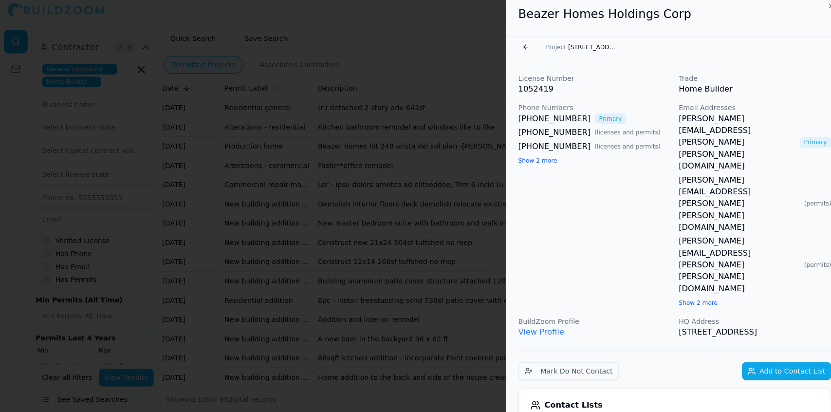
click at [717, 318] on p "HQ Address" at bounding box center [744, 323] width 150 height 10
drag, startPoint x: 815, startPoint y: 193, endPoint x: 755, endPoint y: 189, distance: 60.1
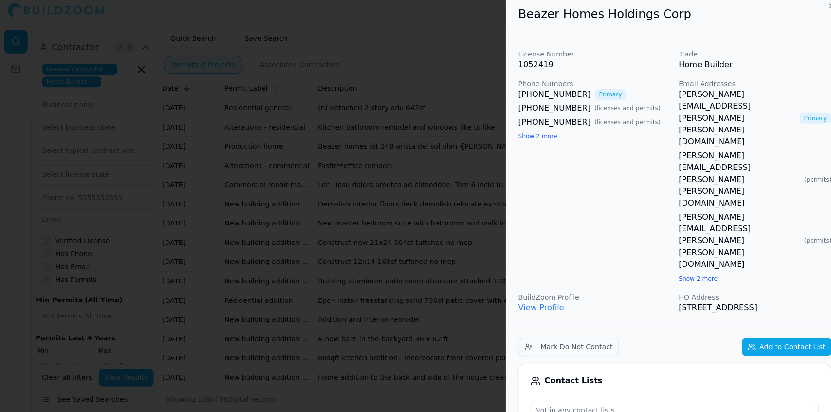
drag, startPoint x: 755, startPoint y: 189, endPoint x: 480, endPoint y: 187, distance: 274.7
click at [480, 187] on div at bounding box center [415, 206] width 831 height 412
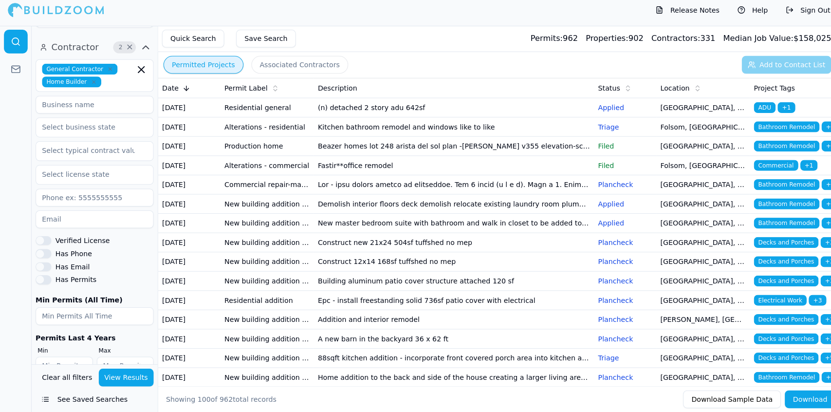
click at [524, 160] on td "Beazer homes lot 248 arista del sol plan -[PERSON_NAME] v355 elevation-scm (a) …" at bounding box center [447, 150] width 276 height 19
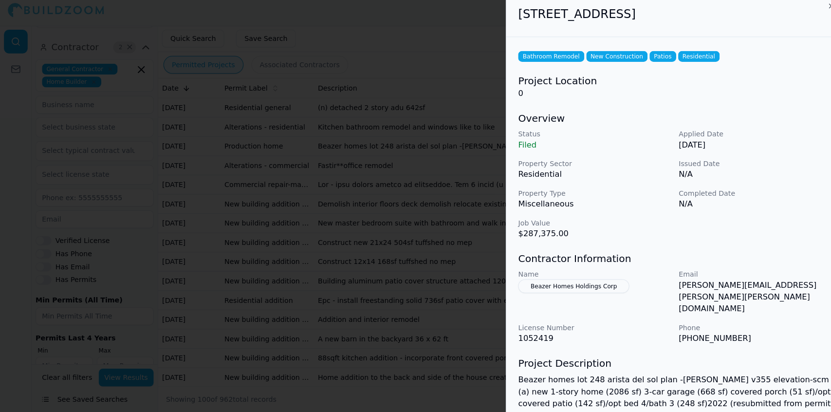
click at [799, 259] on h3 "Contractor Information" at bounding box center [665, 261] width 309 height 14
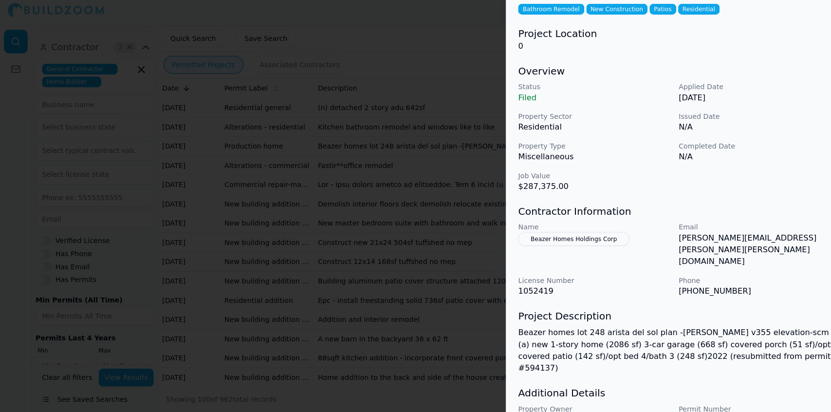
scroll to position [67, 0]
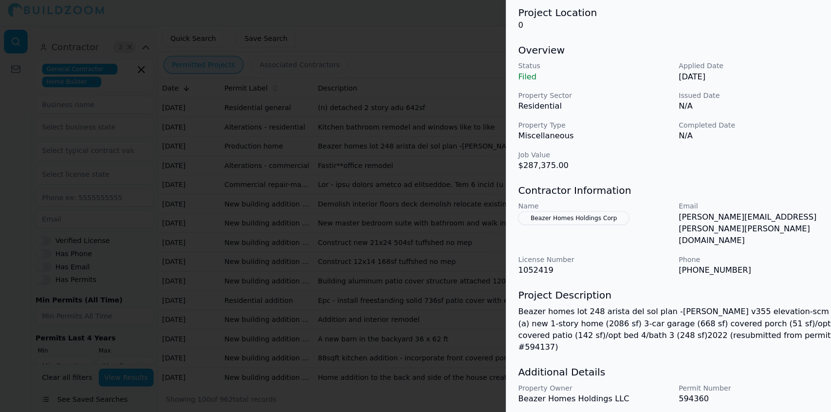
click at [592, 218] on button "Beazer Homes Holdings Corp" at bounding box center [566, 221] width 110 height 14
